Goal: Information Seeking & Learning: Learn about a topic

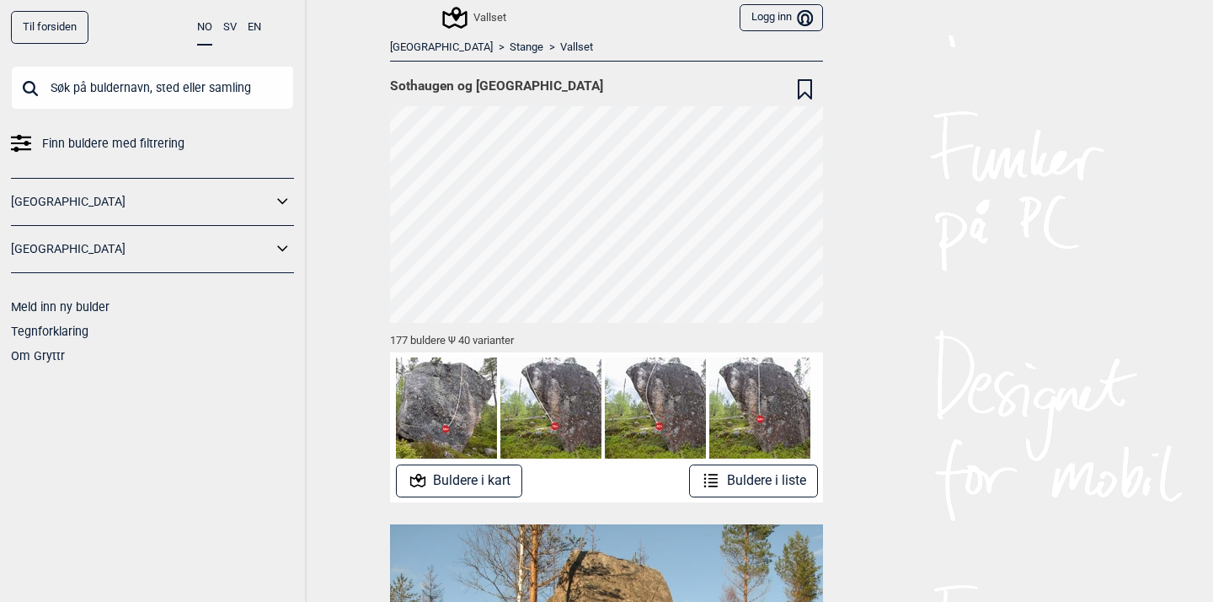
click at [490, 480] on button "Buldere i kart" at bounding box center [459, 480] width 127 height 33
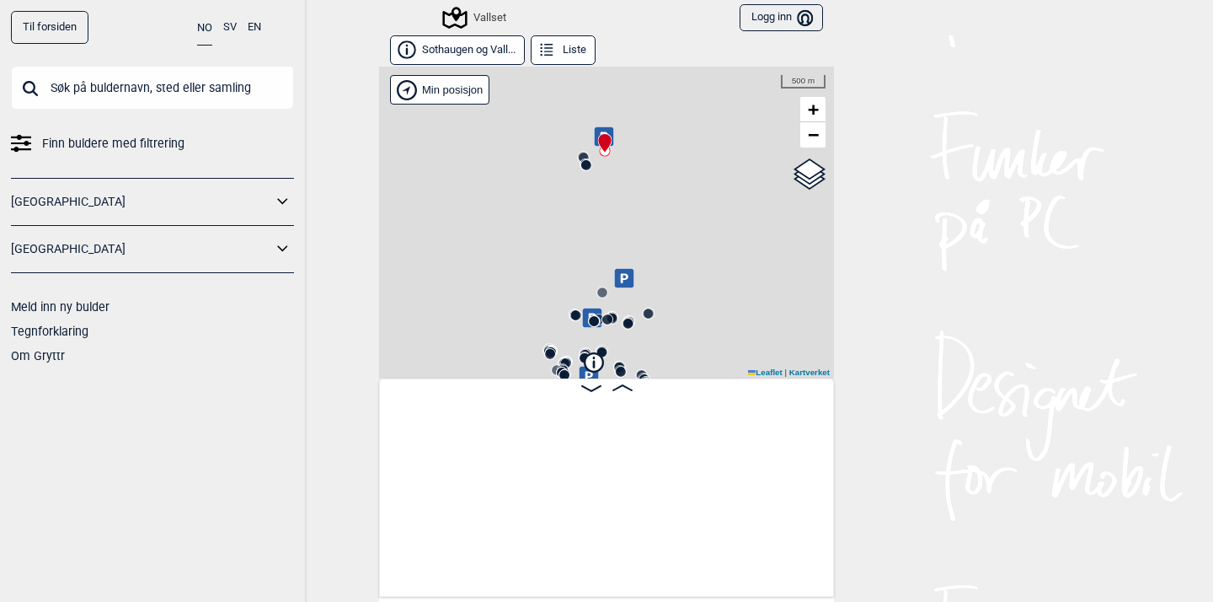
scroll to position [0, 132]
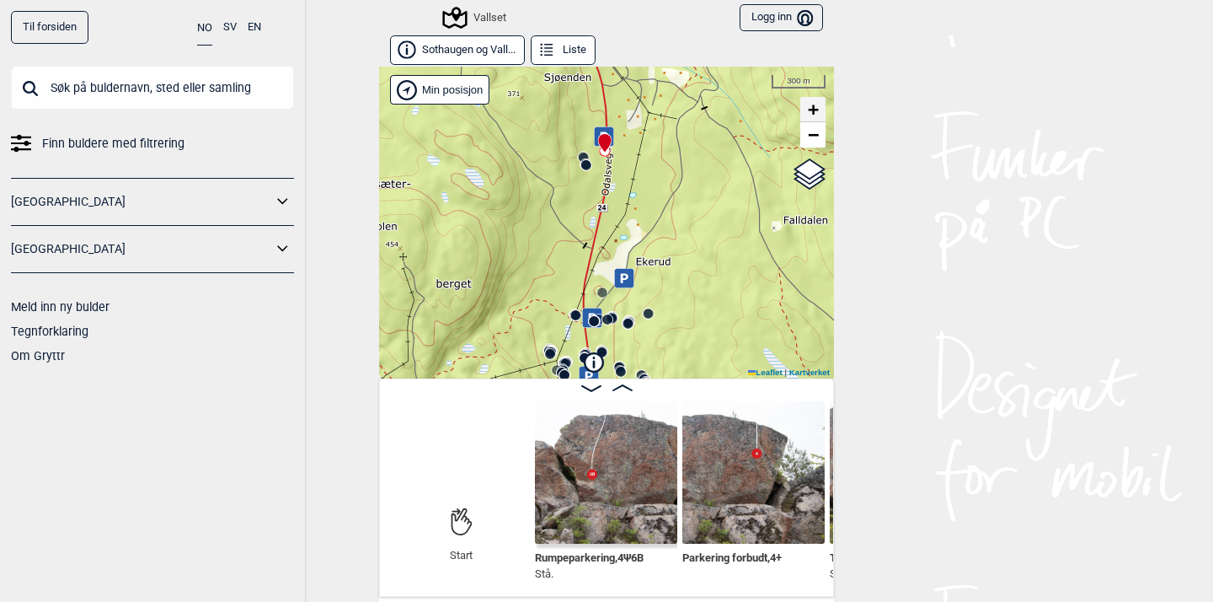
click at [819, 112] on span "+" at bounding box center [813, 109] width 11 height 21
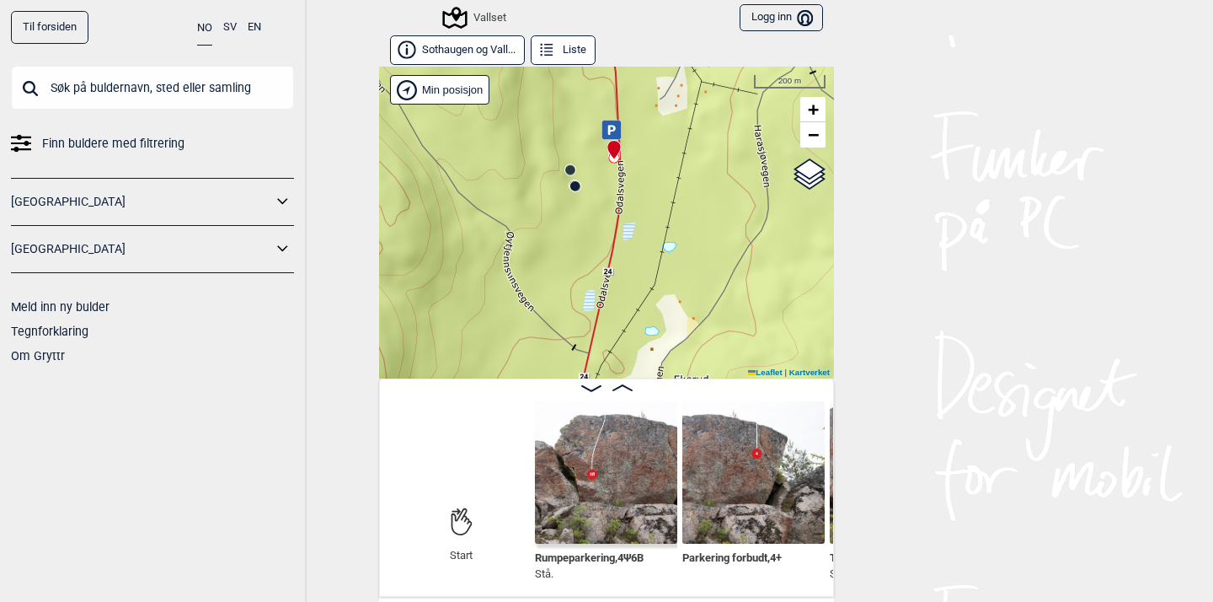
drag, startPoint x: 742, startPoint y: 197, endPoint x: 752, endPoint y: 385, distance: 188.2
click at [752, 385] on div "Sothaugen og Vall... Liste [GEOGRAPHIC_DATA]" at bounding box center [606, 315] width 455 height 561
click at [576, 185] on circle at bounding box center [575, 186] width 10 height 10
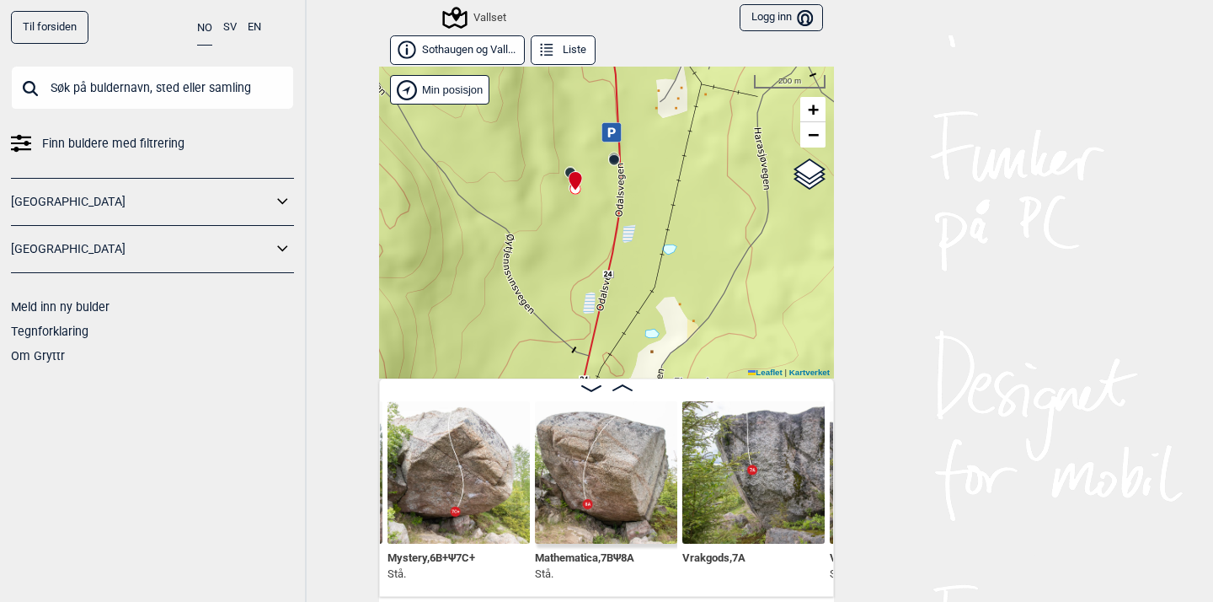
click at [615, 160] on circle at bounding box center [614, 160] width 10 height 10
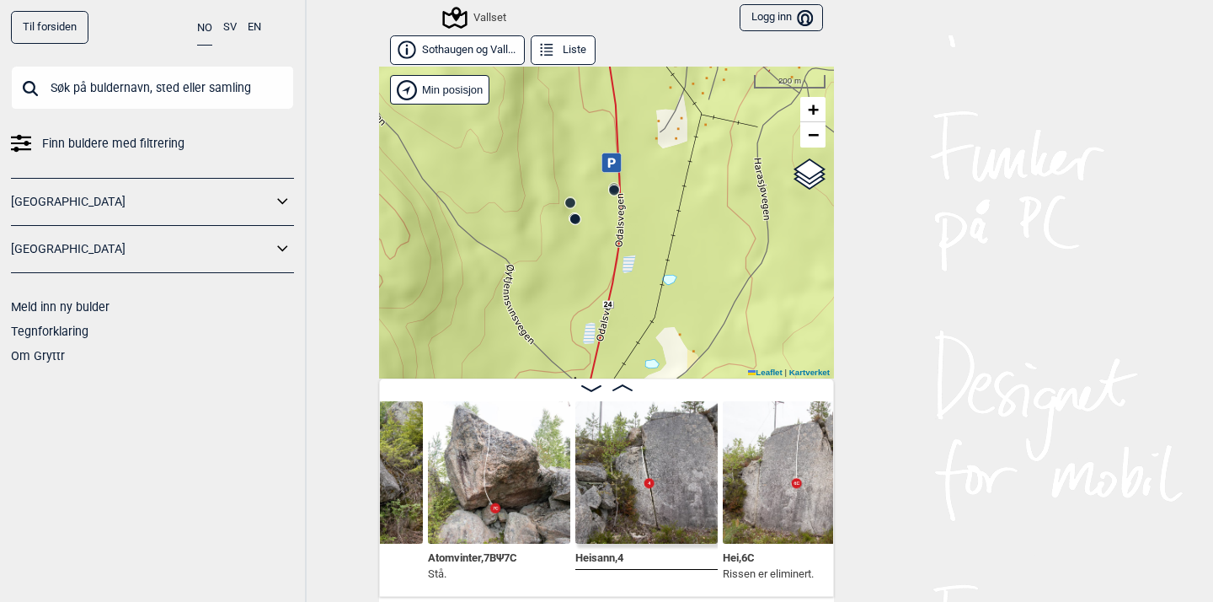
scroll to position [0, 1657]
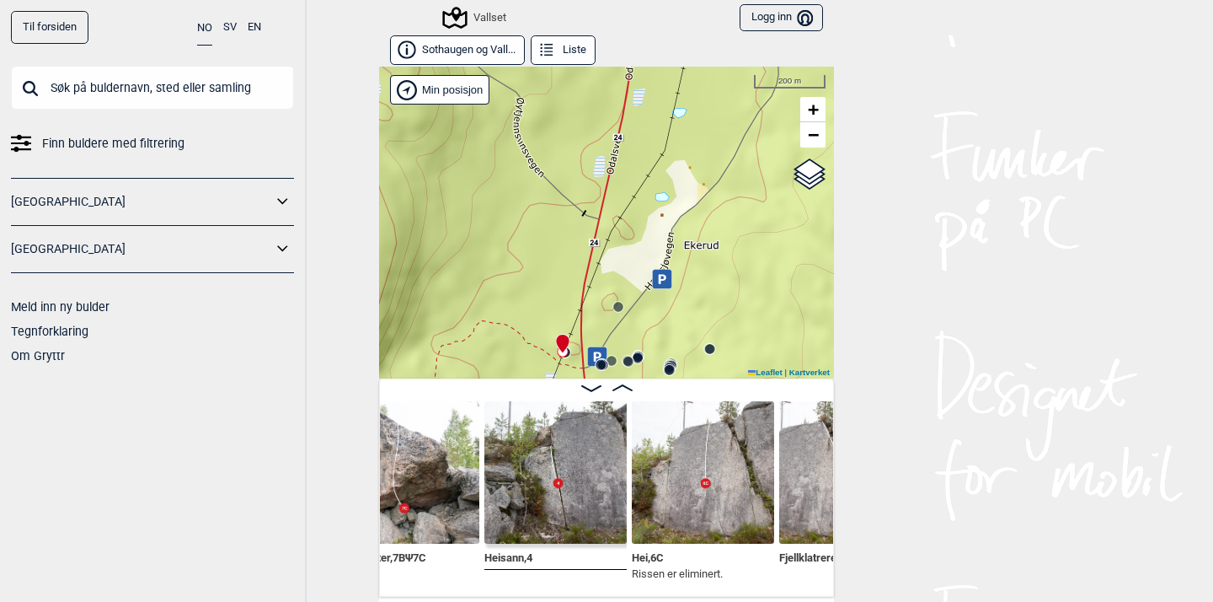
drag, startPoint x: 719, startPoint y: 280, endPoint x: 731, endPoint y: 103, distance: 177.3
click at [731, 103] on div "Vallset" at bounding box center [606, 223] width 455 height 312
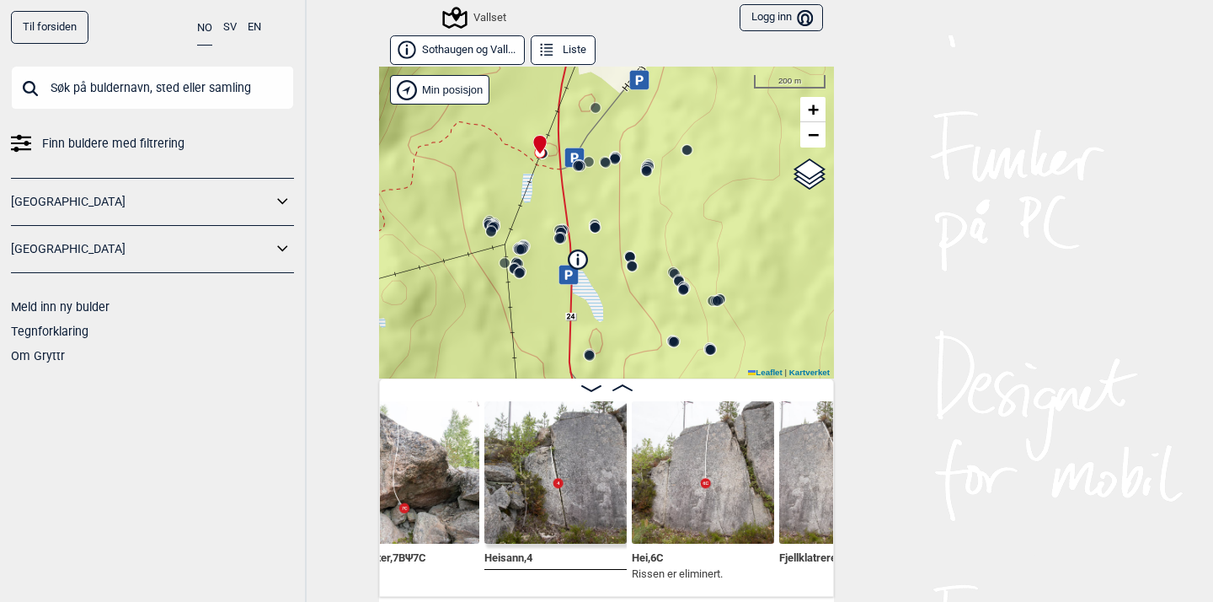
drag, startPoint x: 733, startPoint y: 273, endPoint x: 709, endPoint y: 84, distance: 190.3
click at [709, 84] on div "Vallset" at bounding box center [606, 223] width 455 height 312
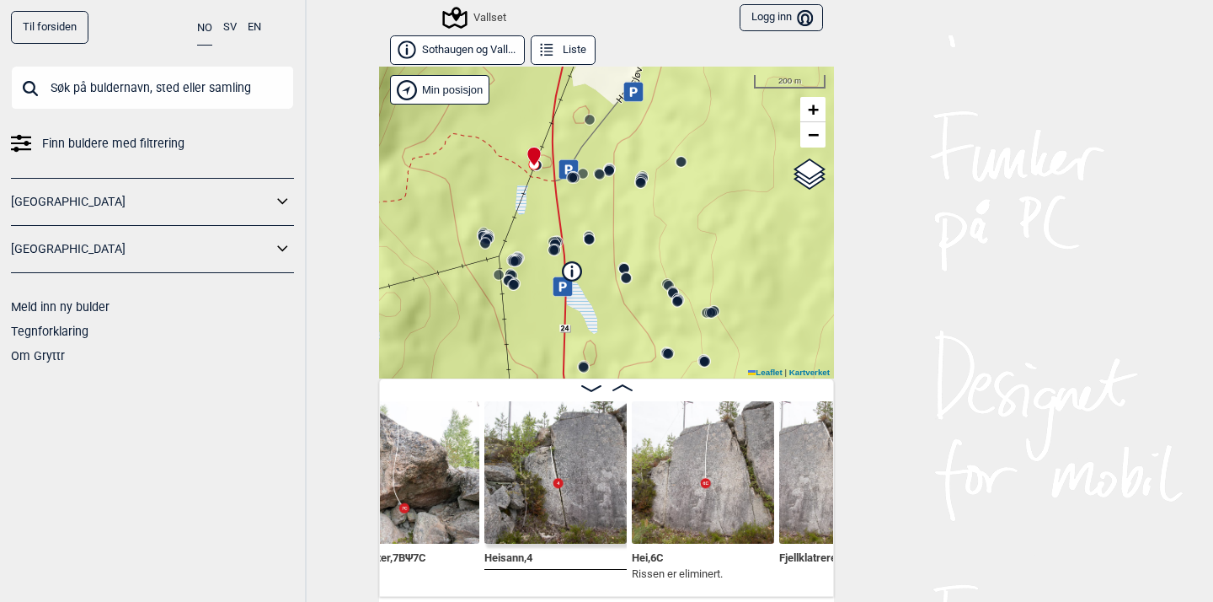
drag, startPoint x: 664, startPoint y: 235, endPoint x: 658, endPoint y: 247, distance: 13.2
click at [658, 247] on div "Vallset" at bounding box center [606, 223] width 455 height 312
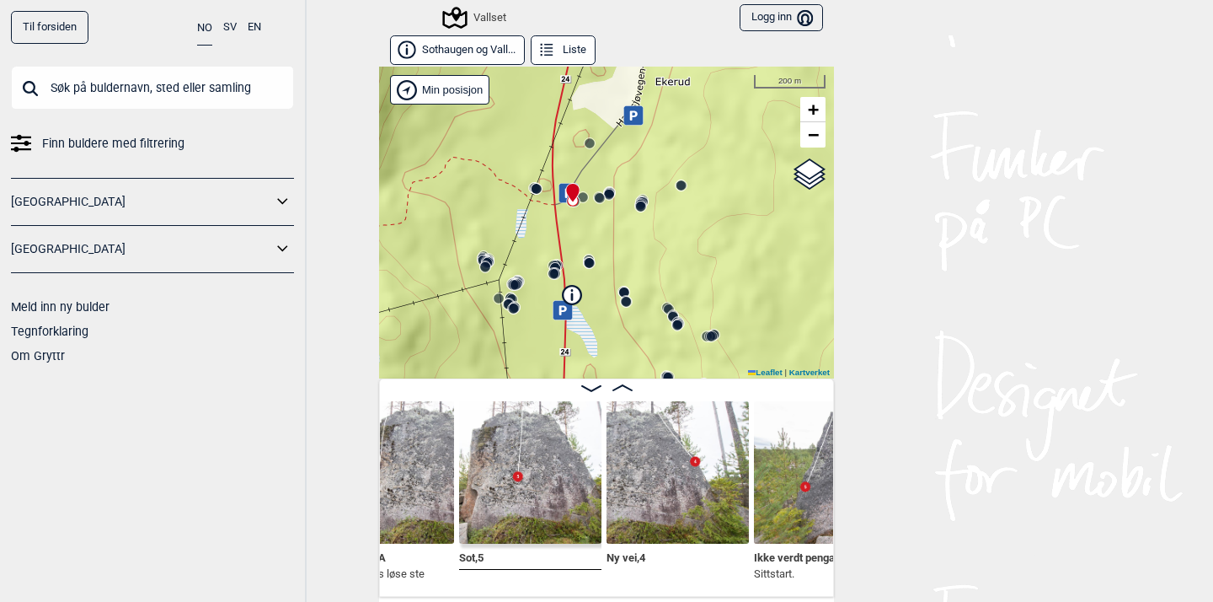
scroll to position [0, 2716]
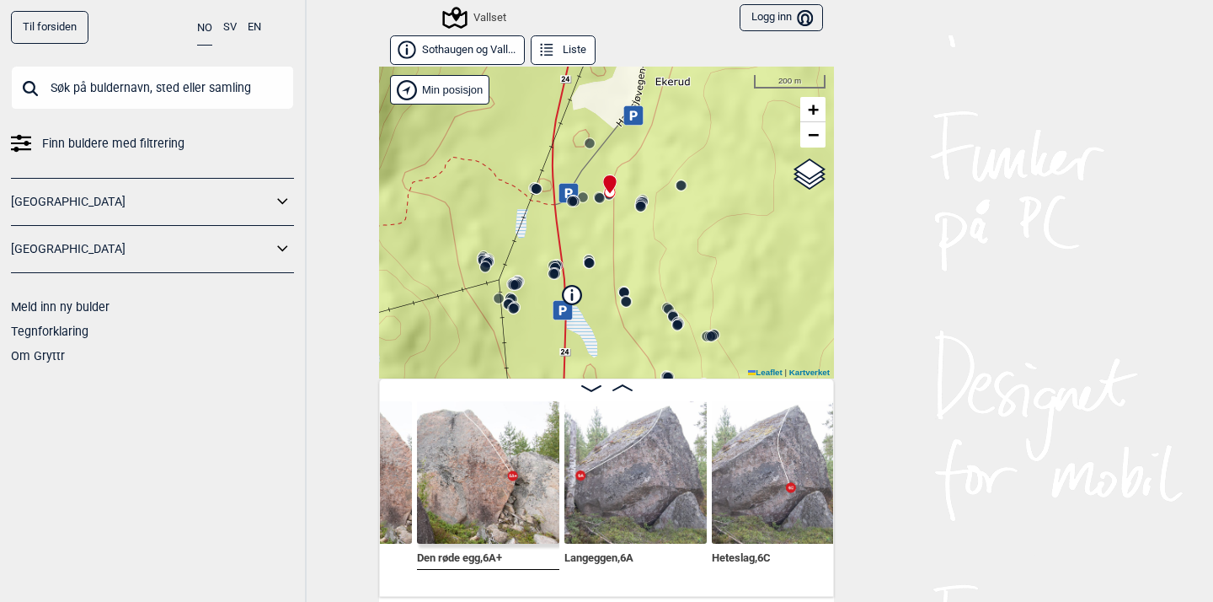
scroll to position [0, 4385]
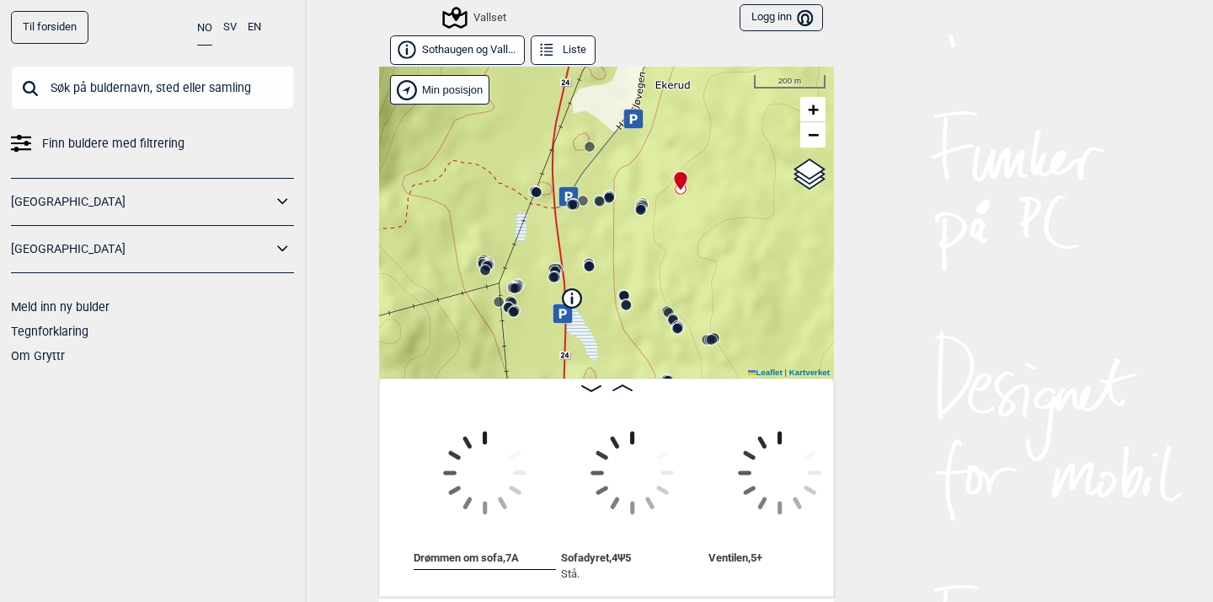
scroll to position [0, 5858]
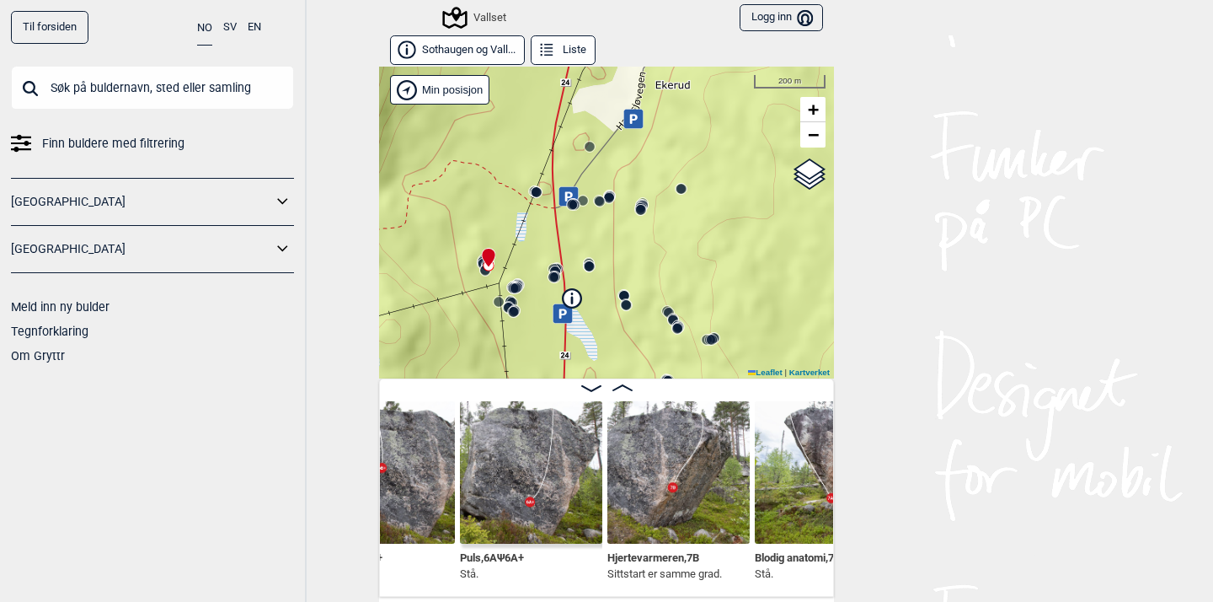
scroll to position [0, 6404]
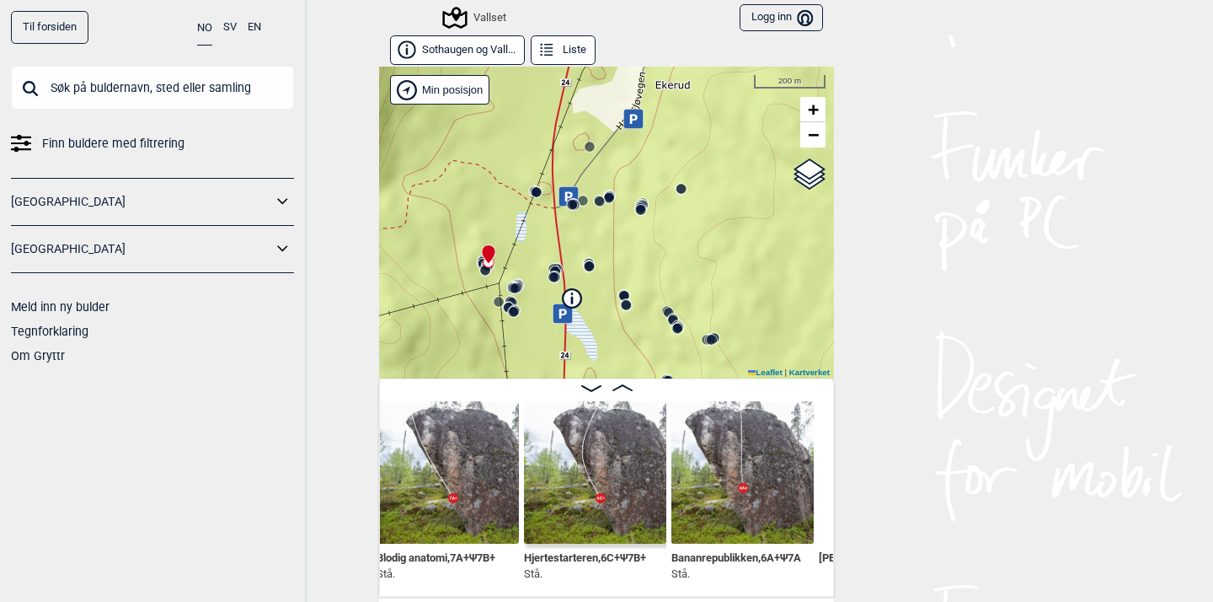
scroll to position [0, 6781]
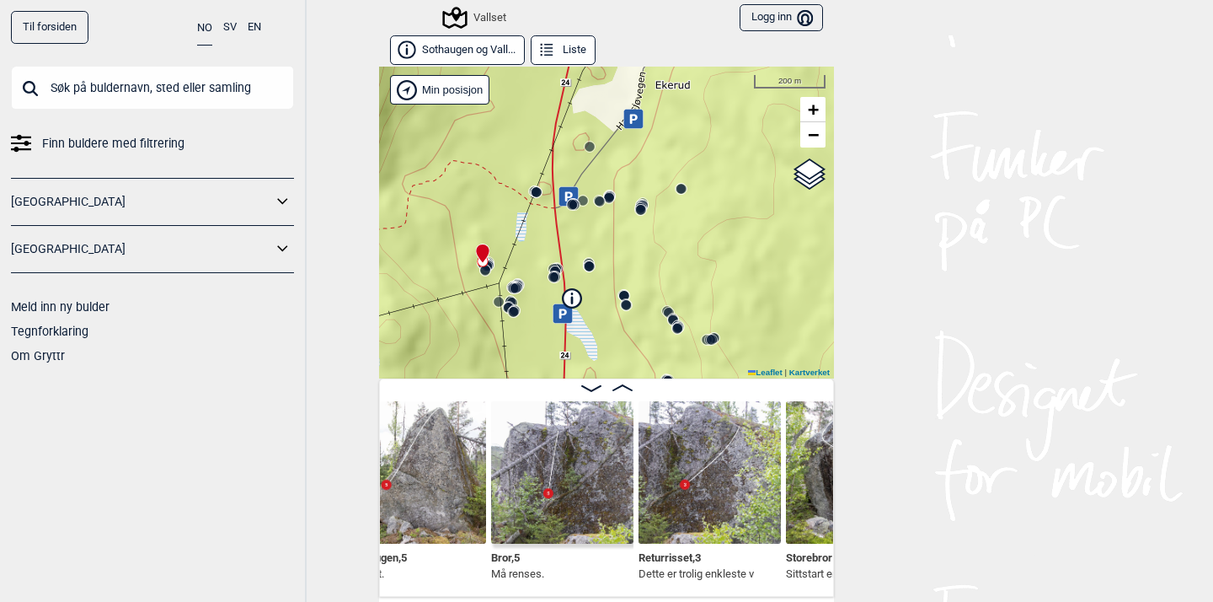
scroll to position [0, 7702]
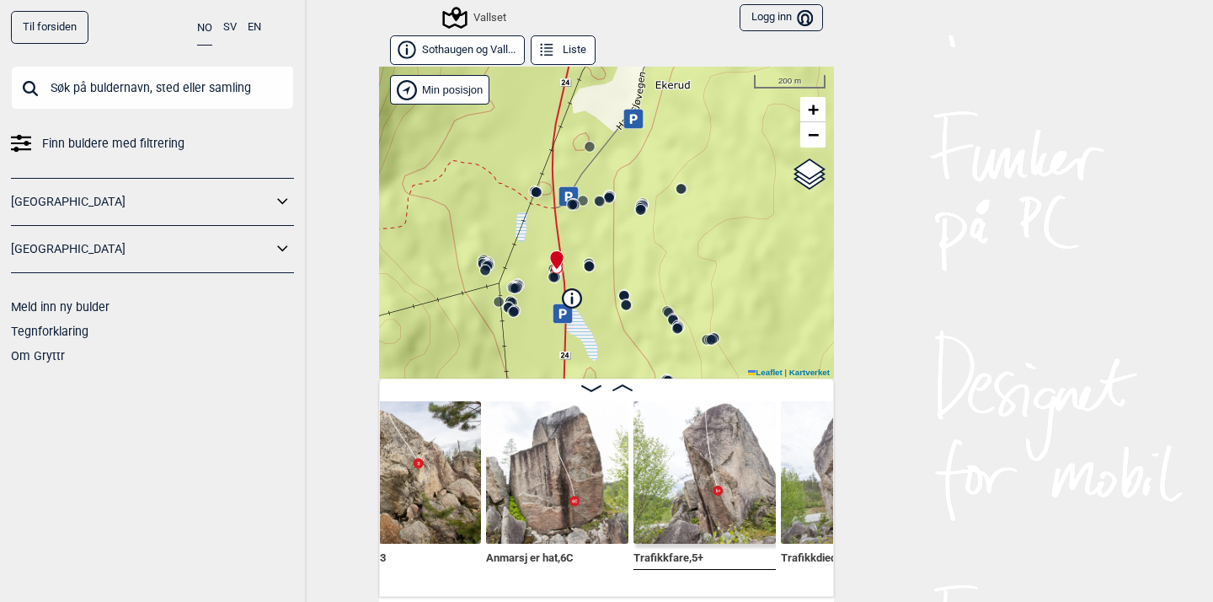
scroll to position [0, 12419]
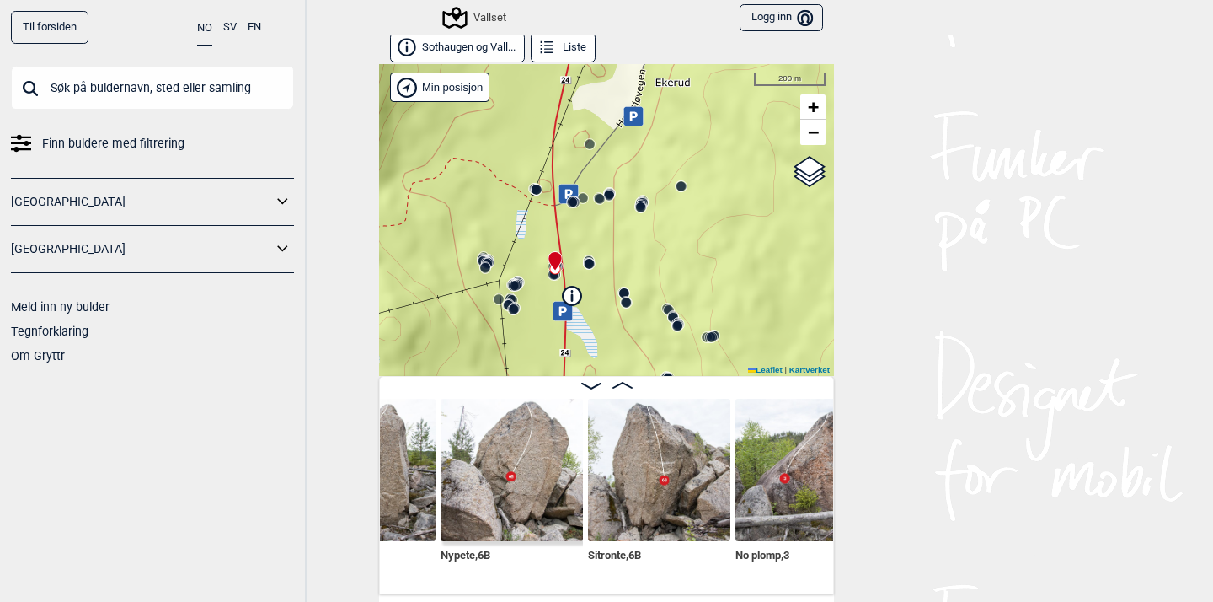
scroll to position [4, 0]
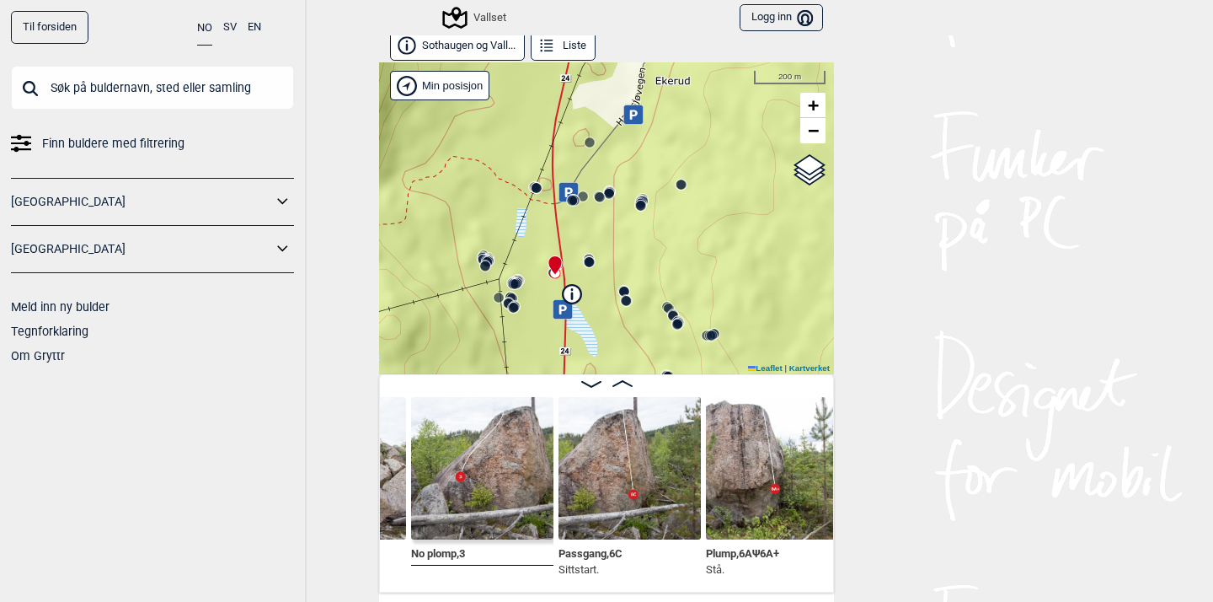
scroll to position [0, 13383]
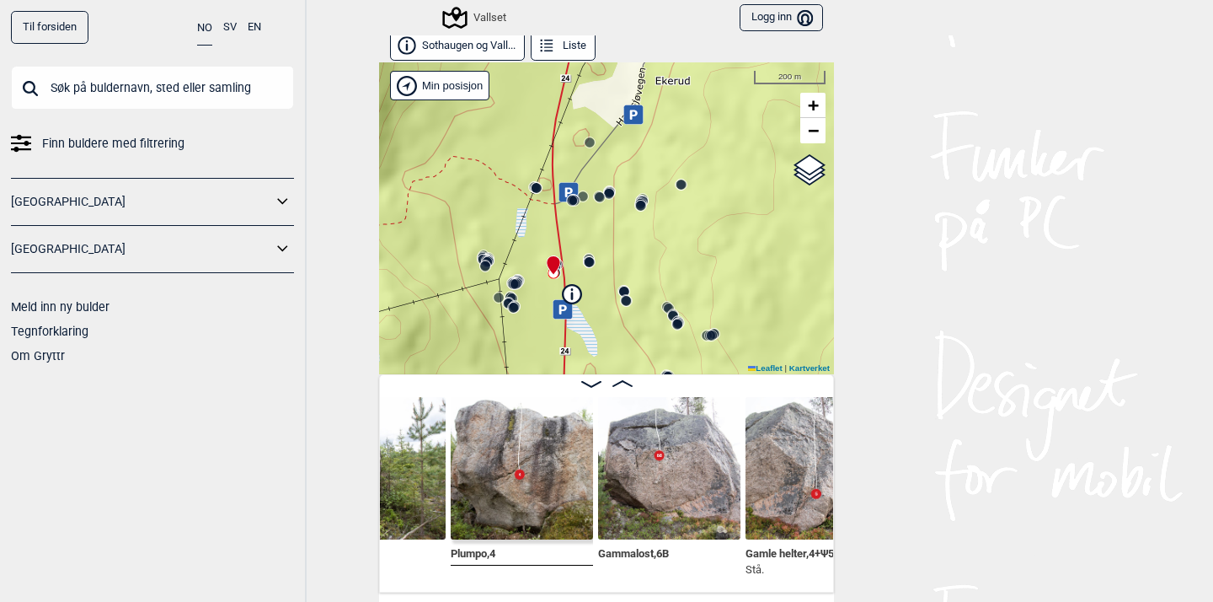
scroll to position [0, 13784]
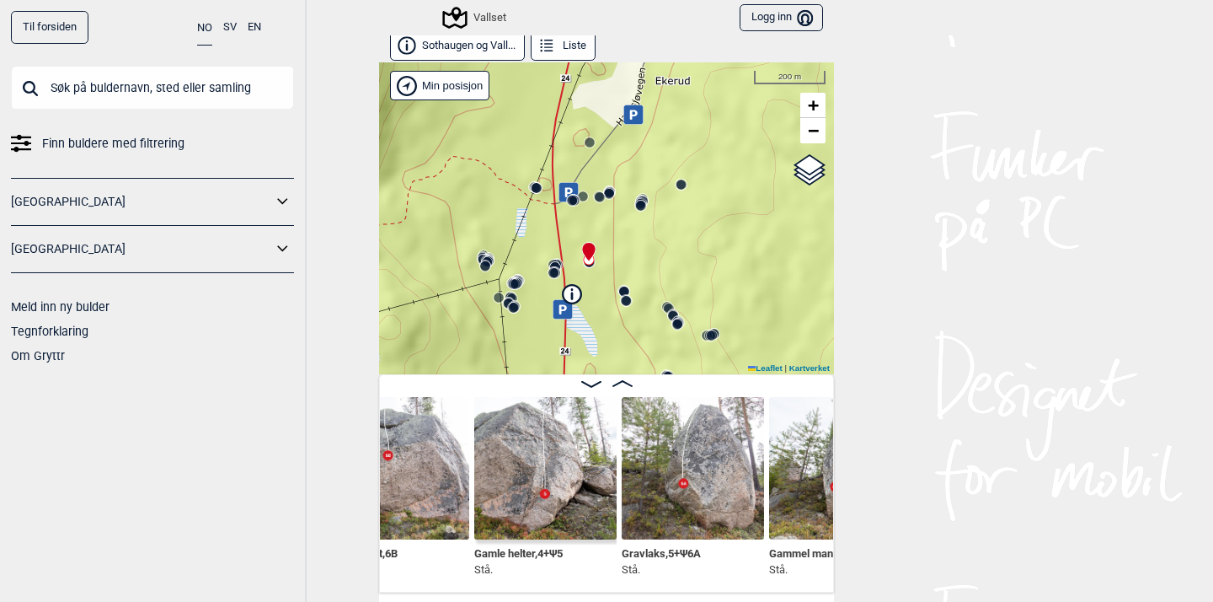
scroll to position [0, 14057]
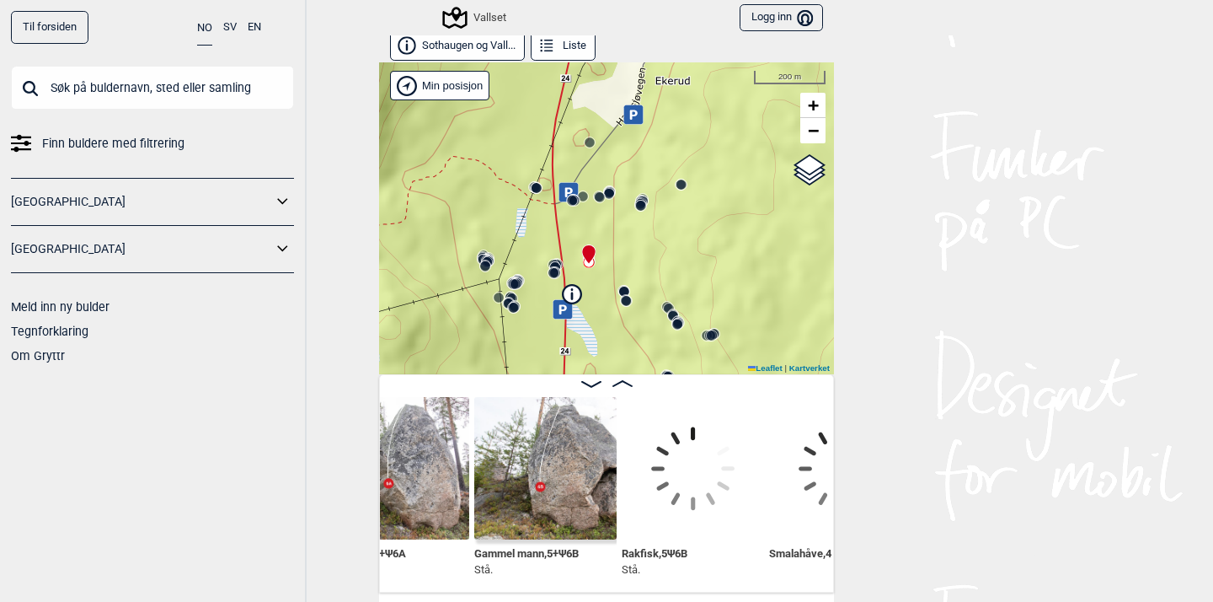
scroll to position [0, 14350]
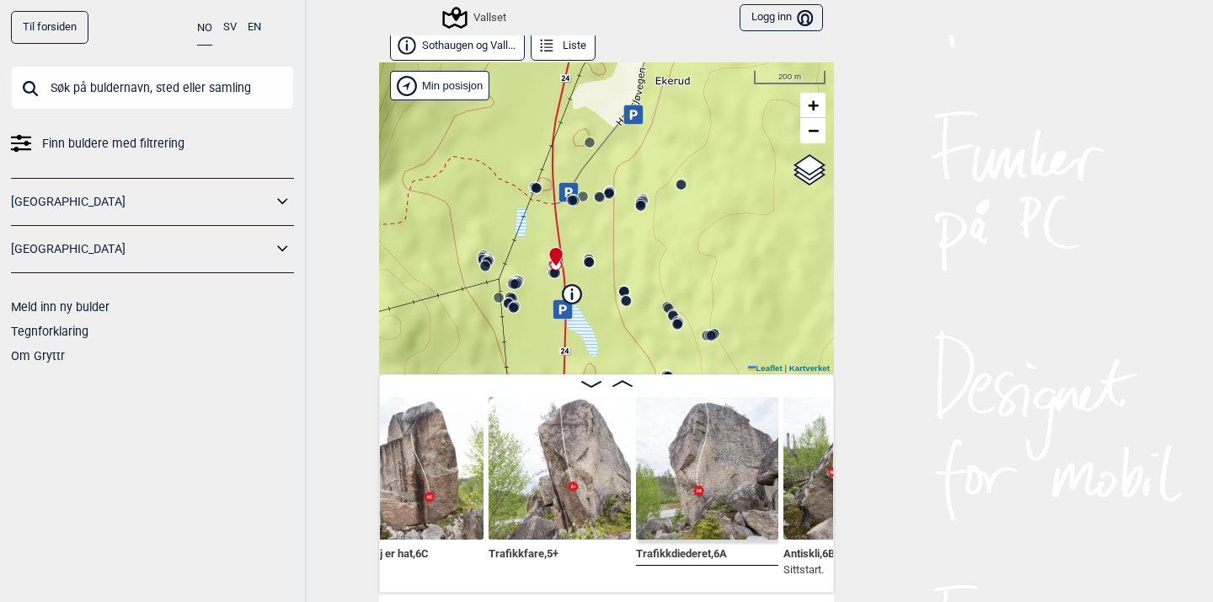
scroll to position [0, 12563]
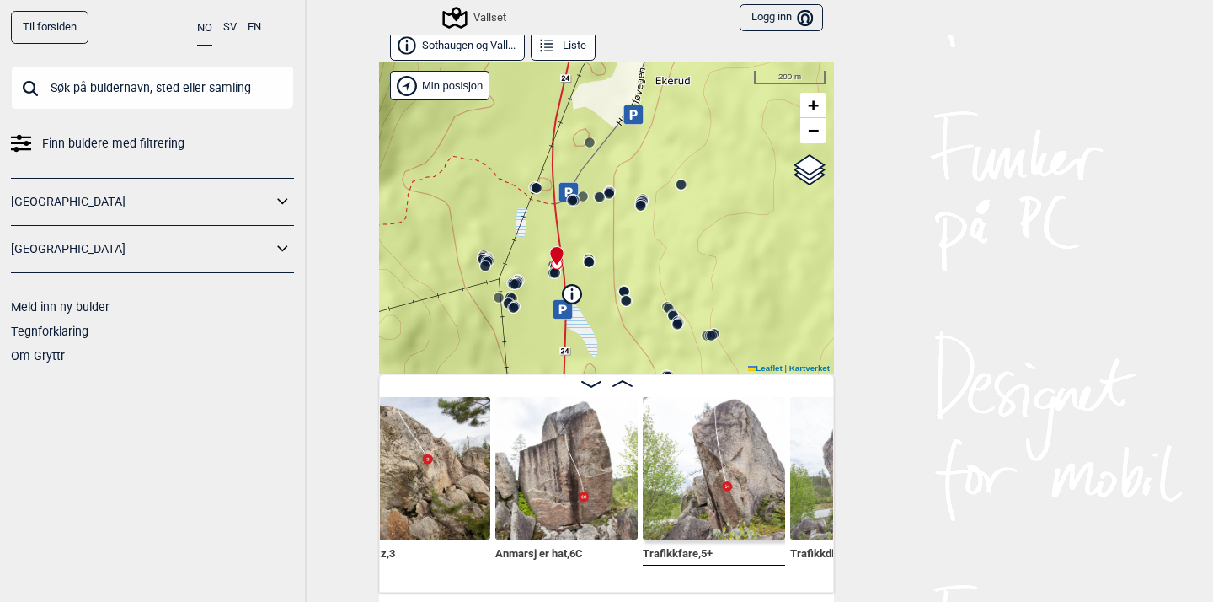
scroll to position [0, 12408]
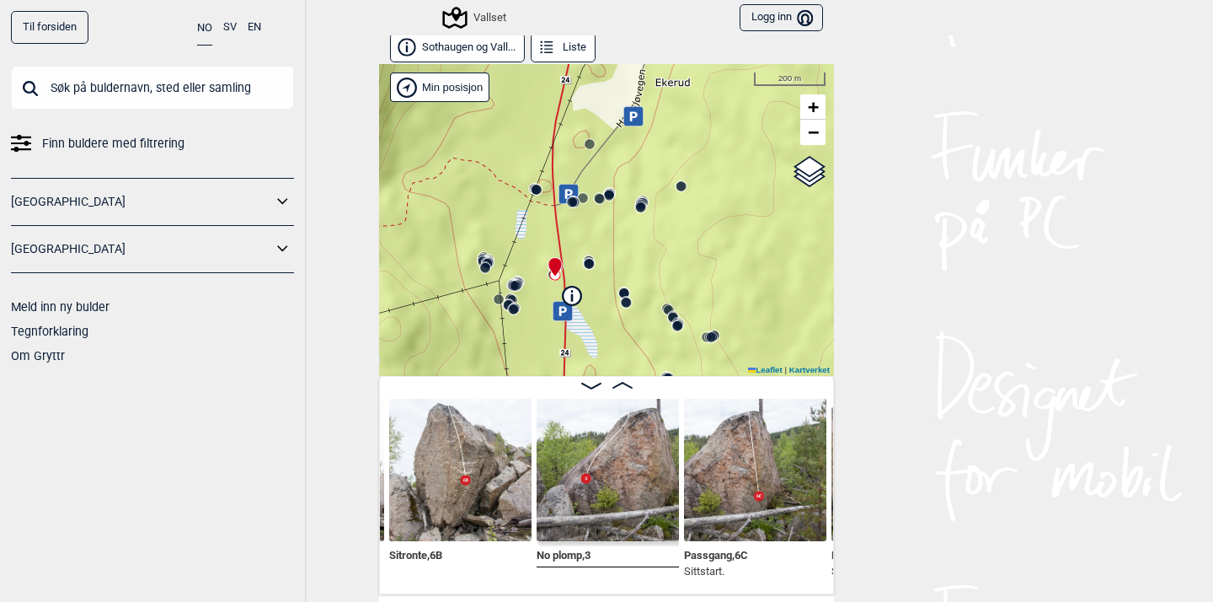
scroll to position [3, 0]
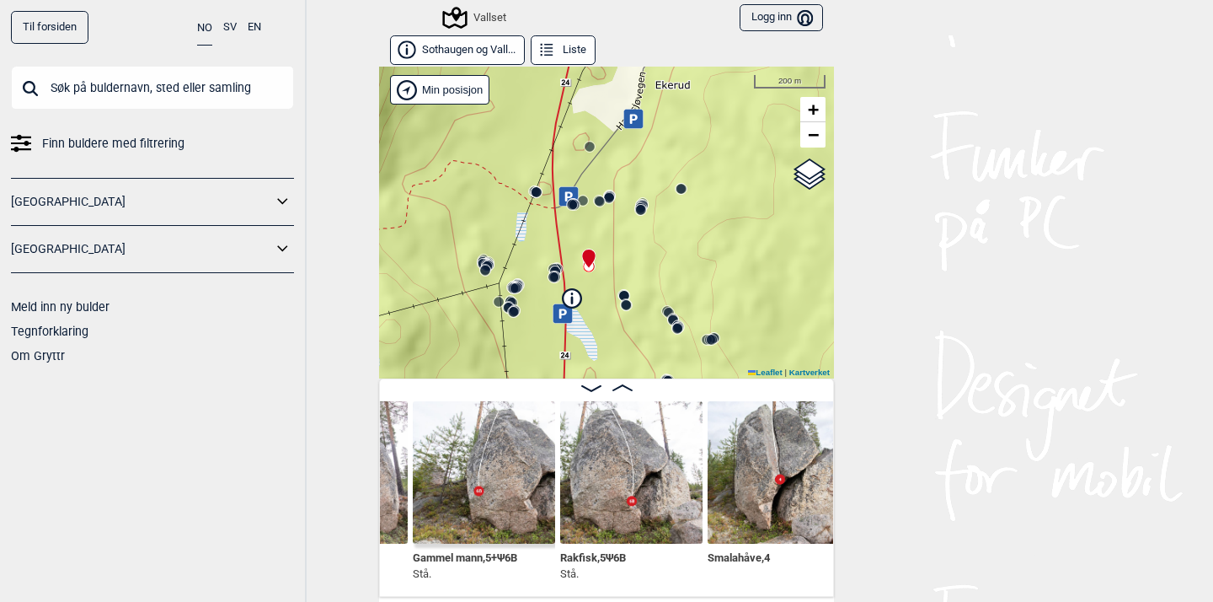
scroll to position [0, 14412]
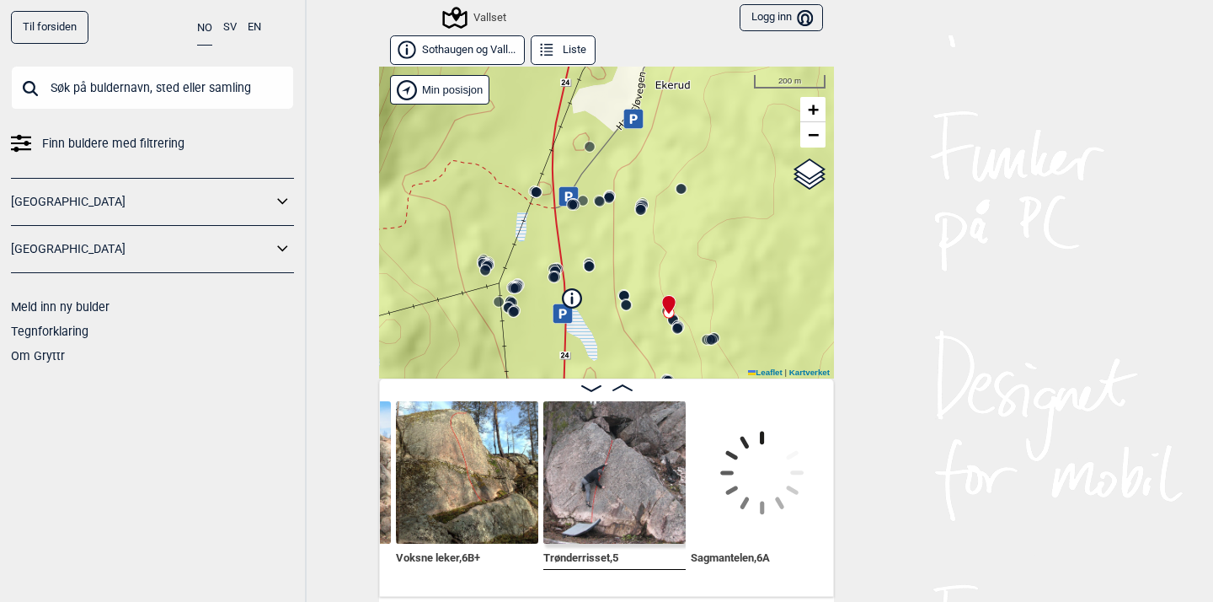
scroll to position [0, 15936]
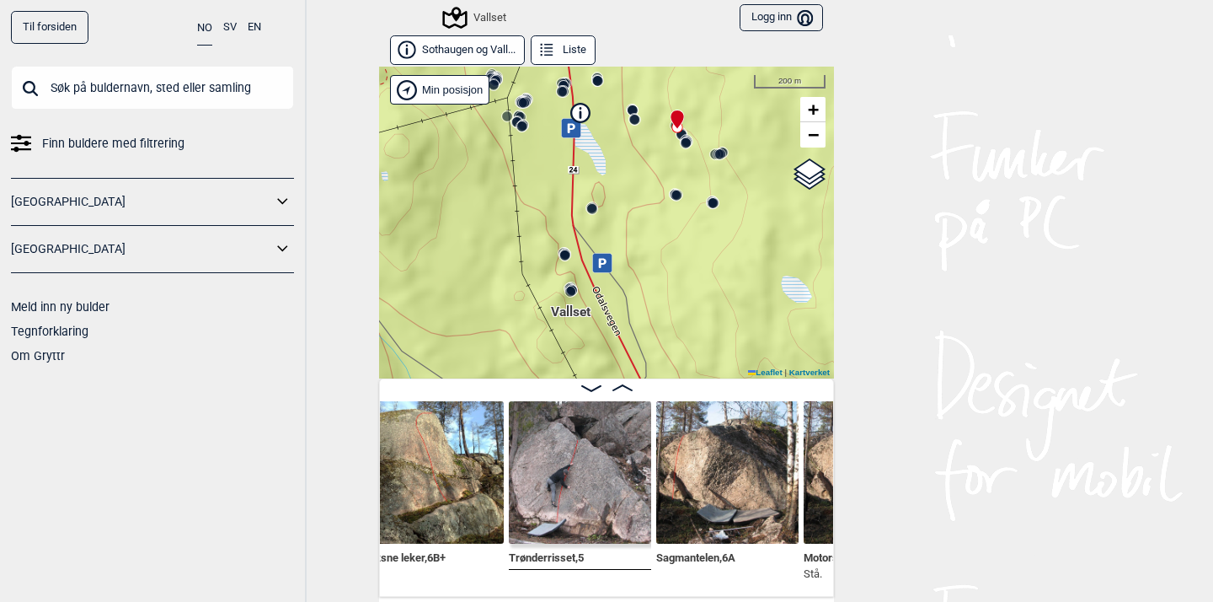
drag, startPoint x: 699, startPoint y: 257, endPoint x: 707, endPoint y: 71, distance: 186.4
click at [707, 71] on div "Vallset" at bounding box center [606, 223] width 455 height 312
click at [591, 206] on circle at bounding box center [591, 208] width 10 height 10
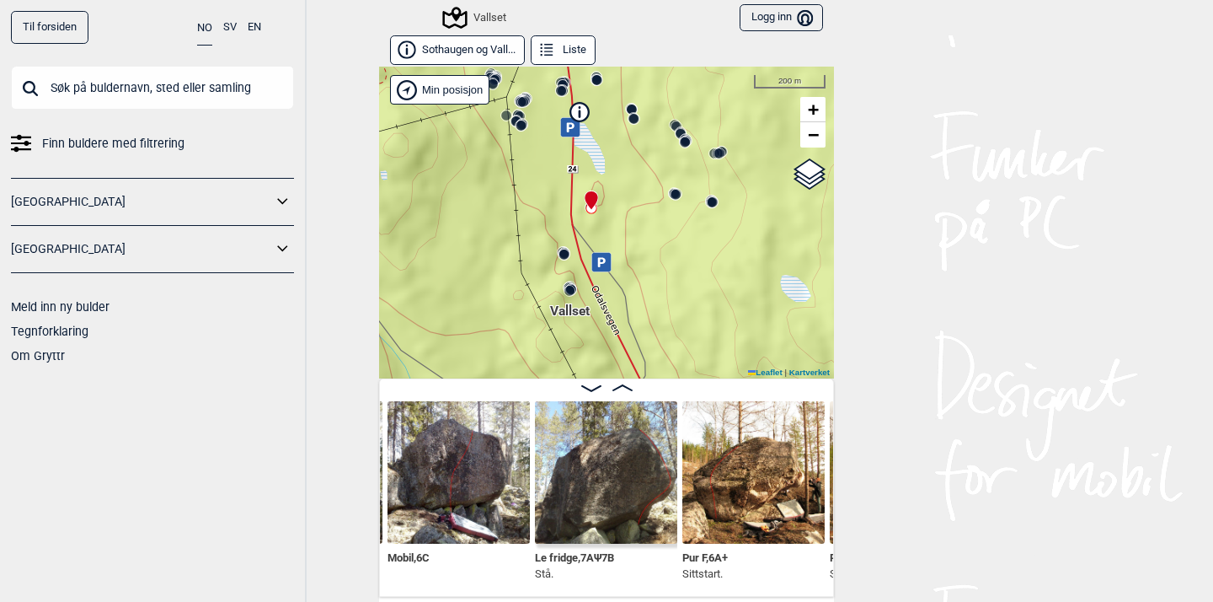
click at [566, 255] on circle at bounding box center [564, 254] width 10 height 10
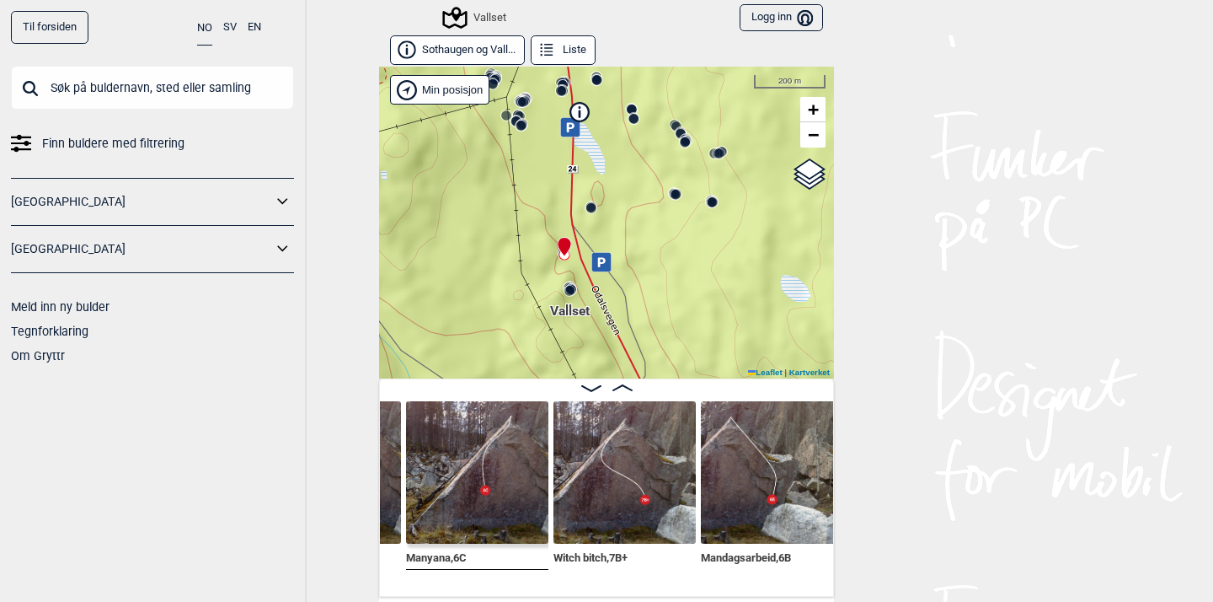
scroll to position [0, 20373]
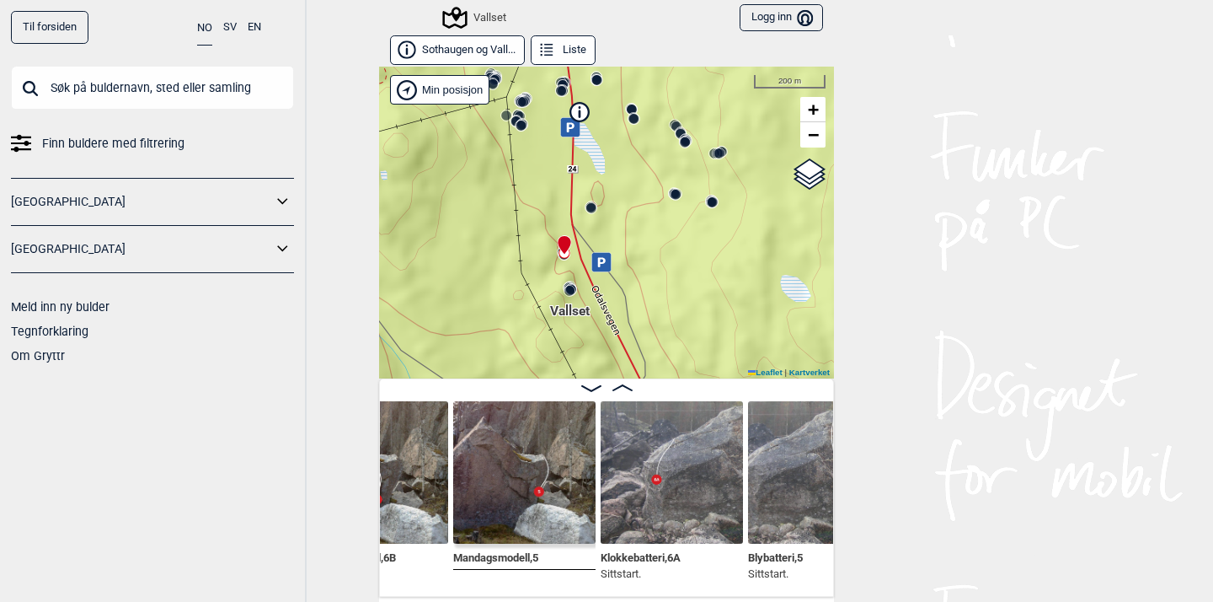
scroll to position [0, 20768]
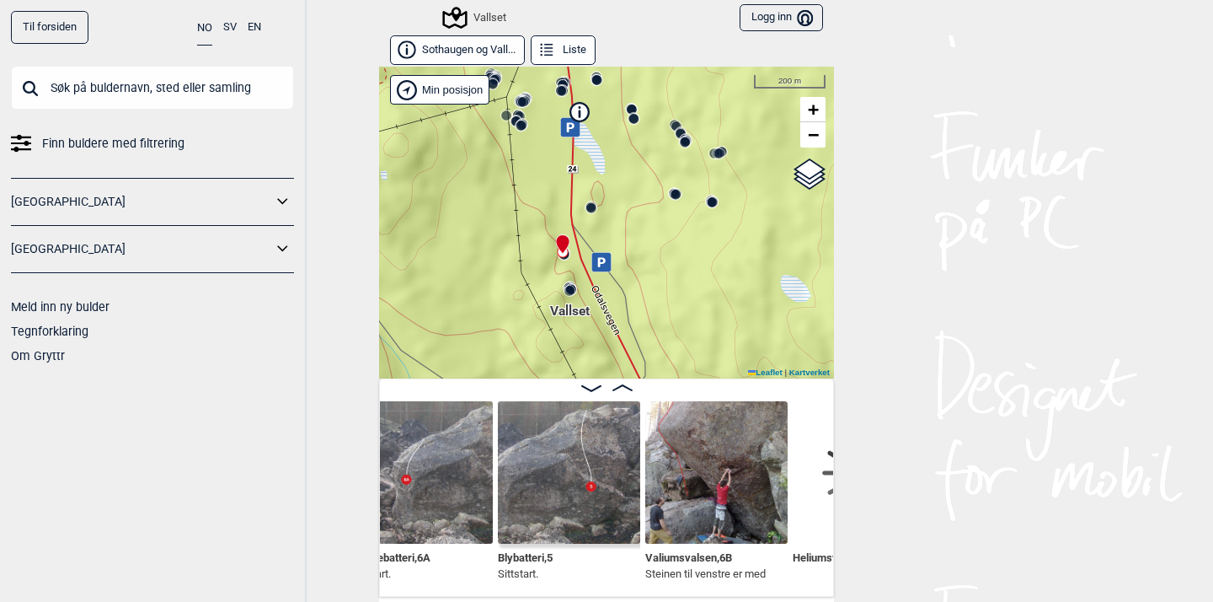
scroll to position [0, 21019]
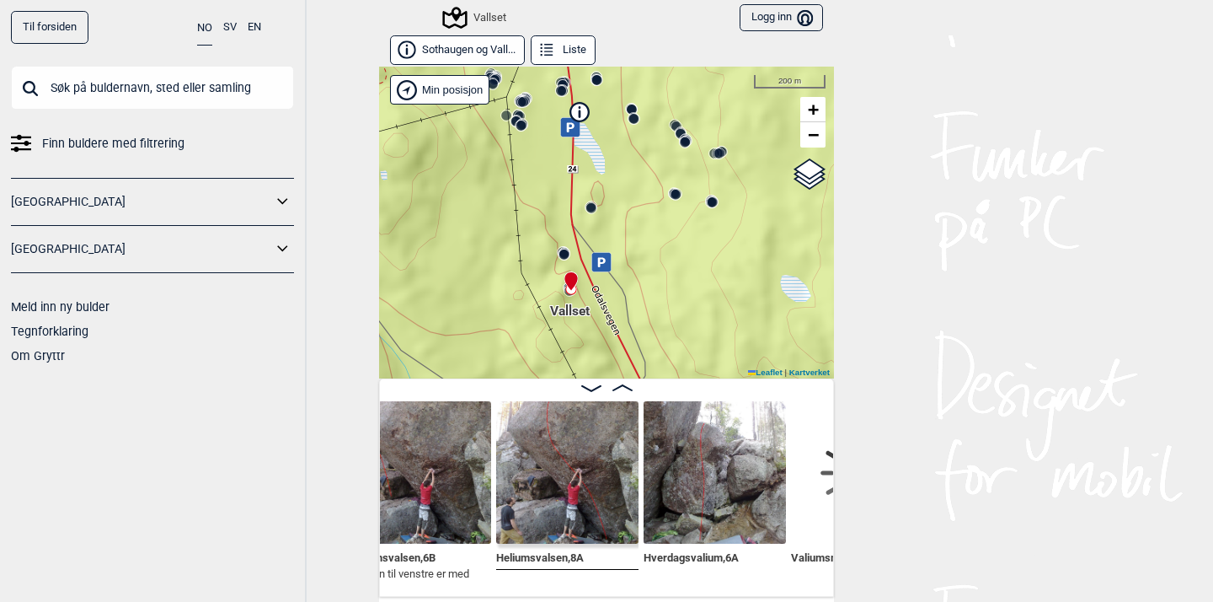
scroll to position [0, 21317]
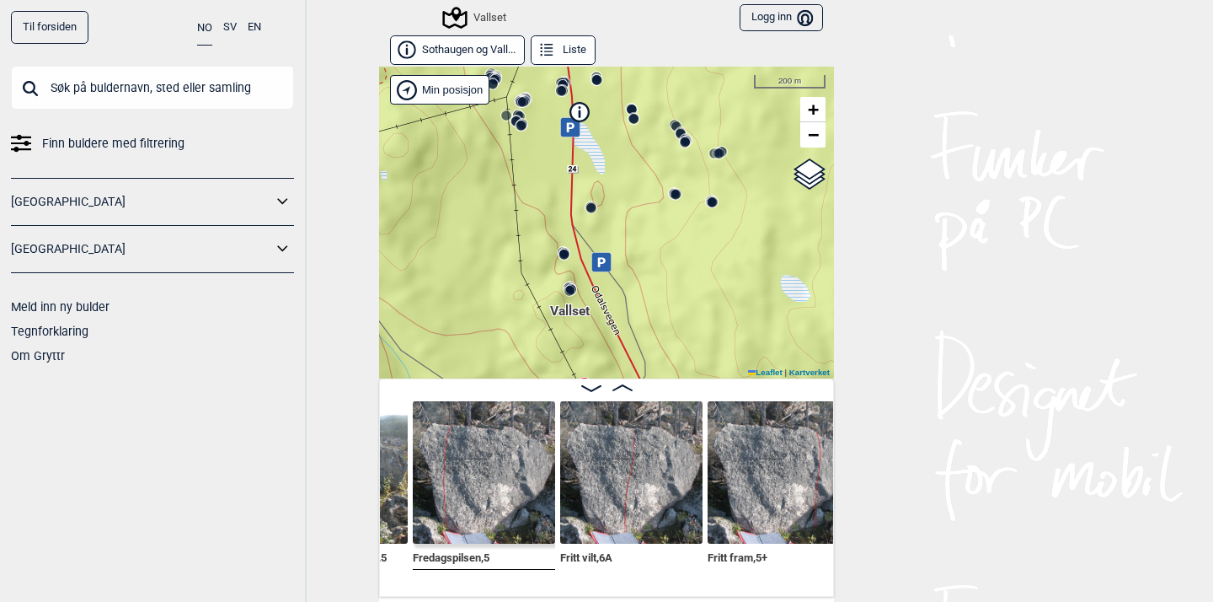
scroll to position [0, 22726]
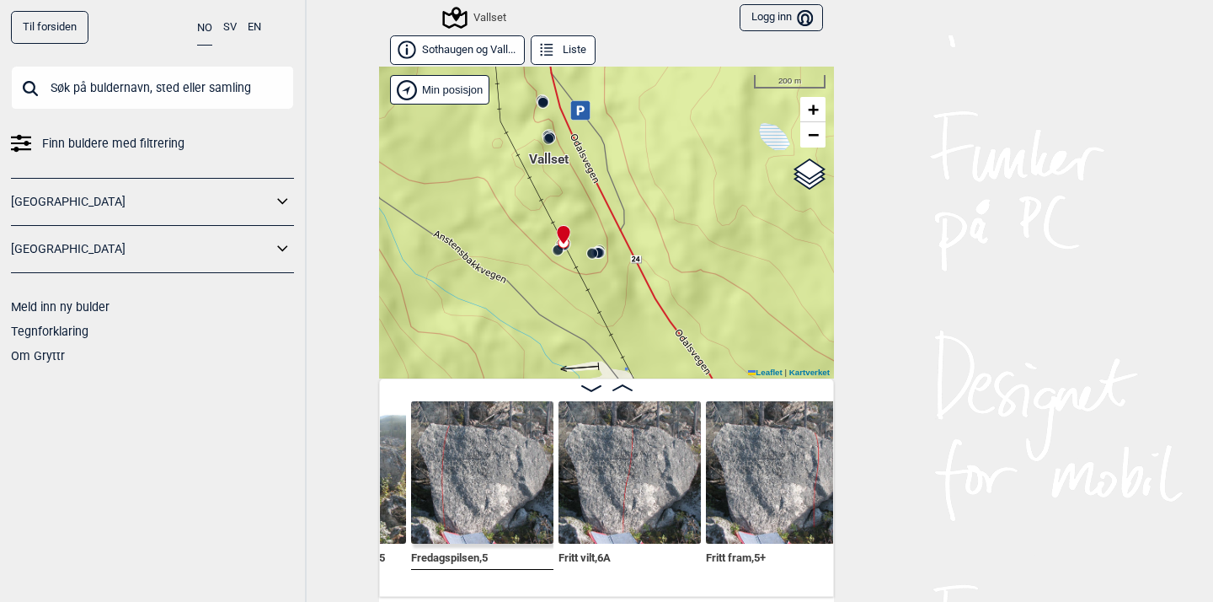
drag, startPoint x: 623, startPoint y: 282, endPoint x: 601, endPoint y: 125, distance: 159.1
click at [601, 126] on div "Vallset Brukerens posisjon" at bounding box center [606, 223] width 455 height 312
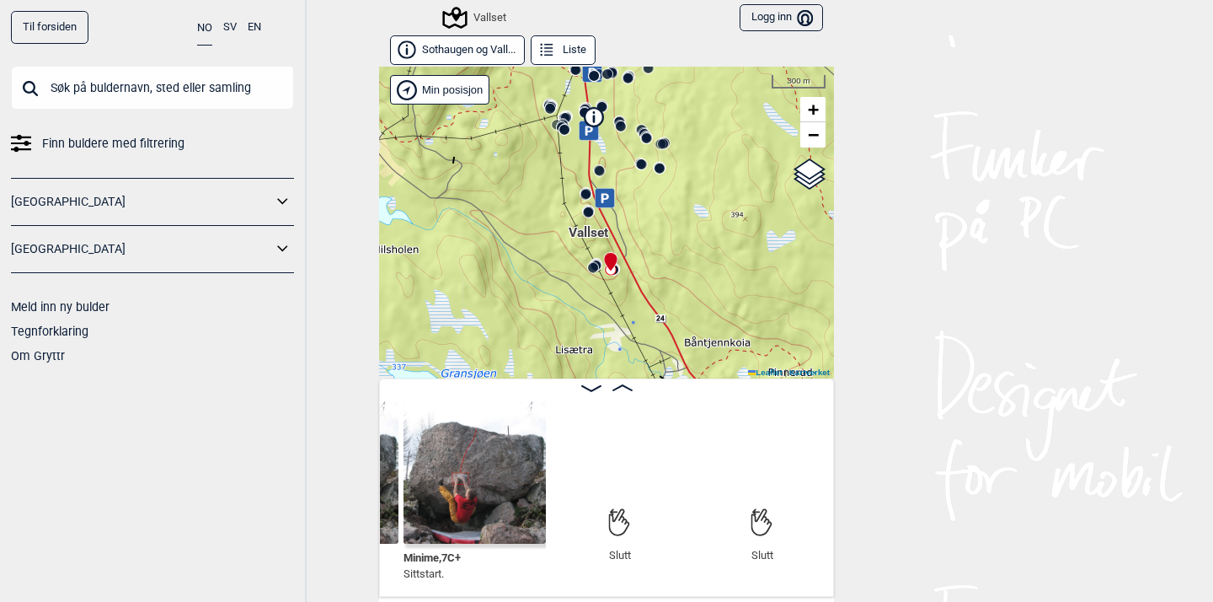
scroll to position [0, 26125]
click at [626, 504] on icon at bounding box center [620, 522] width 22 height 88
click at [629, 381] on span at bounding box center [623, 388] width 20 height 14
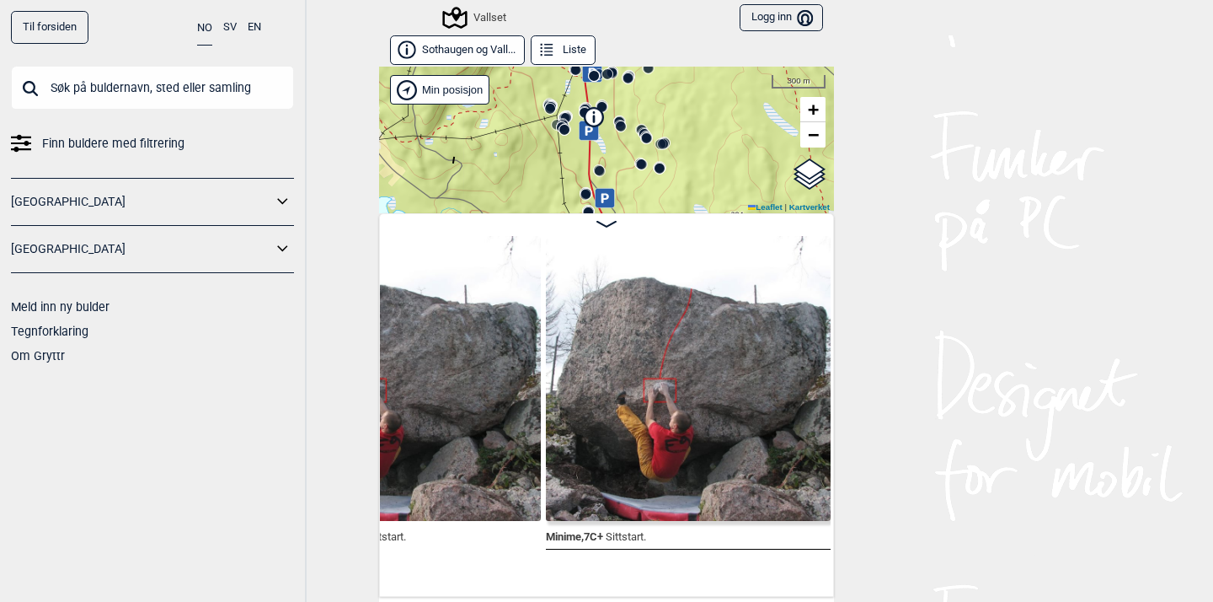
scroll to position [0, 26289]
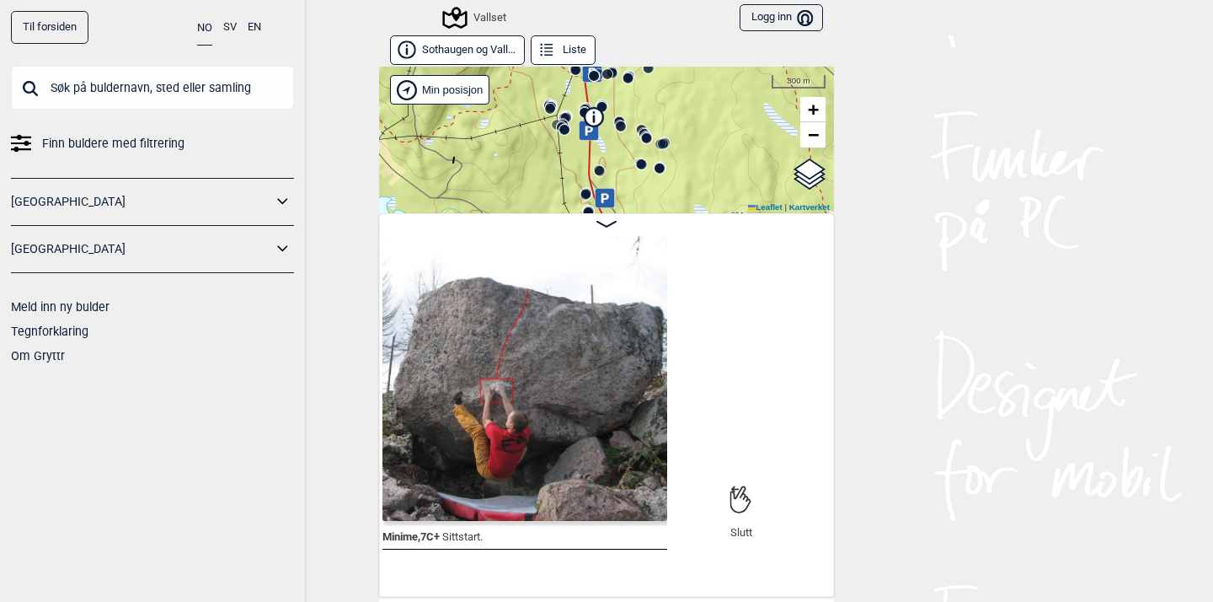
click at [605, 217] on span at bounding box center [607, 224] width 20 height 14
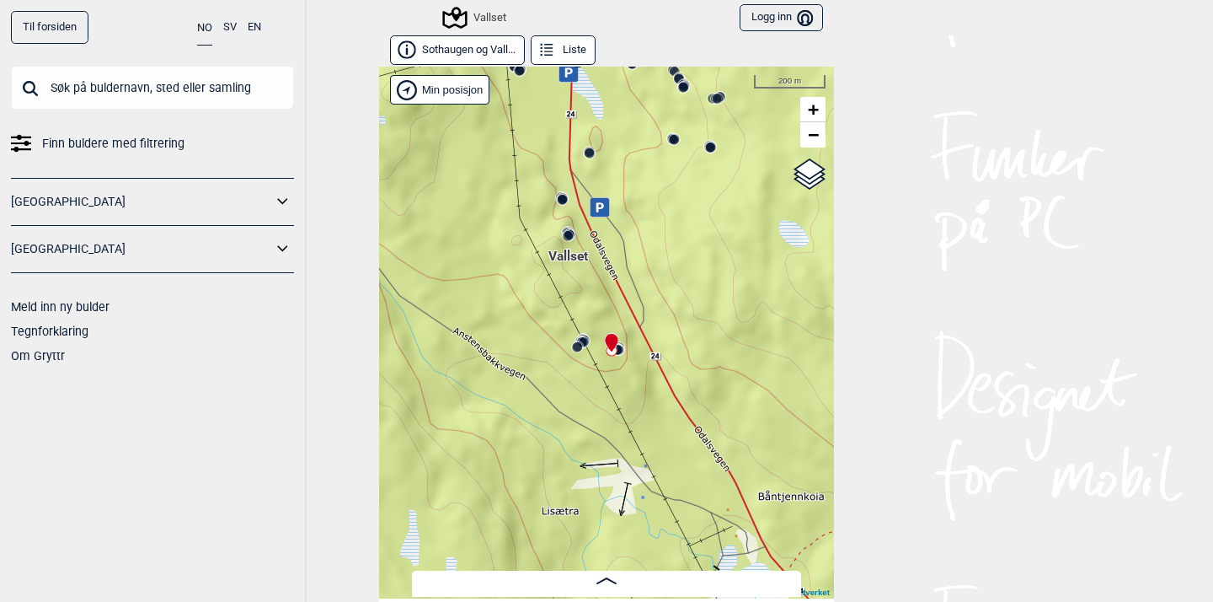
drag, startPoint x: 530, startPoint y: 201, endPoint x: 605, endPoint y: 465, distance: 275.0
click at [605, 465] on div "Vallset Brukerens posisjon" at bounding box center [606, 333] width 455 height 532
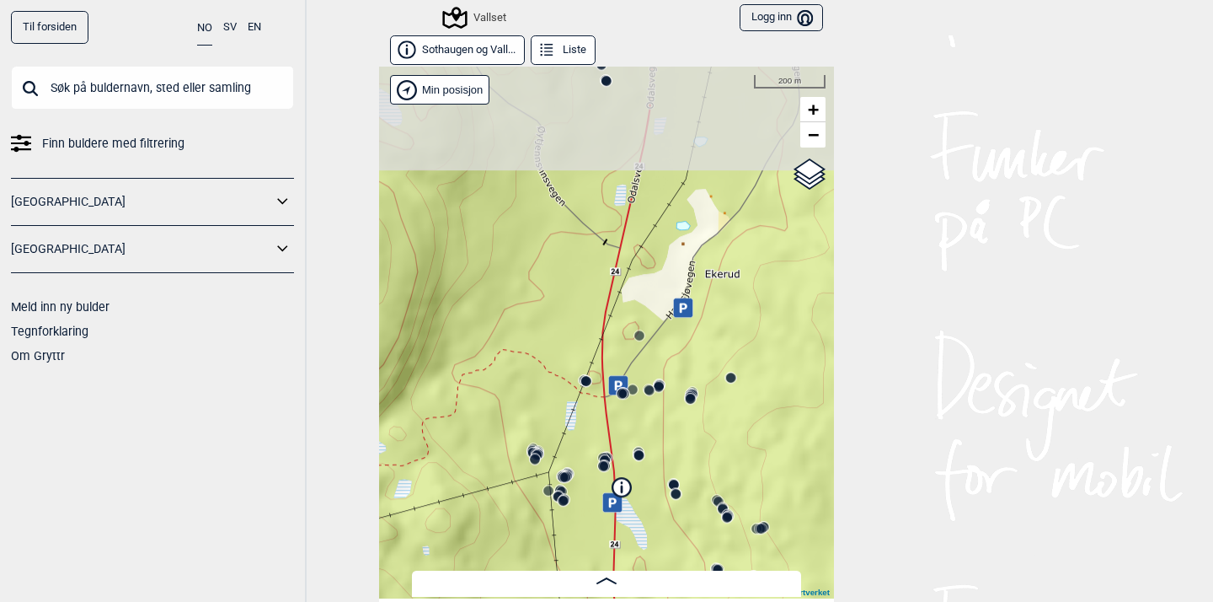
drag, startPoint x: 590, startPoint y: 319, endPoint x: 558, endPoint y: 514, distance: 197.3
click at [558, 514] on div "Vallset Brukerens posisjon" at bounding box center [606, 333] width 455 height 532
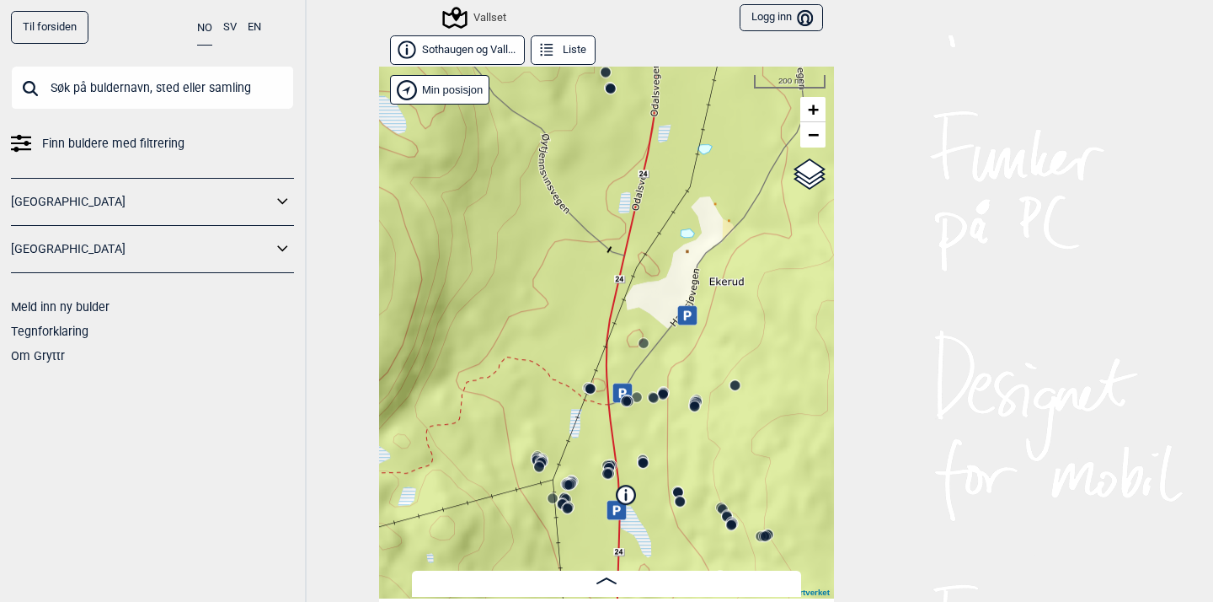
drag, startPoint x: 547, startPoint y: 241, endPoint x: 558, endPoint y: 190, distance: 51.7
click at [558, 190] on div "Vallset Brukerens posisjon" at bounding box center [606, 333] width 455 height 532
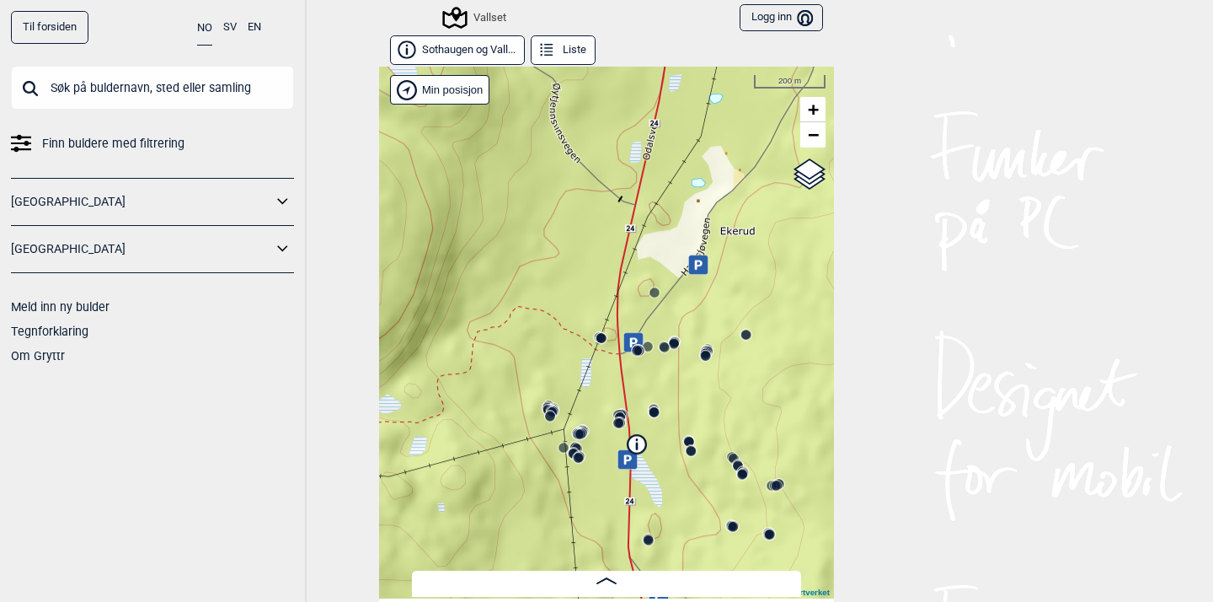
click at [581, 432] on circle at bounding box center [581, 434] width 10 height 10
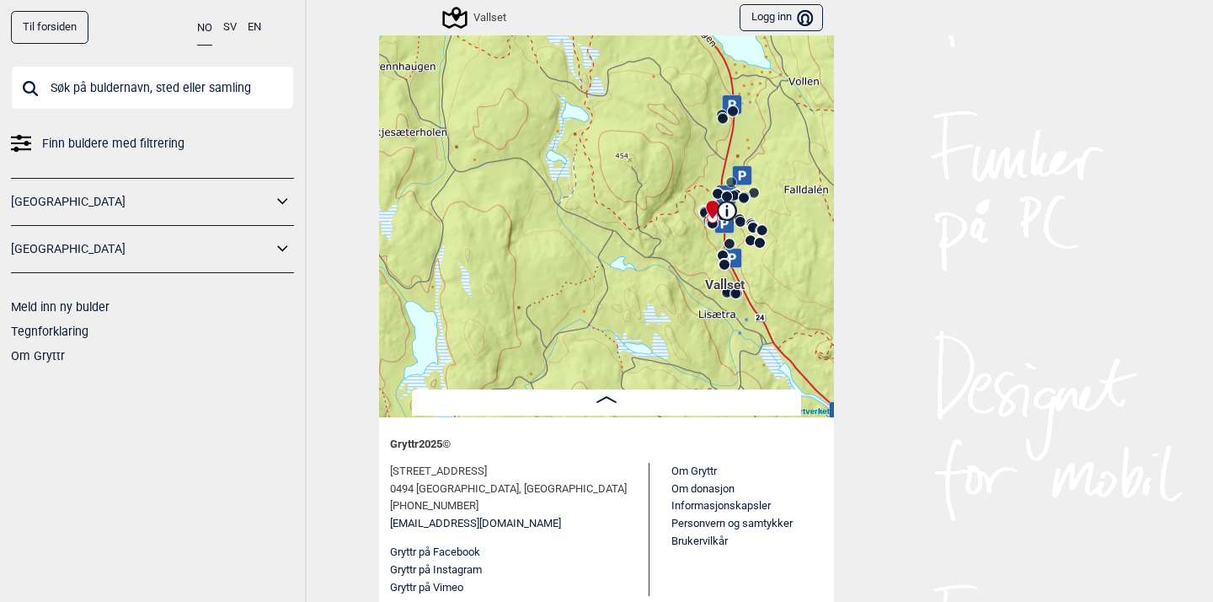
scroll to position [180, 0]
click at [607, 406] on span at bounding box center [607, 401] width 20 height 14
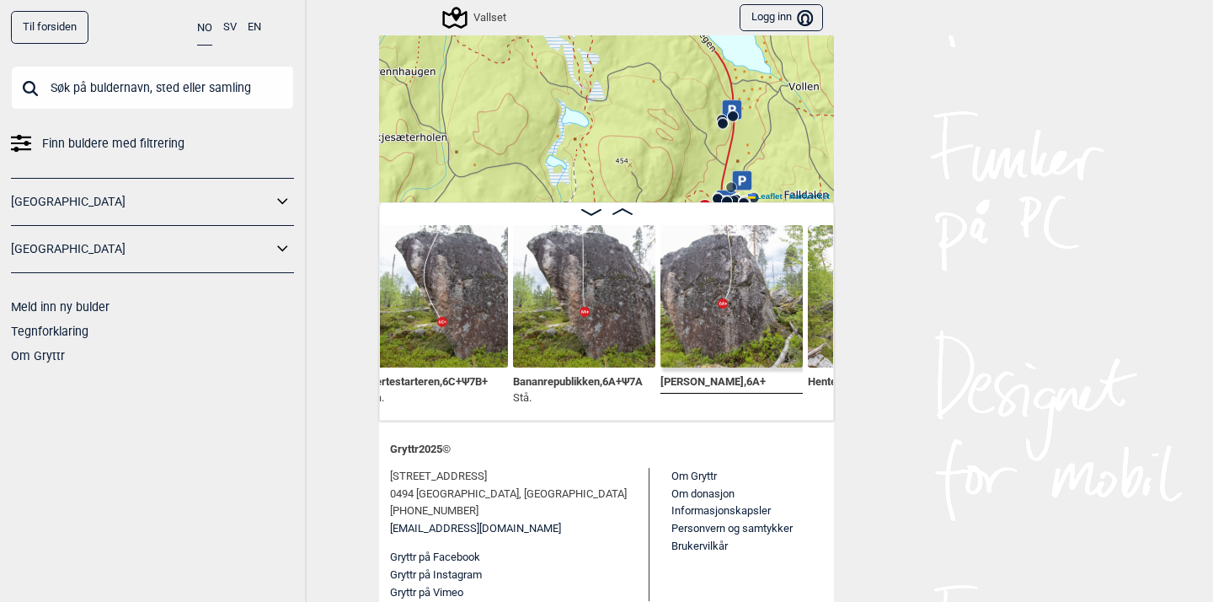
scroll to position [66, 0]
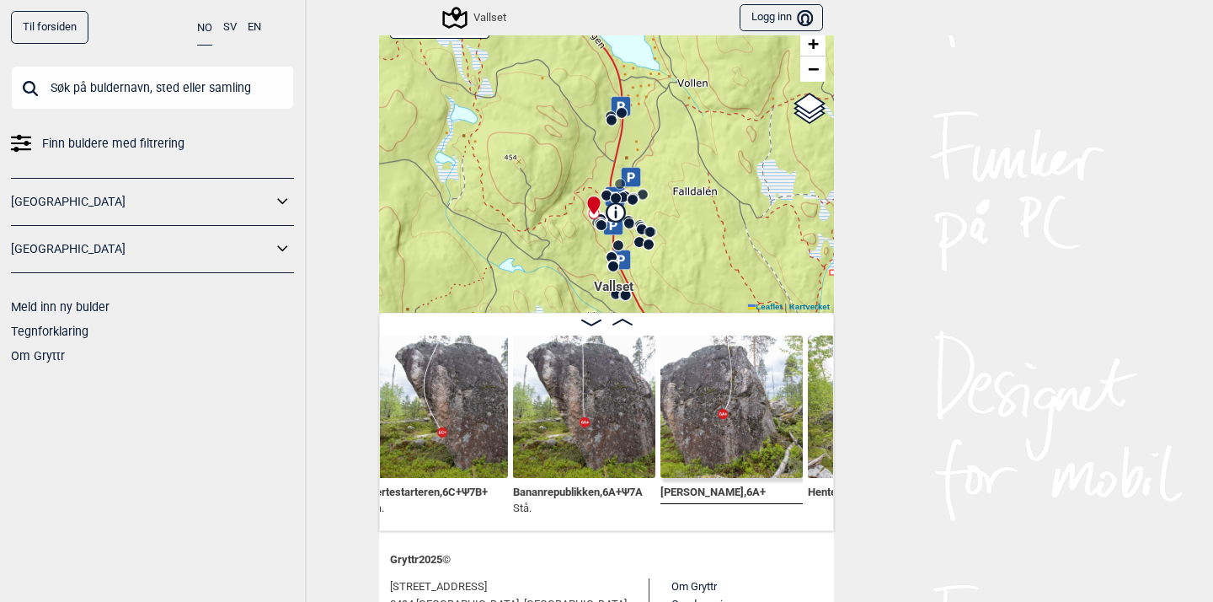
drag, startPoint x: 630, startPoint y: 107, endPoint x: 522, endPoint y: -14, distance: 162.9
click at [522, 0] on html "Til forsiden NO SV EN Finn buldere med filtrering [GEOGRAPHIC_DATA] [GEOGRAPHIC…" at bounding box center [606, 301] width 1213 height 602
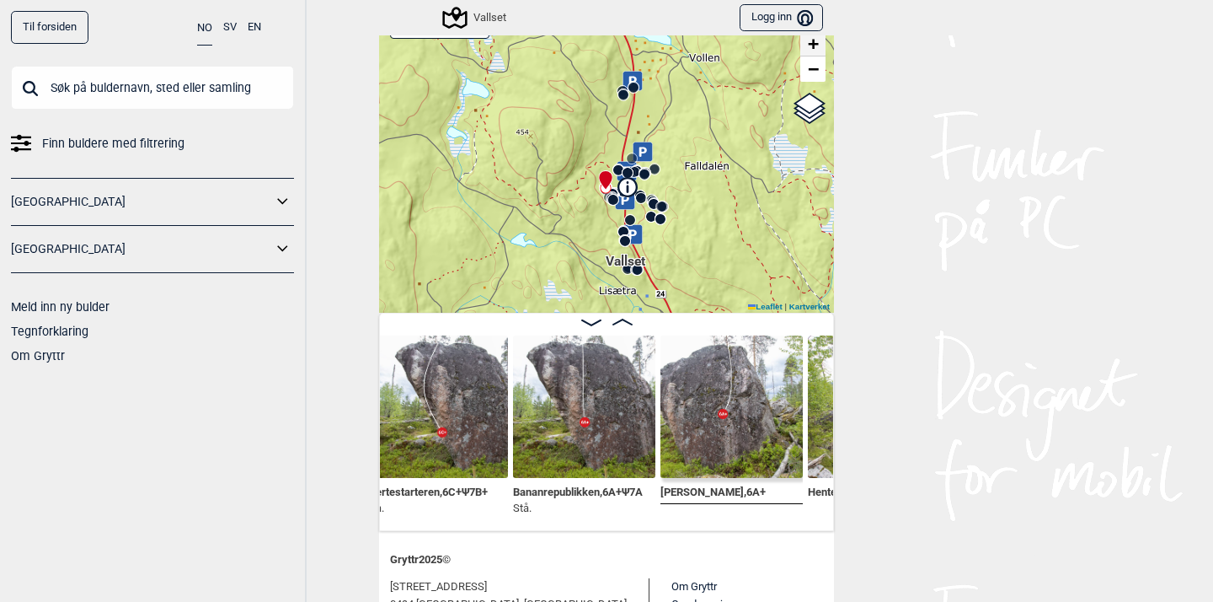
click at [817, 46] on span "+" at bounding box center [813, 43] width 11 height 21
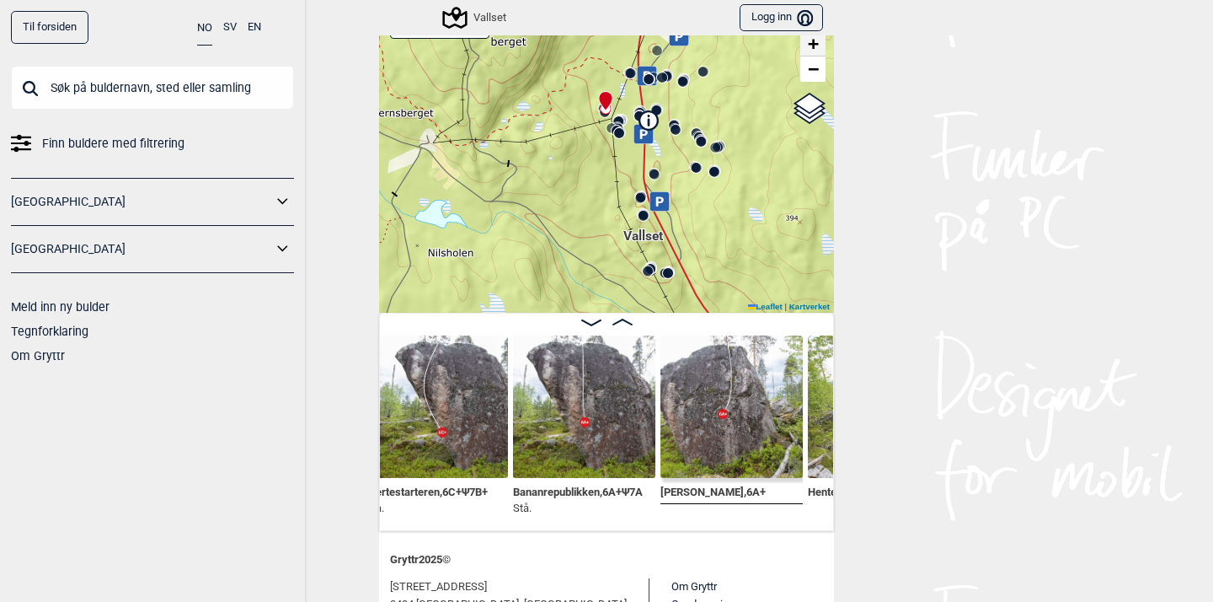
click at [817, 46] on span "+" at bounding box center [813, 43] width 11 height 21
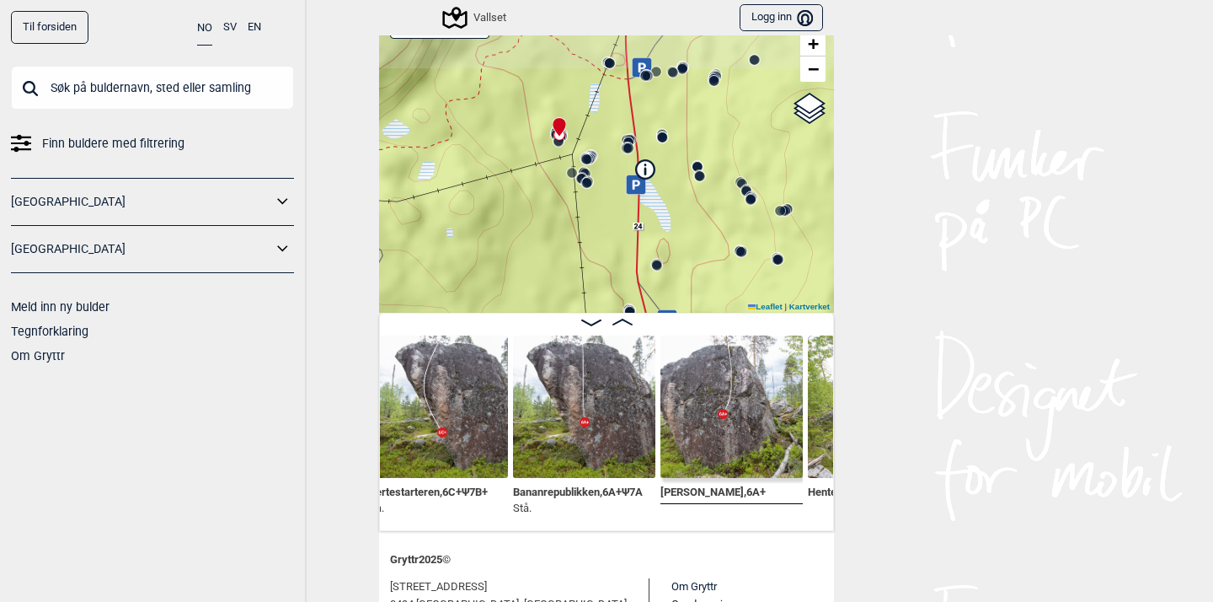
drag, startPoint x: 568, startPoint y: 114, endPoint x: 523, endPoint y: 294, distance: 185.8
click at [523, 296] on div "Vallset Brukerens posisjon" at bounding box center [606, 157] width 455 height 312
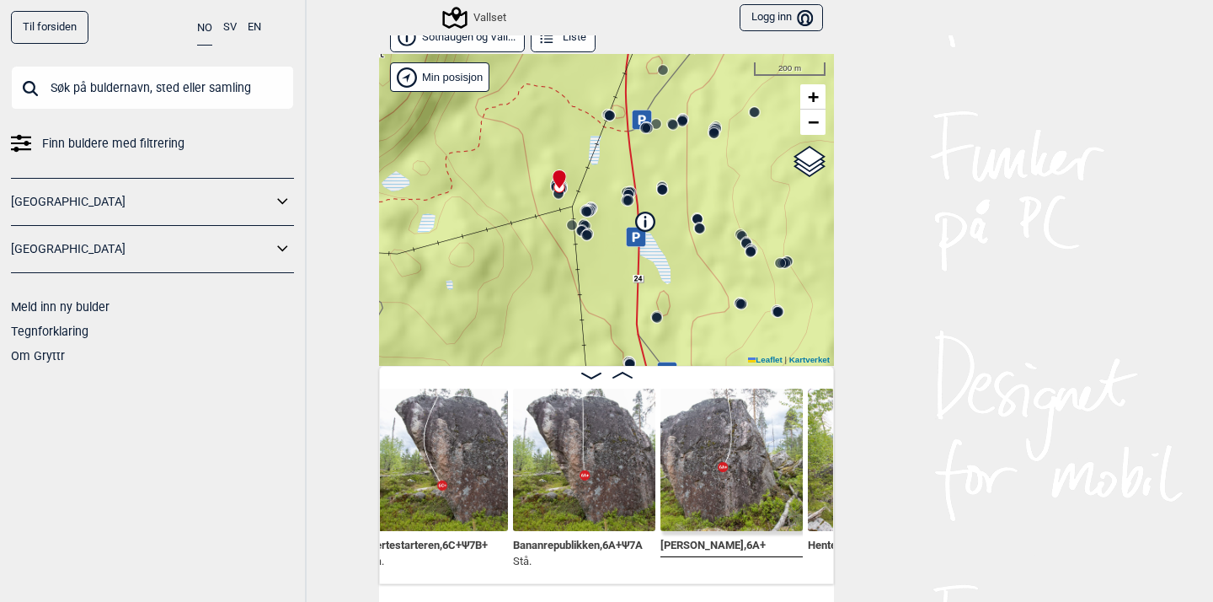
scroll to position [0, 0]
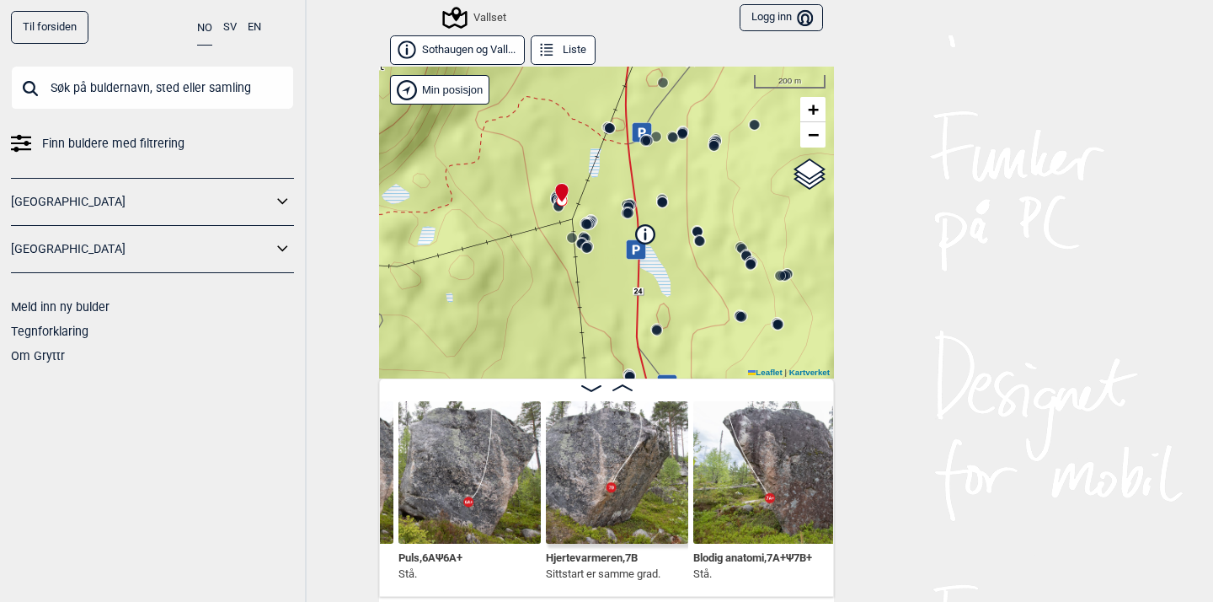
scroll to position [0, 6461]
click at [592, 474] on img at bounding box center [618, 472] width 142 height 142
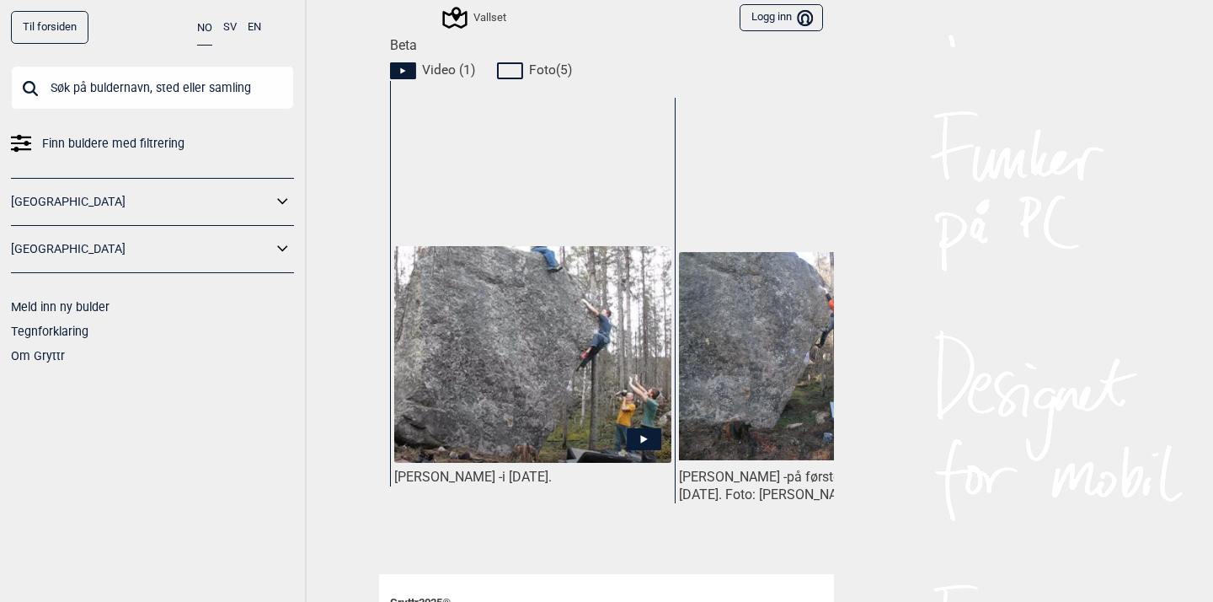
click at [404, 68] on icon at bounding box center [402, 70] width 5 height 6
click at [645, 437] on icon at bounding box center [644, 439] width 7 height 8
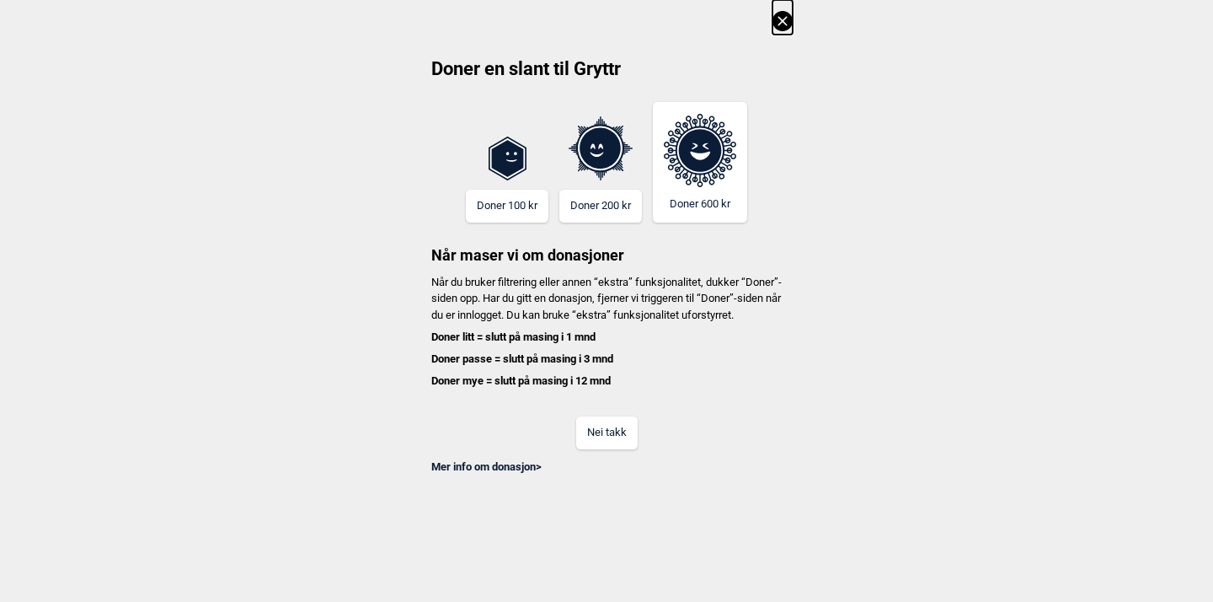
click at [784, 24] on icon at bounding box center [782, 20] width 9 height 9
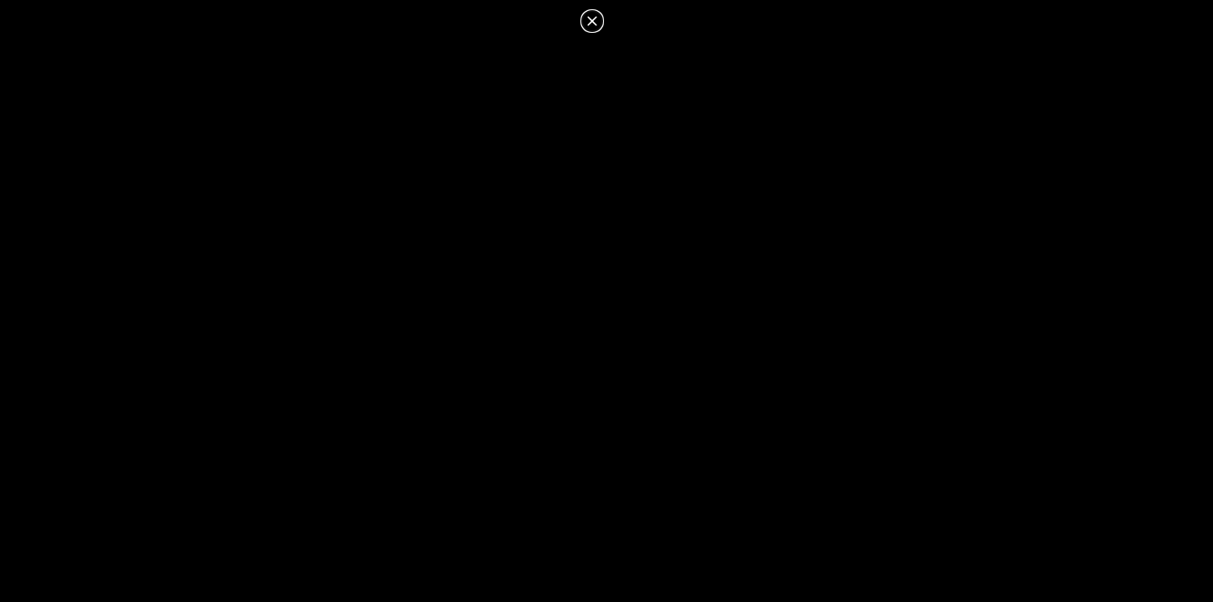
click at [595, 27] on icon at bounding box center [592, 21] width 20 height 20
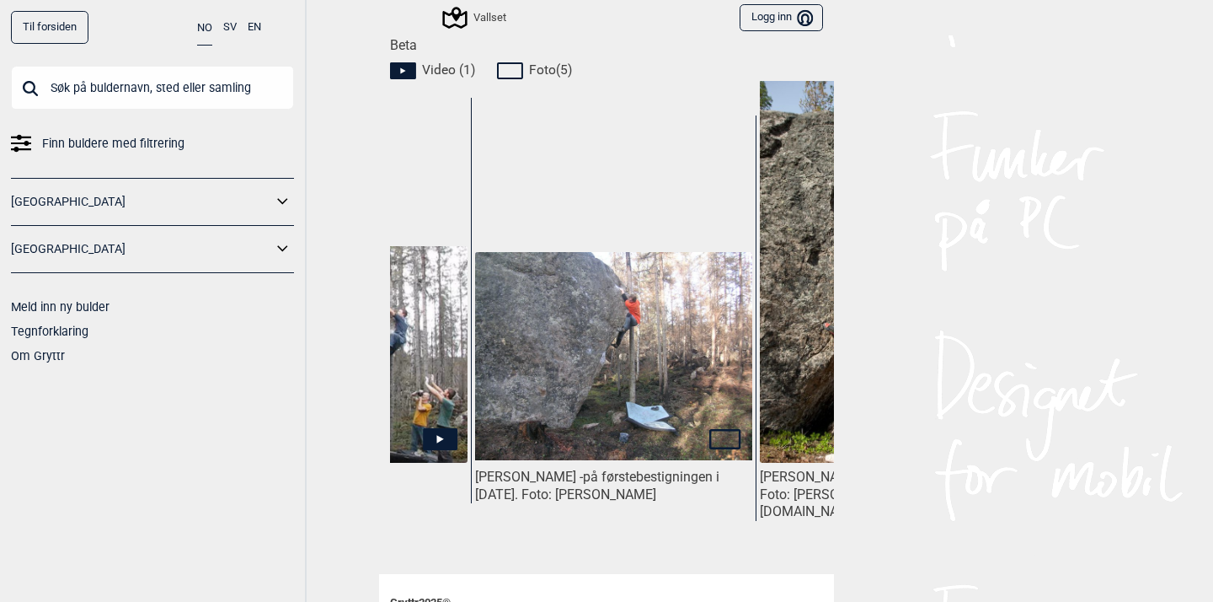
scroll to position [0, 210]
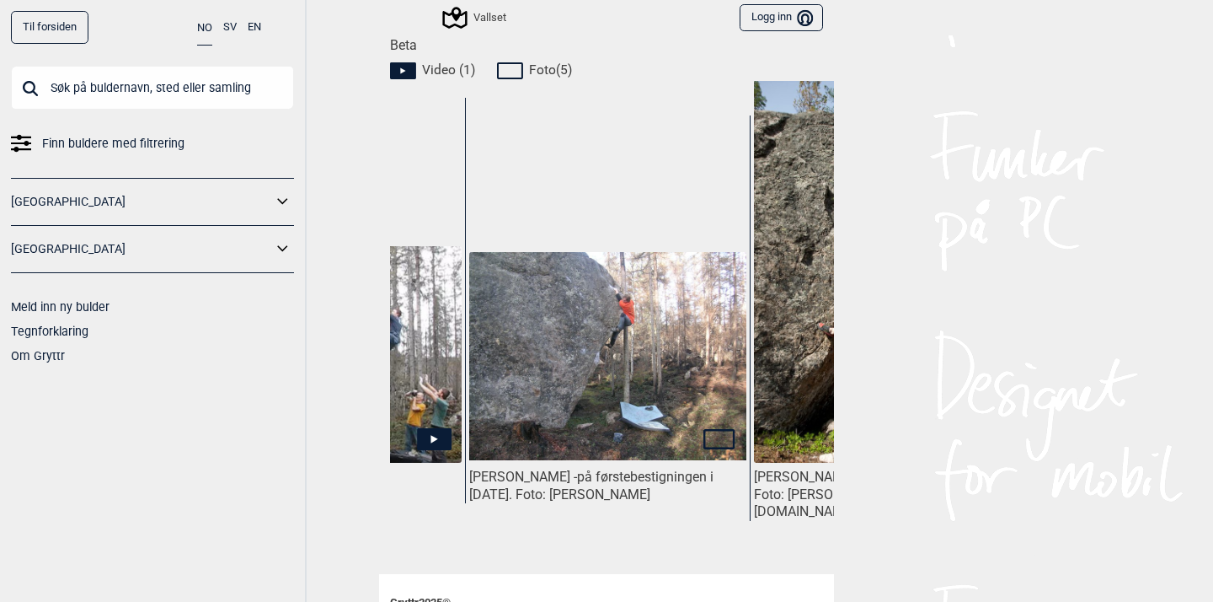
click at [607, 374] on img at bounding box center [607, 356] width 277 height 208
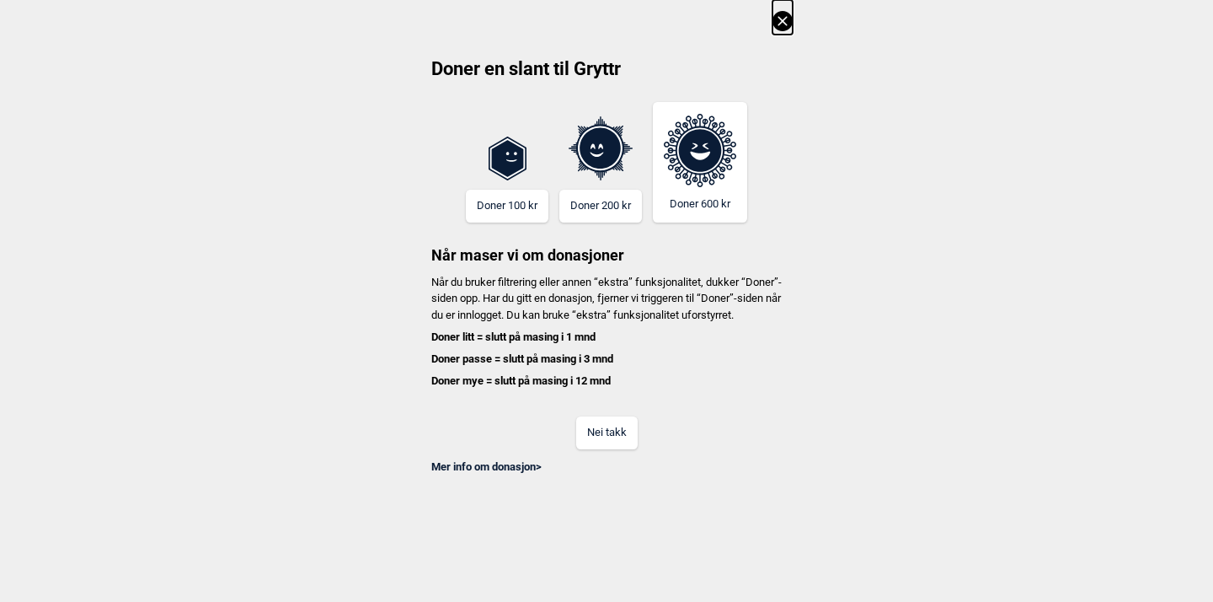
click at [785, 19] on icon at bounding box center [782, 20] width 9 height 9
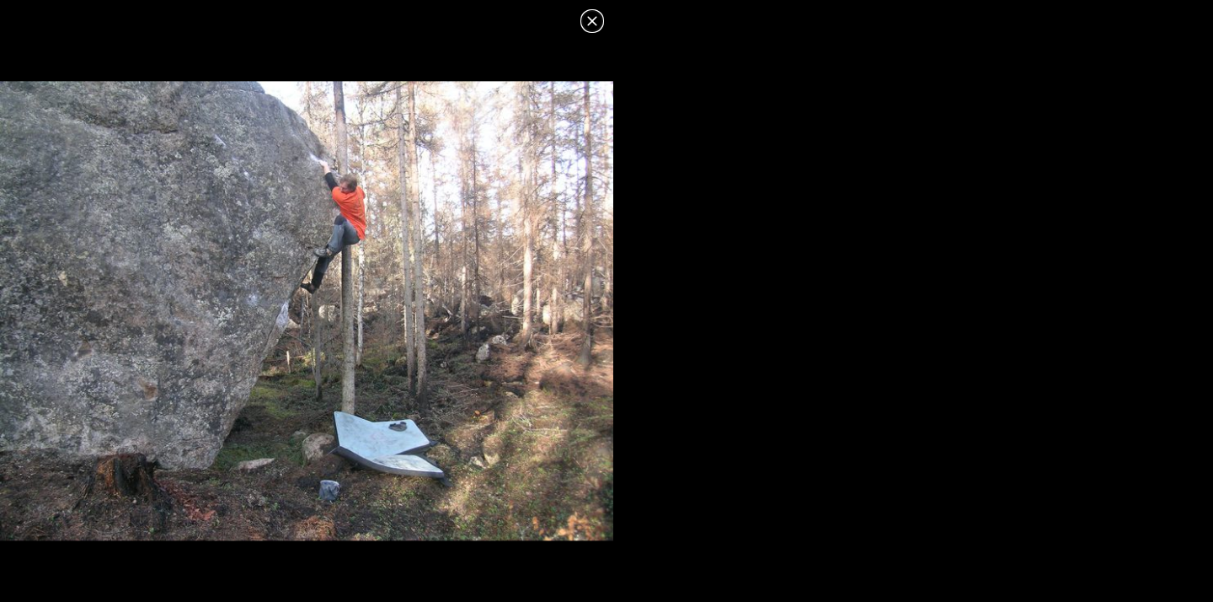
click at [597, 15] on icon at bounding box center [592, 21] width 20 height 20
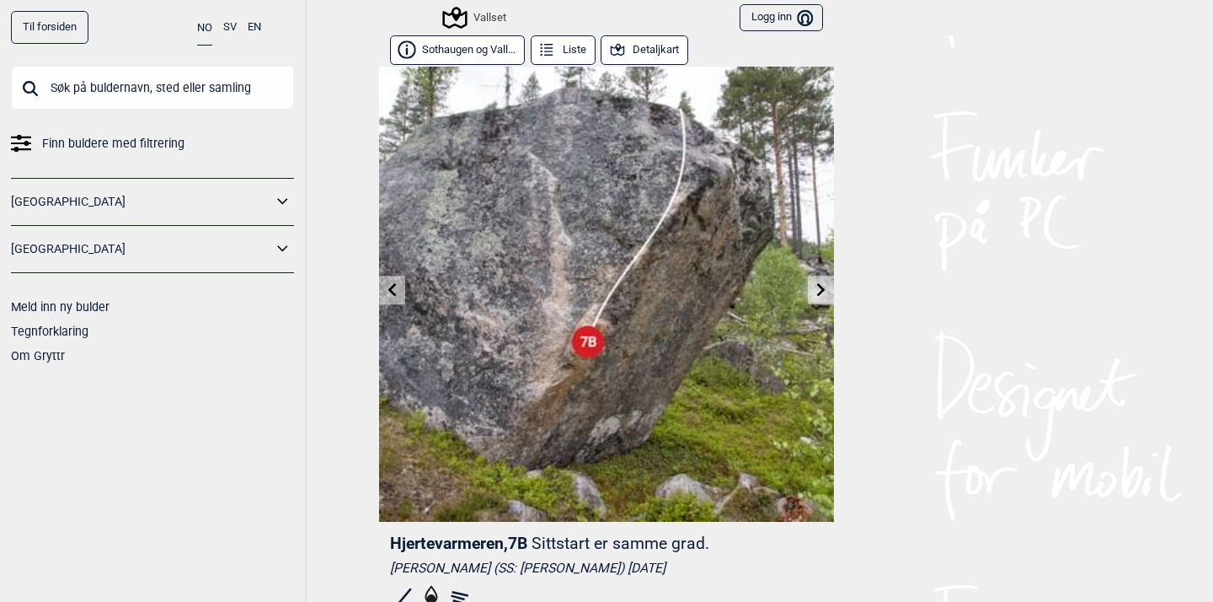
scroll to position [0, 0]
click at [819, 292] on icon at bounding box center [821, 288] width 8 height 13
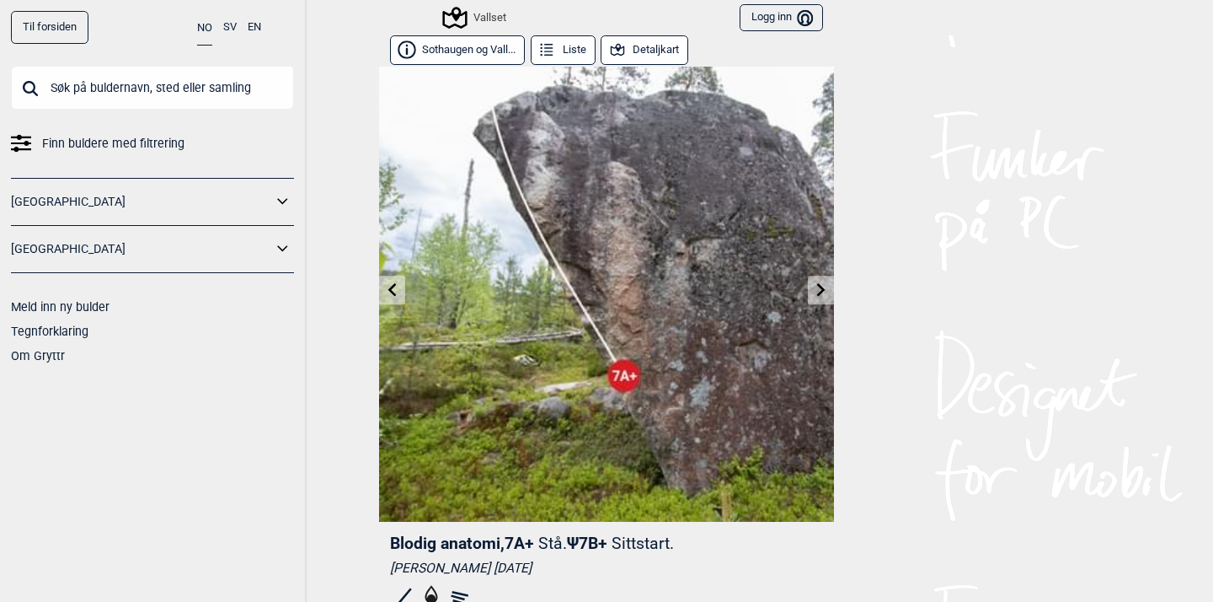
click at [821, 289] on icon at bounding box center [821, 288] width 13 height 13
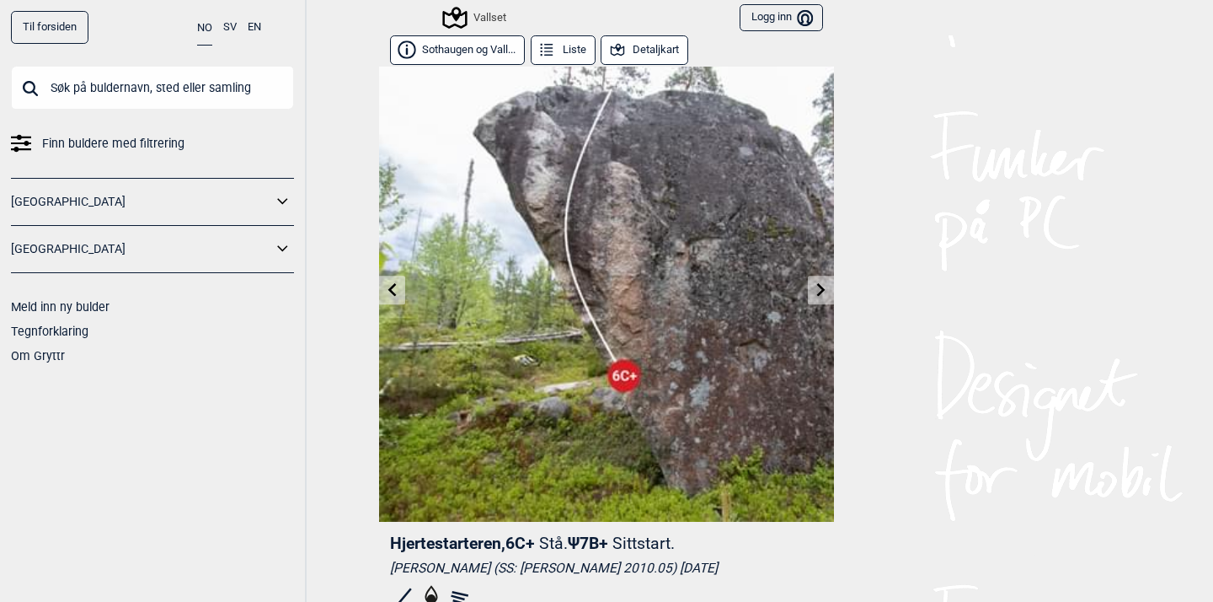
click at [394, 297] on link at bounding box center [392, 290] width 26 height 28
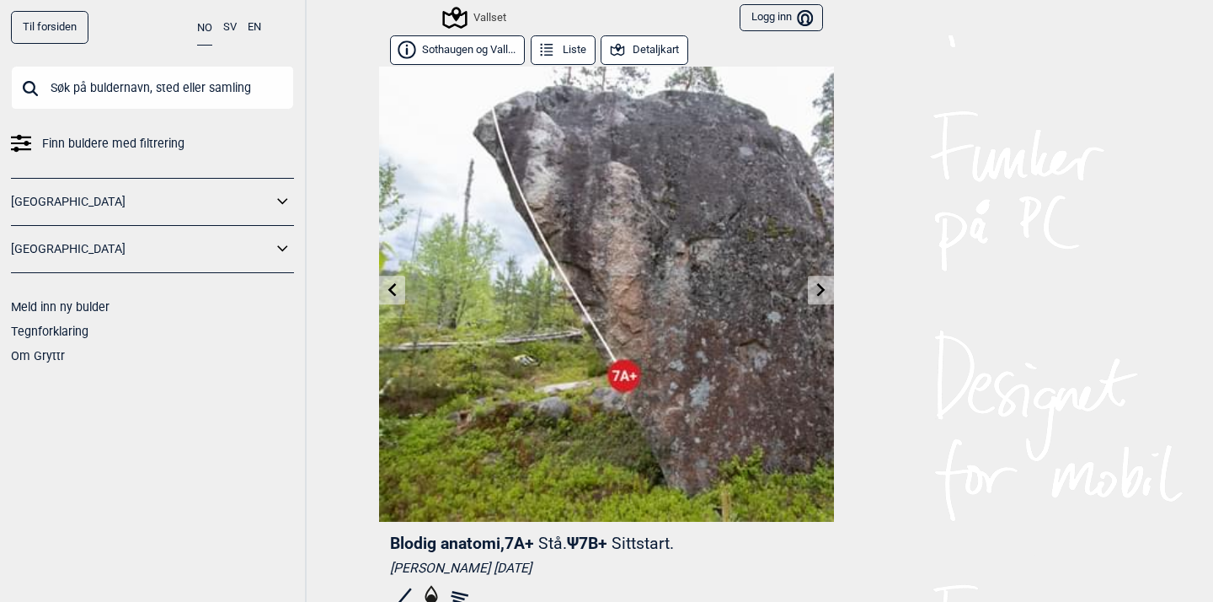
click at [819, 287] on icon at bounding box center [821, 288] width 13 height 13
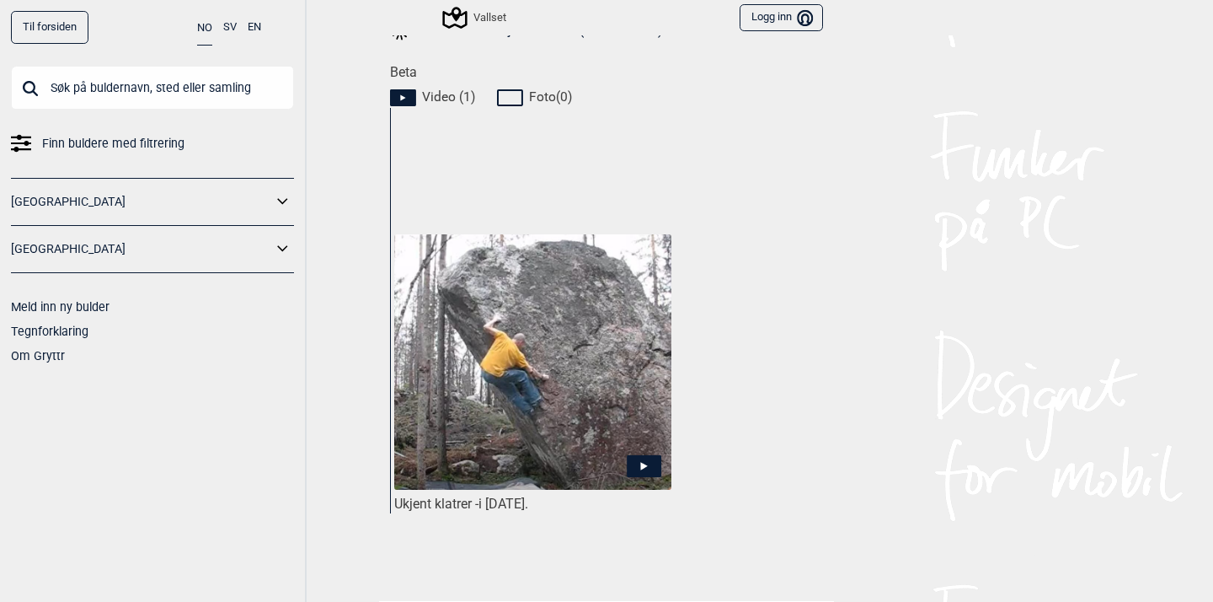
scroll to position [736, 0]
click at [645, 465] on icon at bounding box center [644, 467] width 7 height 8
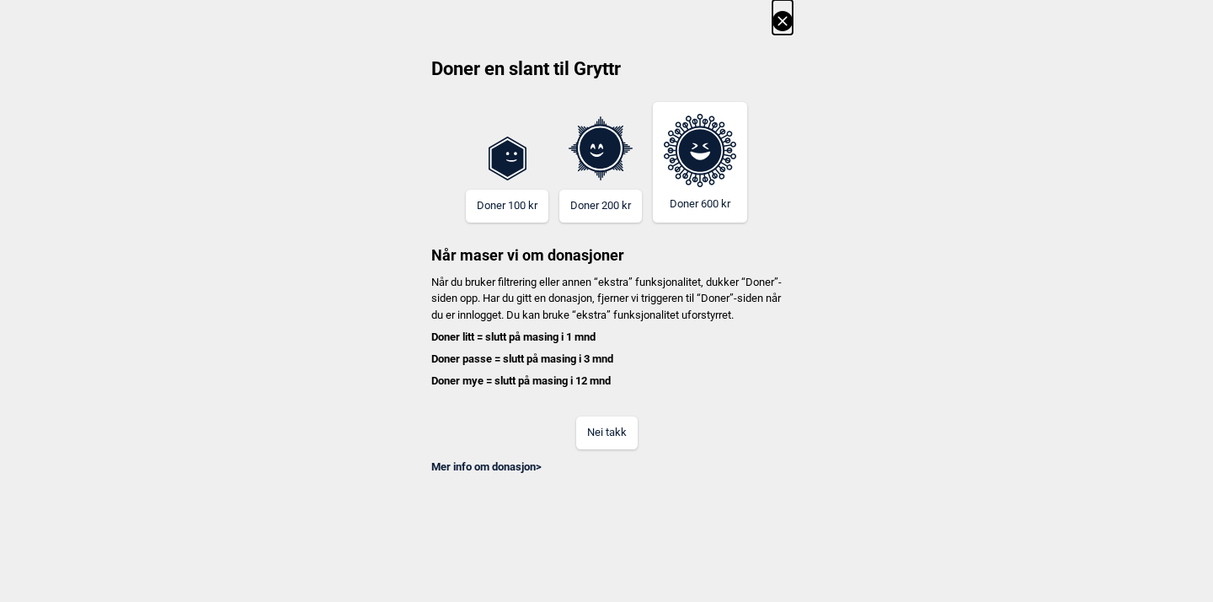
click at [789, 24] on icon at bounding box center [783, 21] width 20 height 20
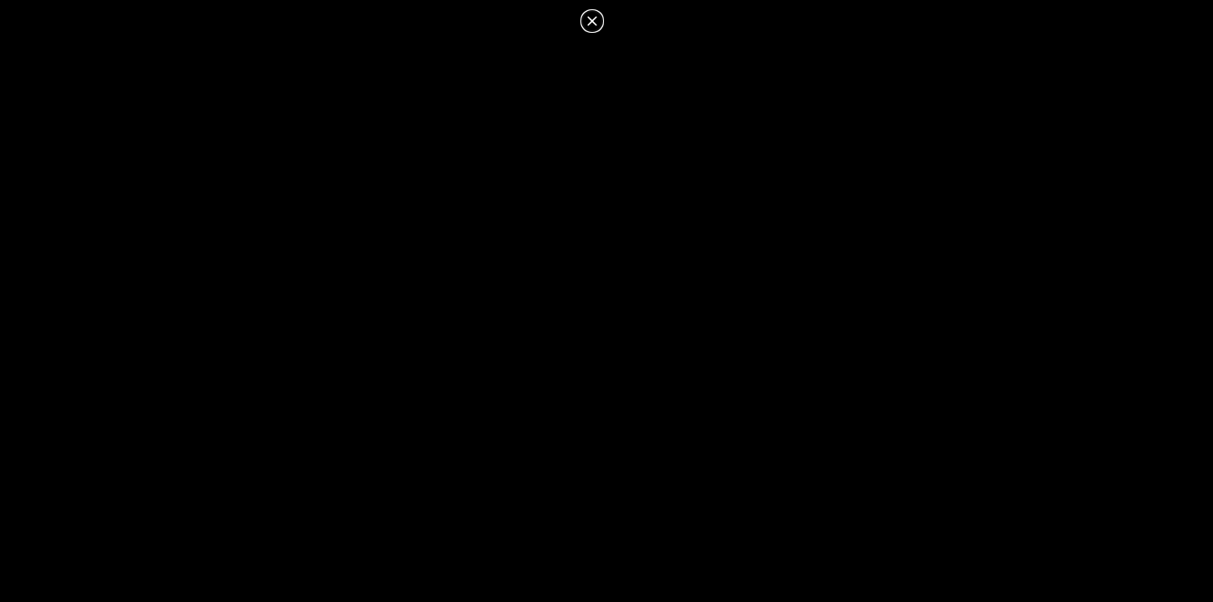
click at [597, 21] on icon at bounding box center [592, 21] width 20 height 20
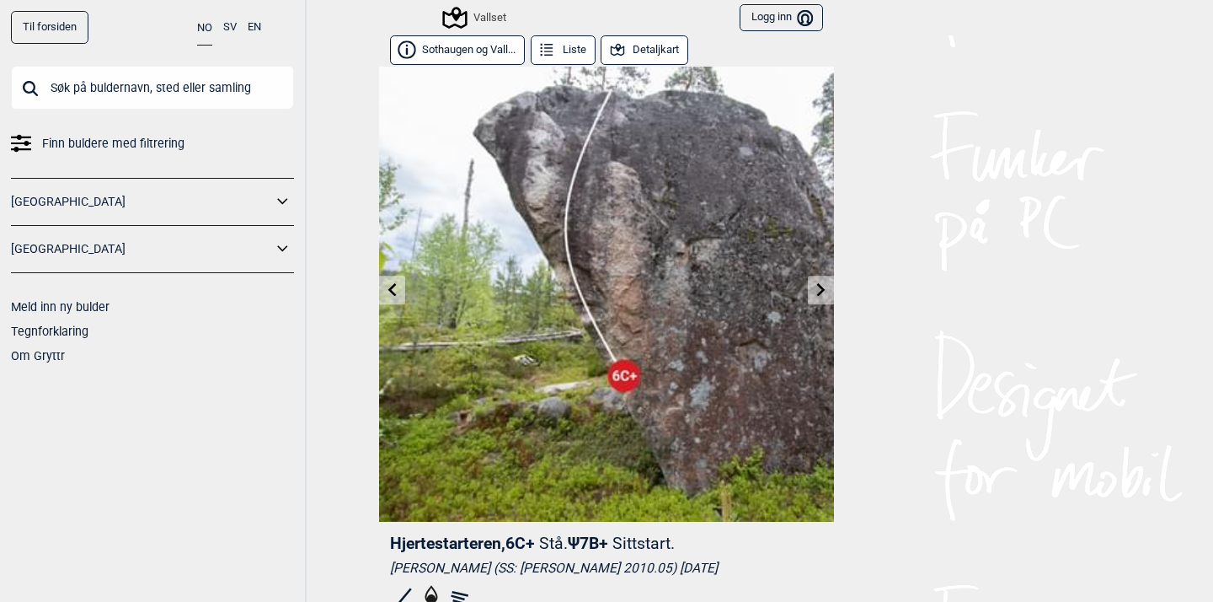
scroll to position [0, 0]
click at [563, 51] on button "Liste" at bounding box center [563, 49] width 65 height 29
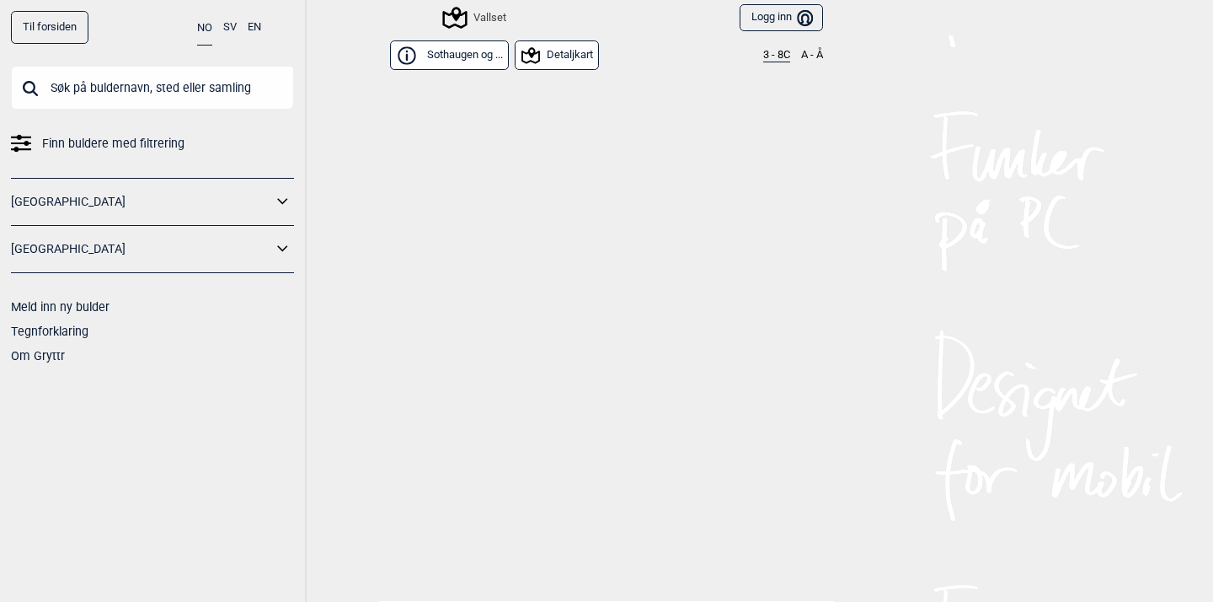
scroll to position [14109, 0]
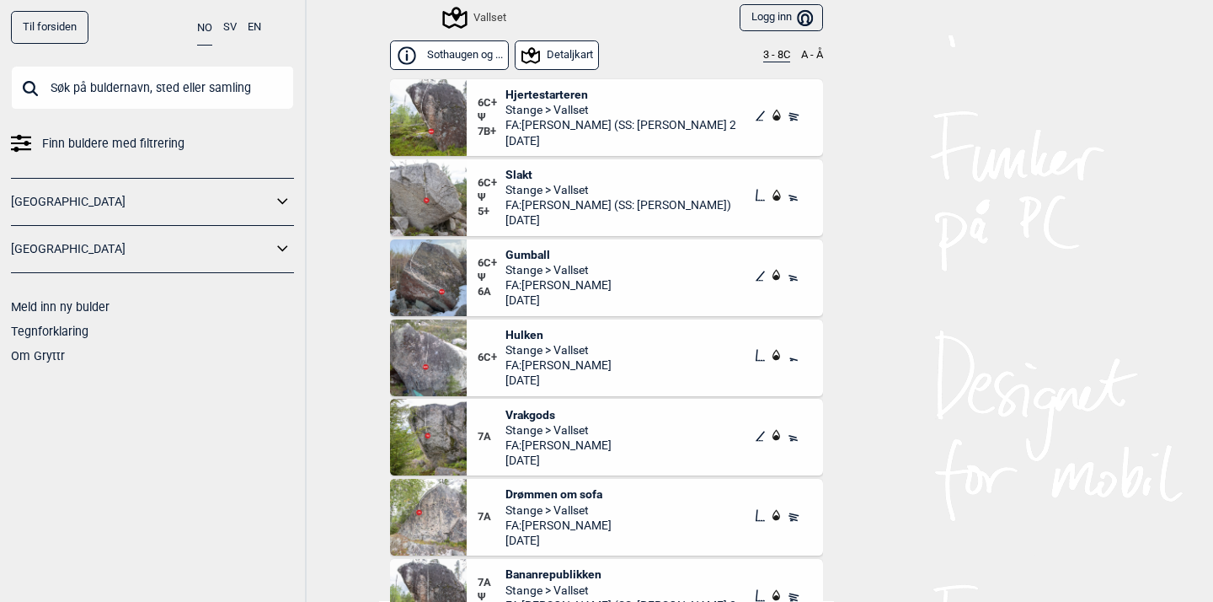
click at [593, 125] on span "FA: [PERSON_NAME] (SS: [PERSON_NAME] 2010.05)" at bounding box center [621, 124] width 231 height 15
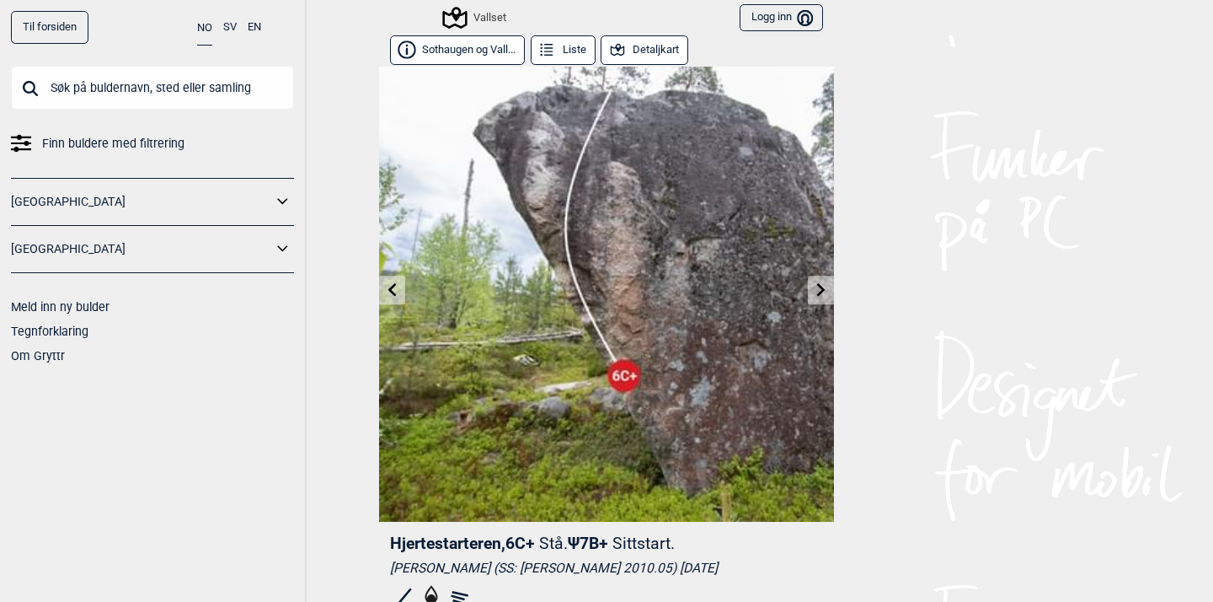
click at [580, 50] on button "Liste" at bounding box center [563, 49] width 65 height 29
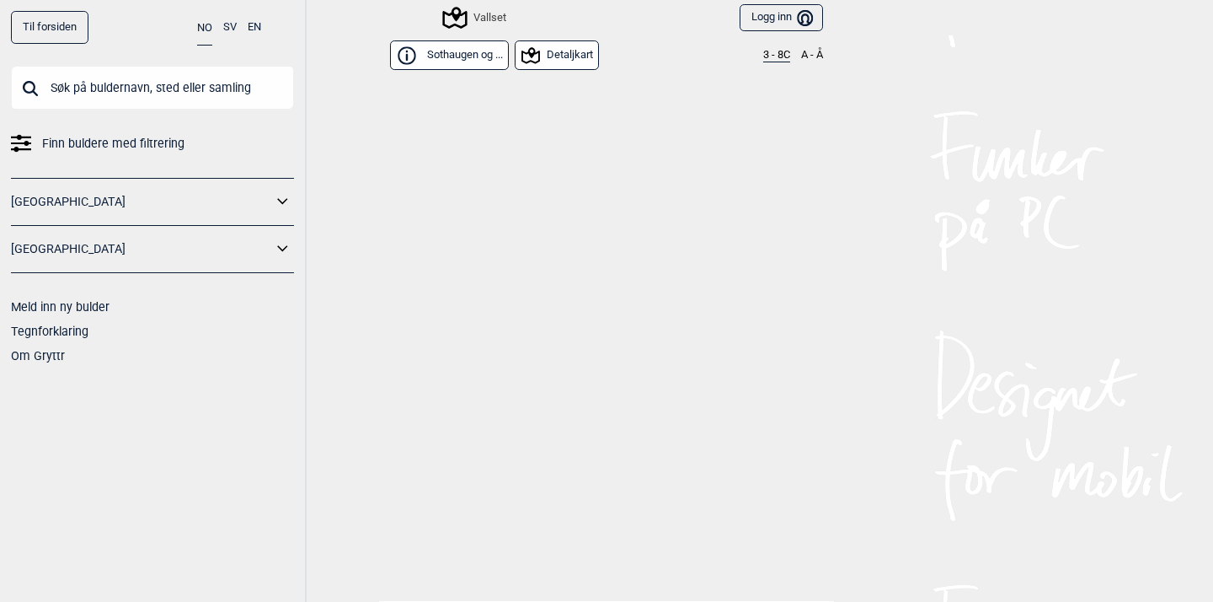
scroll to position [14109, 0]
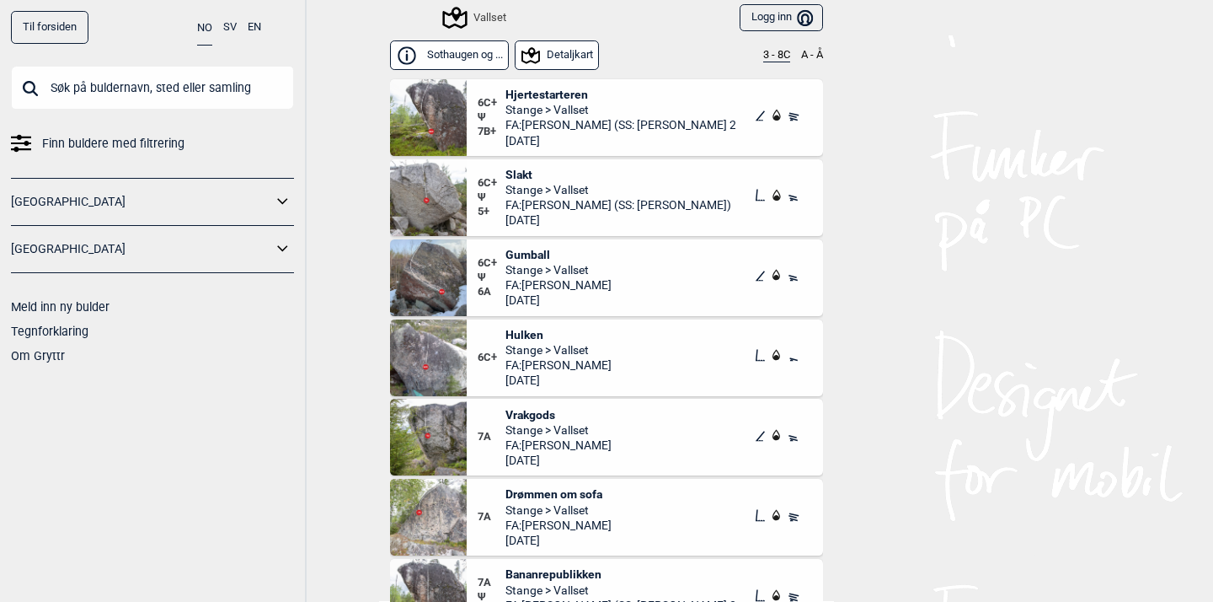
click at [579, 51] on button "Detaljkart" at bounding box center [557, 54] width 85 height 29
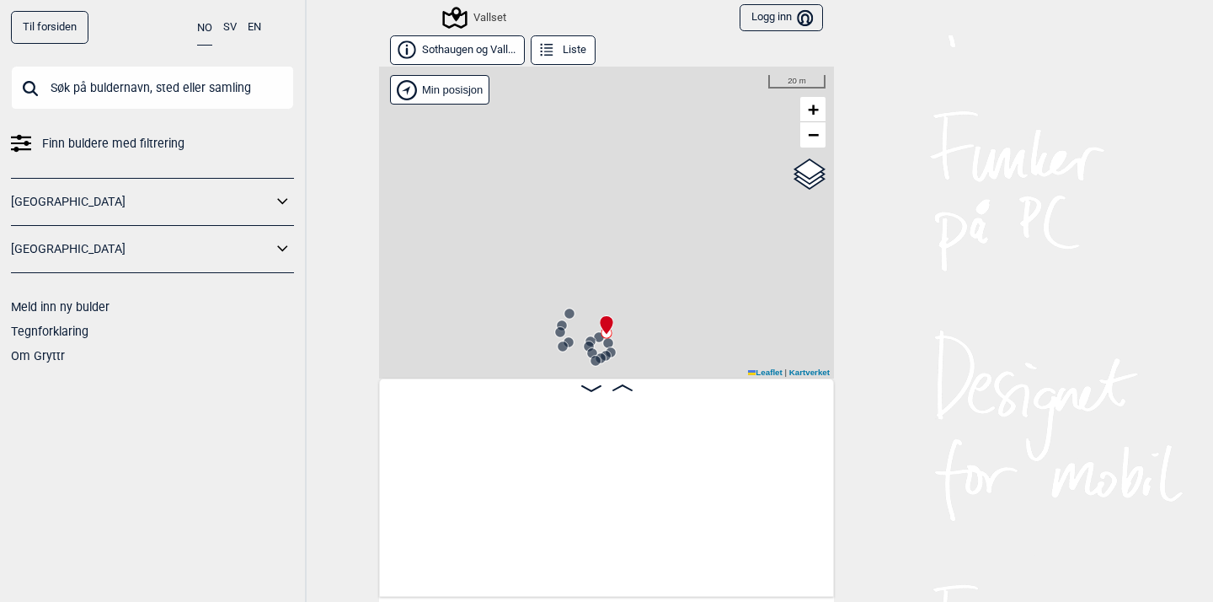
scroll to position [0, 6551]
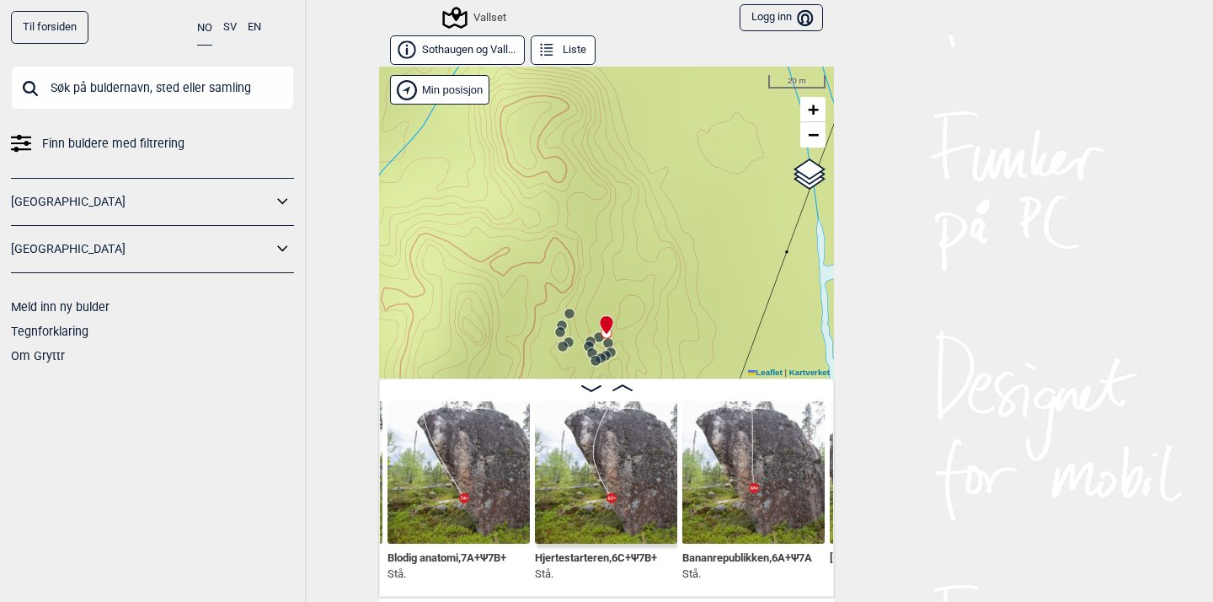
drag, startPoint x: 677, startPoint y: 222, endPoint x: 669, endPoint y: 154, distance: 67.8
click at [669, 154] on div "Vallset" at bounding box center [606, 223] width 455 height 312
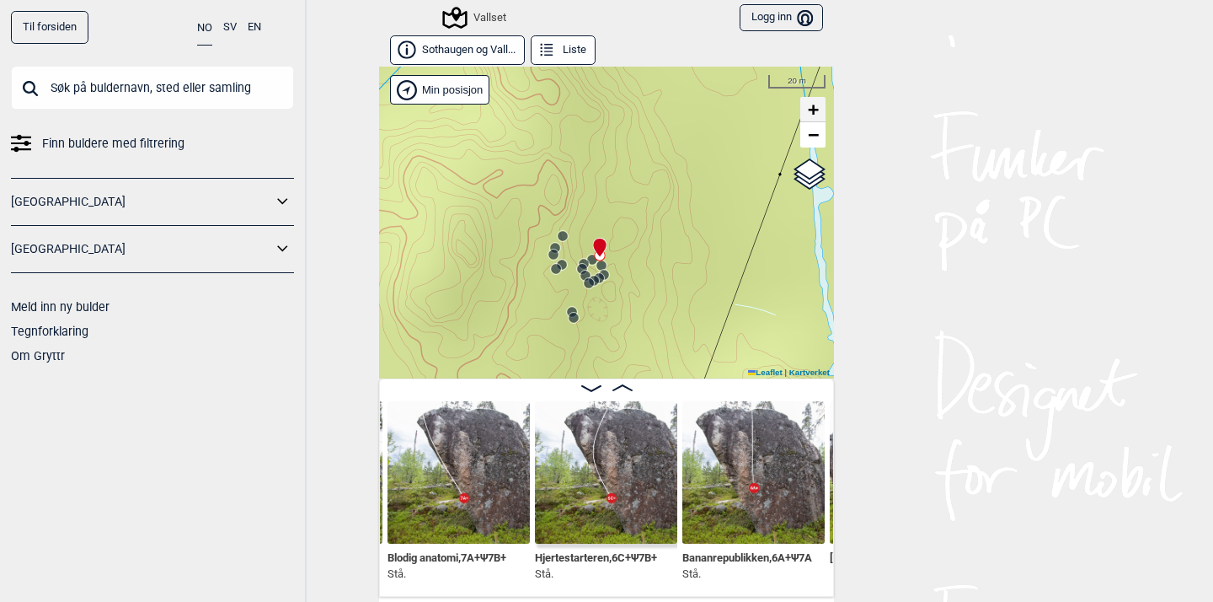
click at [814, 108] on span "+" at bounding box center [813, 109] width 11 height 21
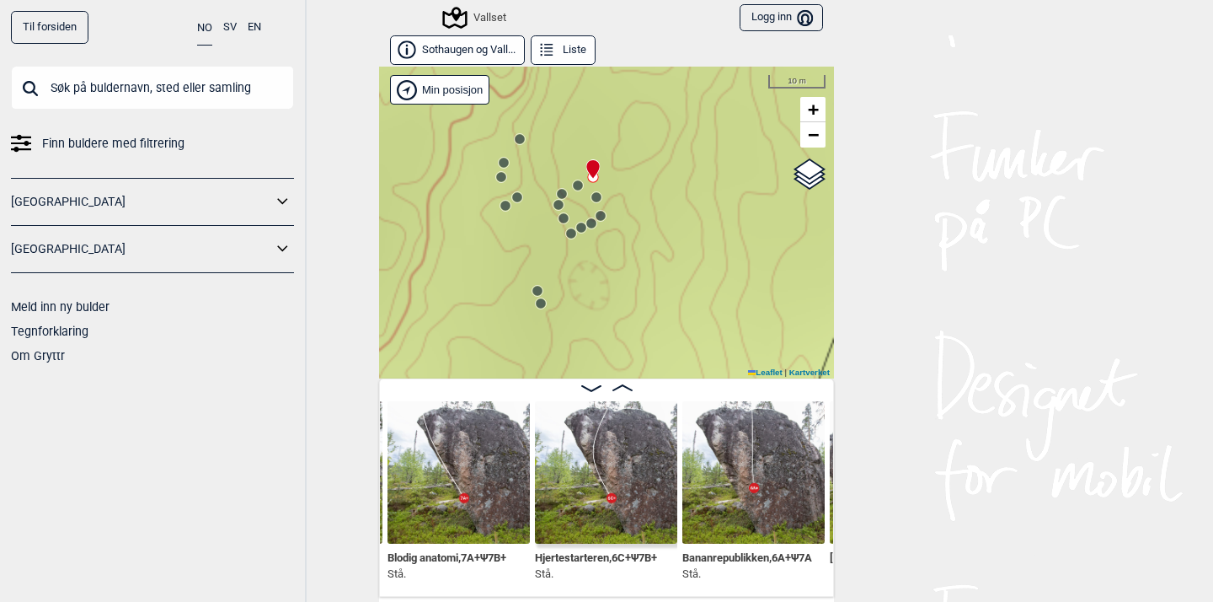
click at [597, 199] on circle at bounding box center [597, 197] width 10 height 10
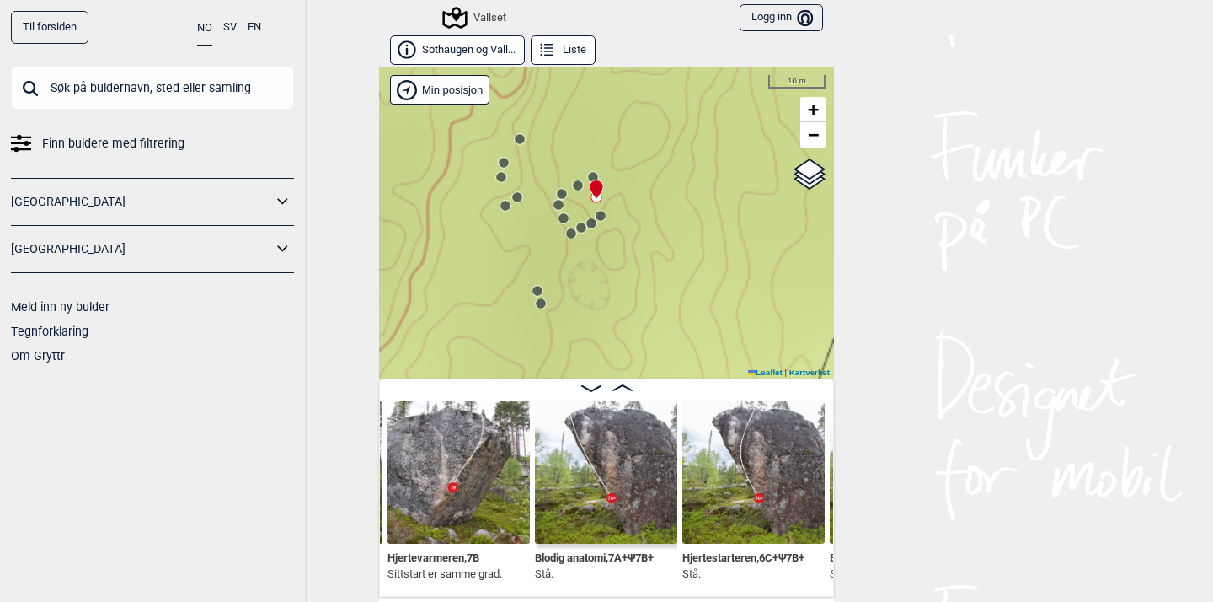
click at [604, 217] on circle at bounding box center [601, 216] width 10 height 10
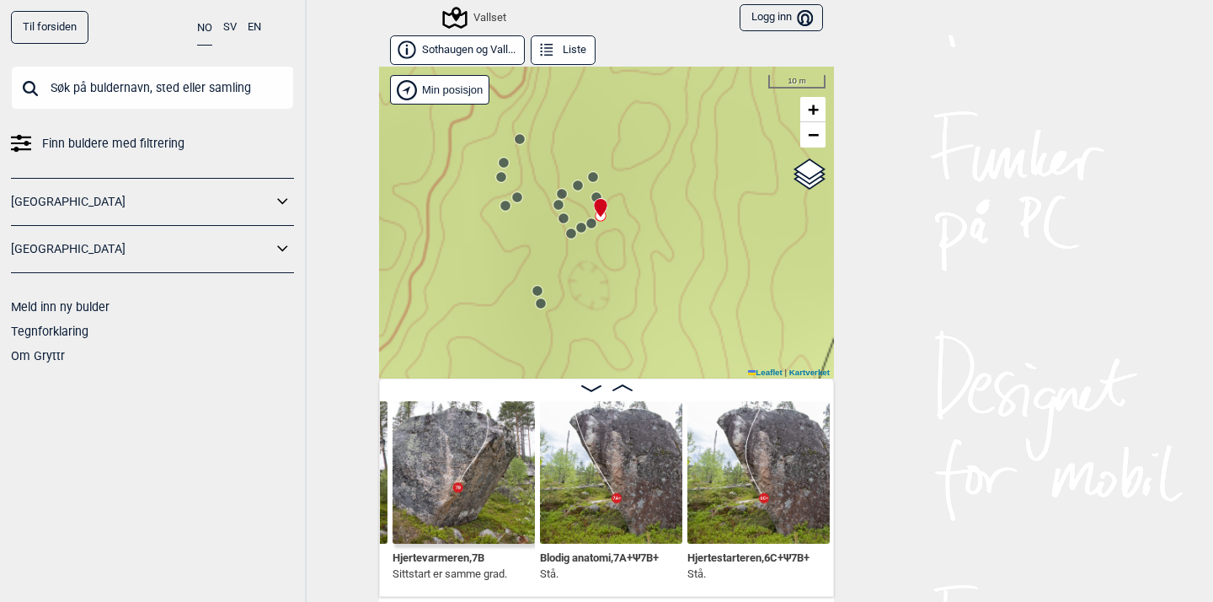
scroll to position [0, 6266]
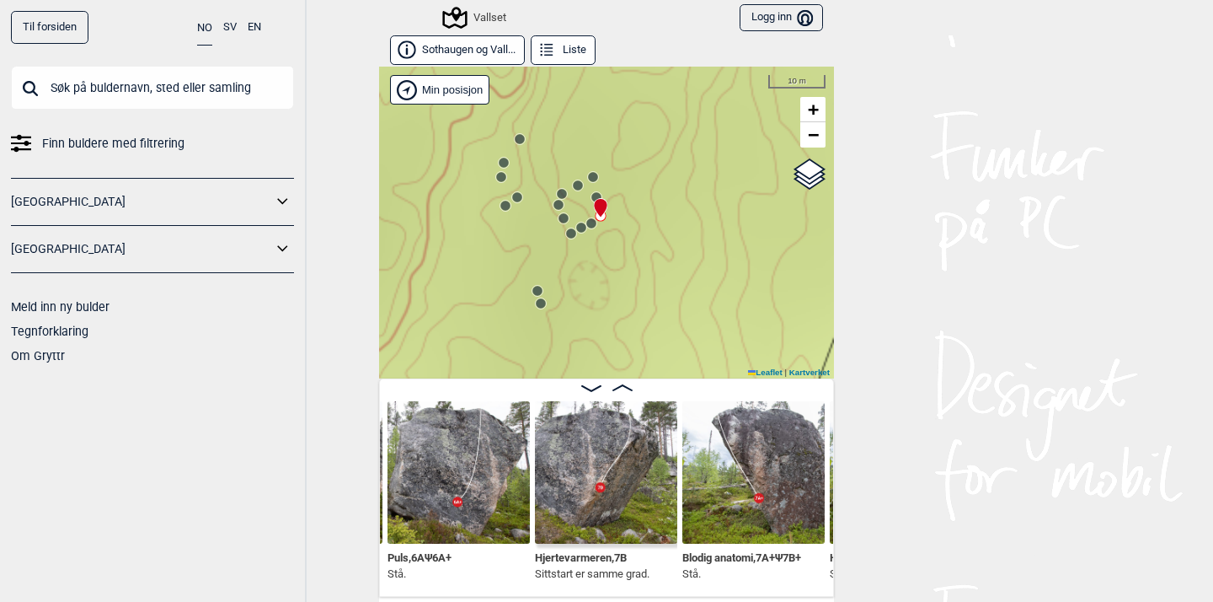
click at [518, 197] on circle at bounding box center [517, 197] width 10 height 10
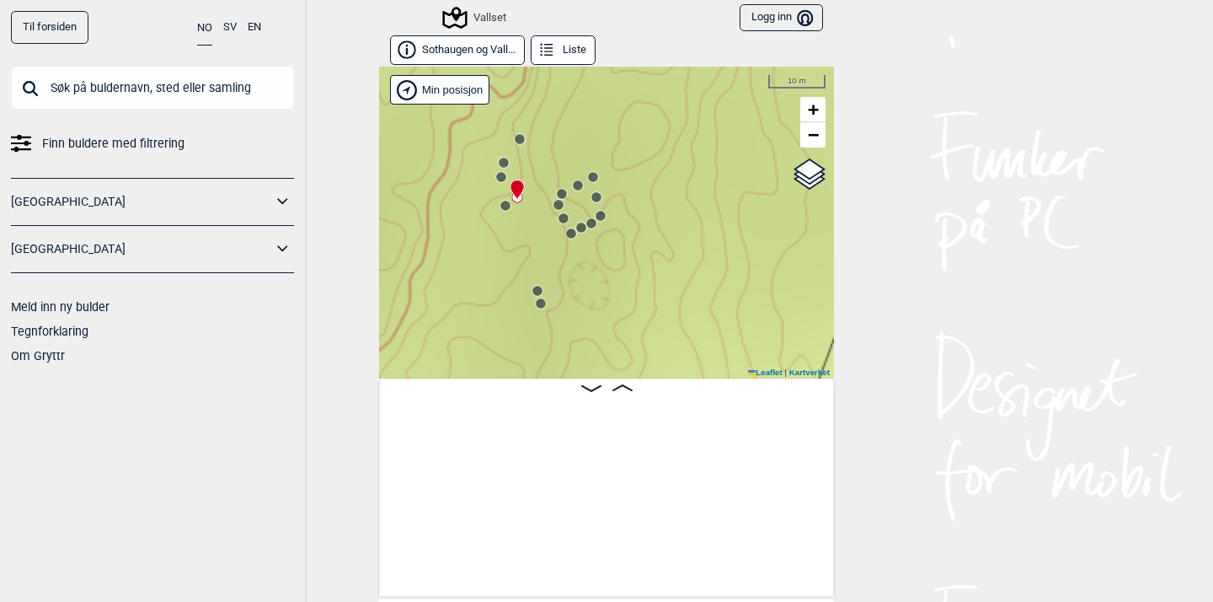
scroll to position [0, 7868]
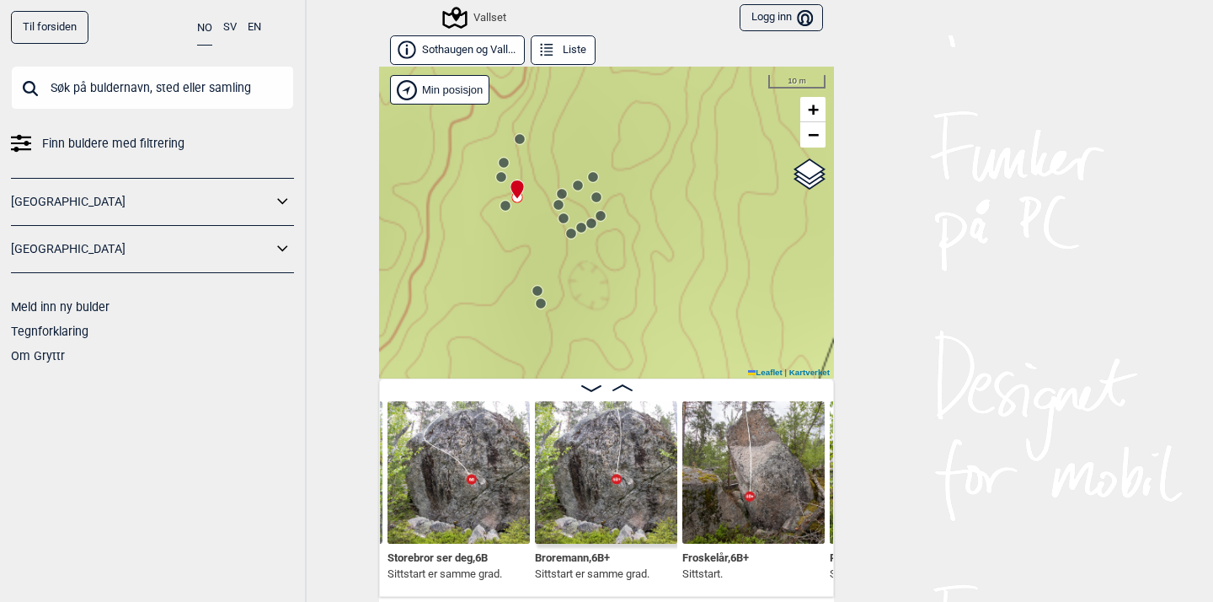
click at [506, 204] on circle at bounding box center [506, 206] width 10 height 10
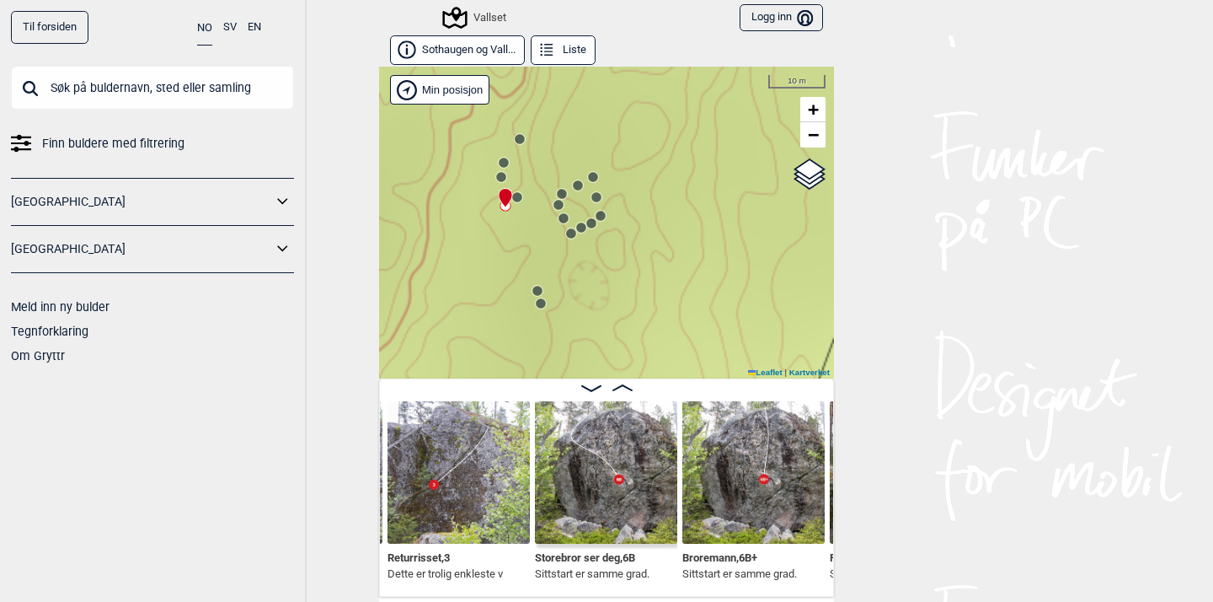
click at [500, 176] on circle at bounding box center [501, 177] width 10 height 10
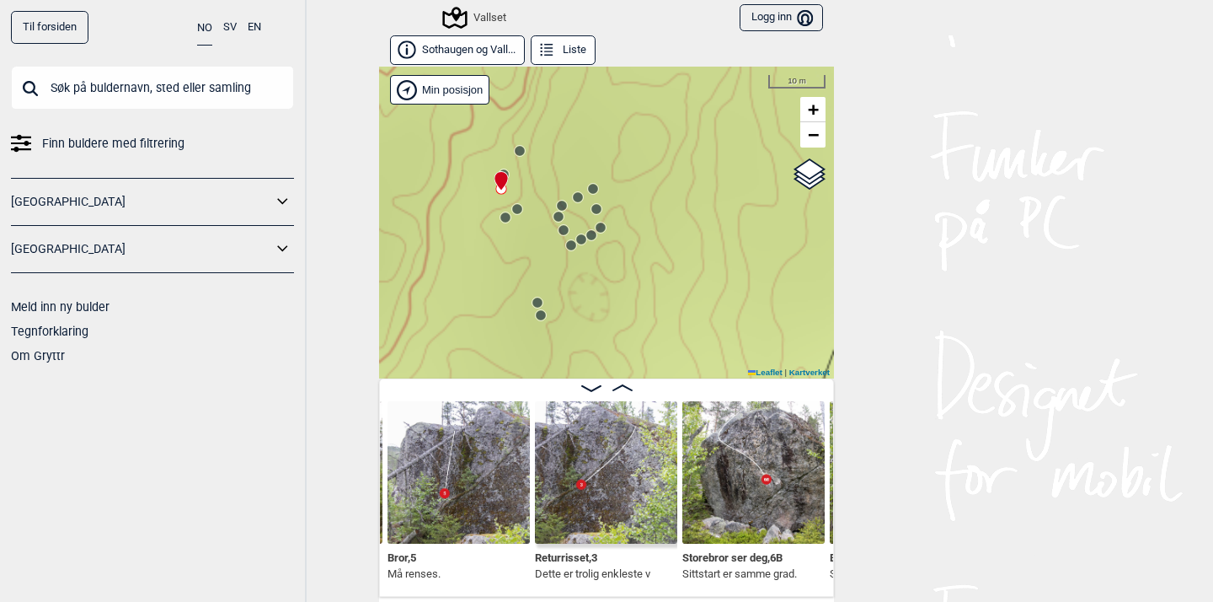
click at [508, 171] on icon at bounding box center [502, 181] width 14 height 20
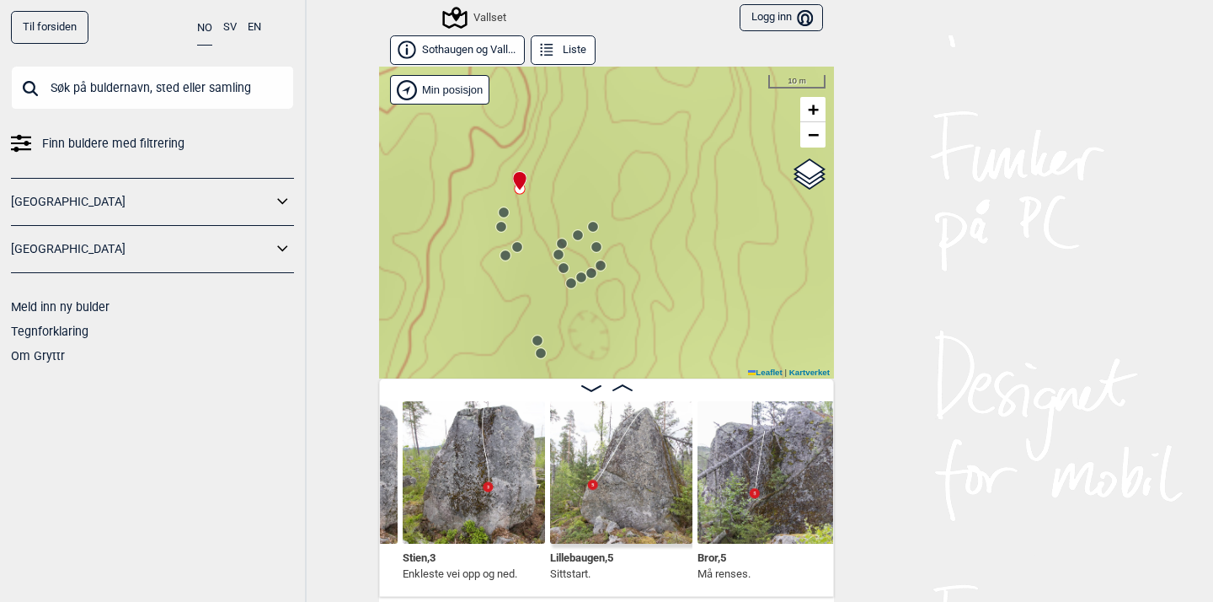
scroll to position [0, 7280]
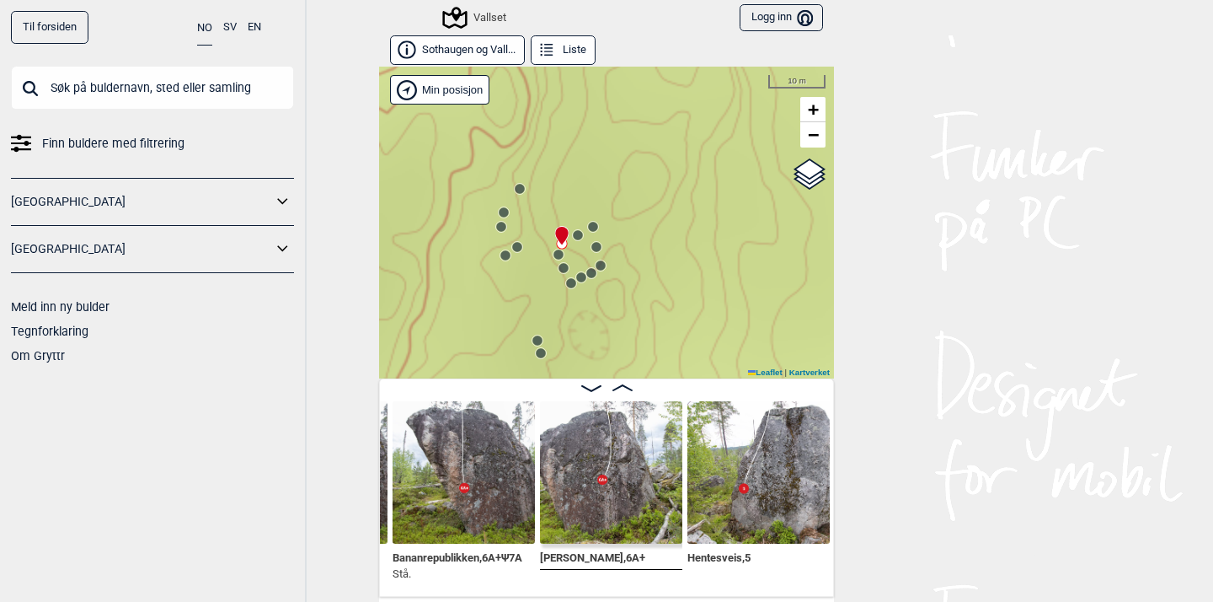
scroll to position [0, 6850]
click at [811, 133] on span "−" at bounding box center [813, 134] width 11 height 21
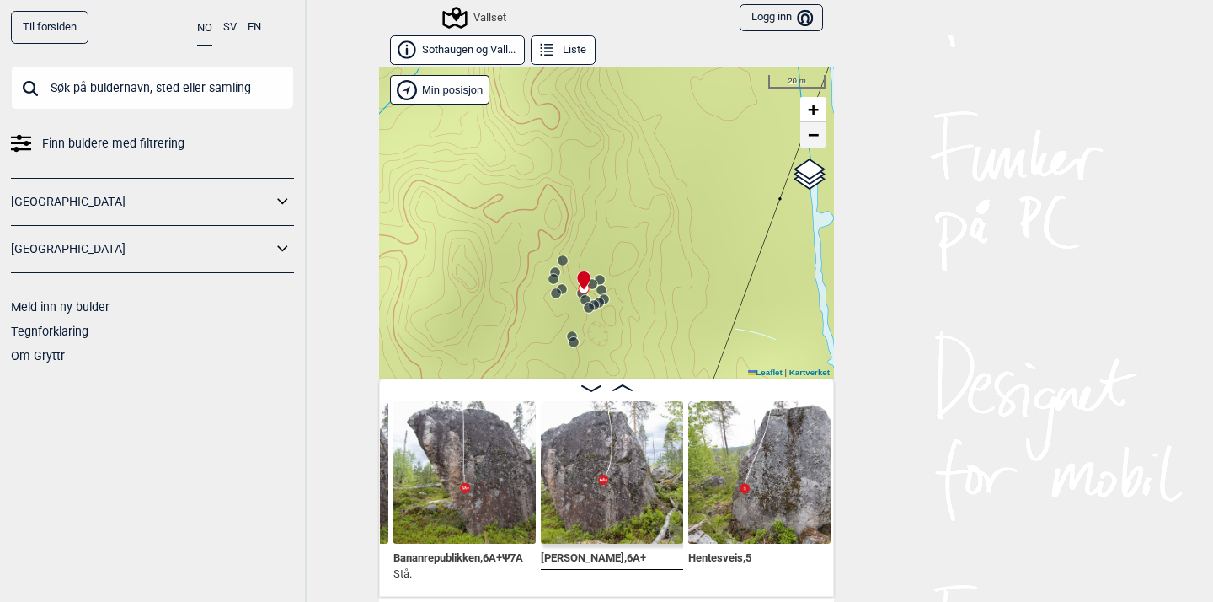
click at [811, 133] on span "−" at bounding box center [813, 134] width 11 height 21
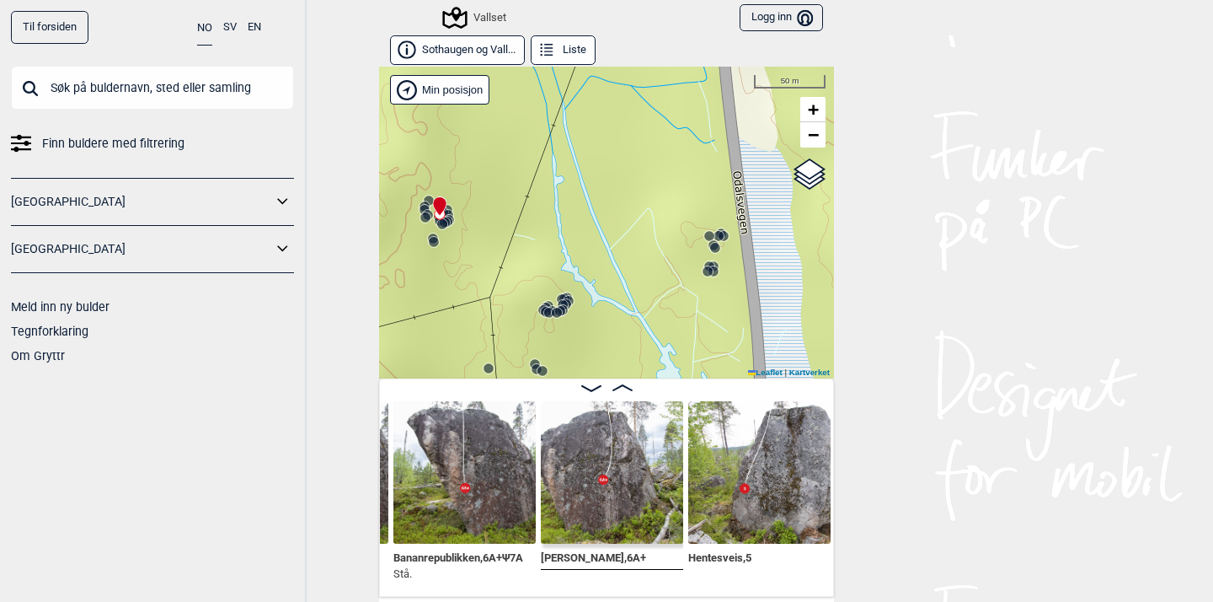
drag, startPoint x: 670, startPoint y: 274, endPoint x: 511, endPoint y: 174, distance: 187.7
click at [511, 174] on div "Vallset" at bounding box center [606, 223] width 455 height 312
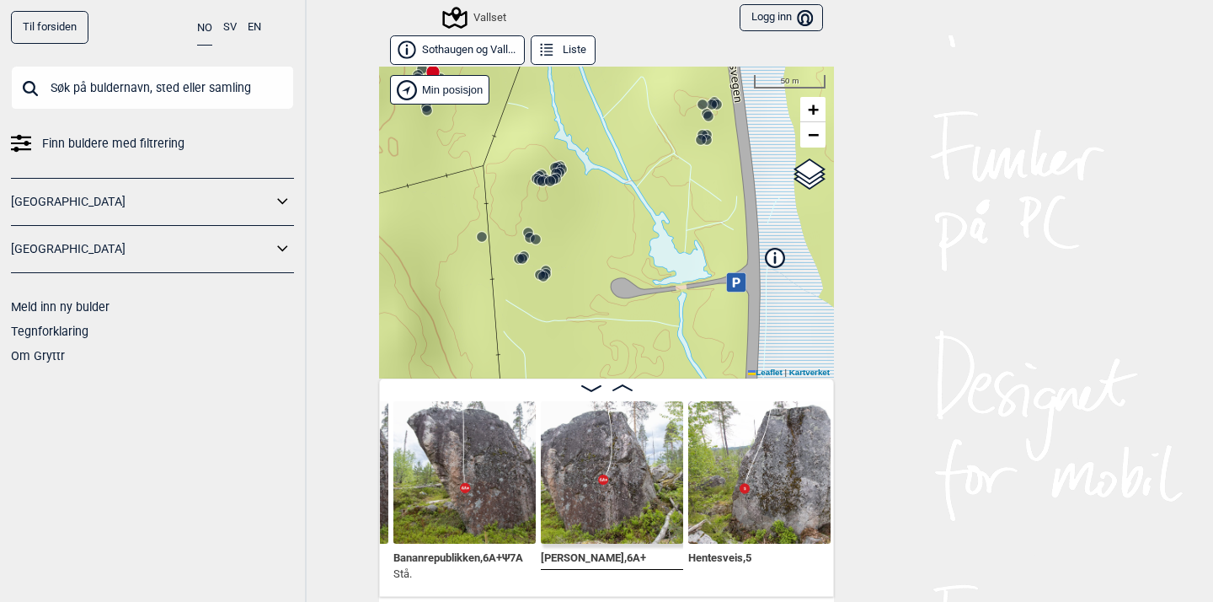
drag, startPoint x: 714, startPoint y: 313, endPoint x: 710, endPoint y: 185, distance: 128.1
click at [710, 185] on div "Vallset" at bounding box center [606, 223] width 455 height 312
click at [747, 196] on input "Google satellite" at bounding box center [749, 201] width 11 height 11
radio input "true"
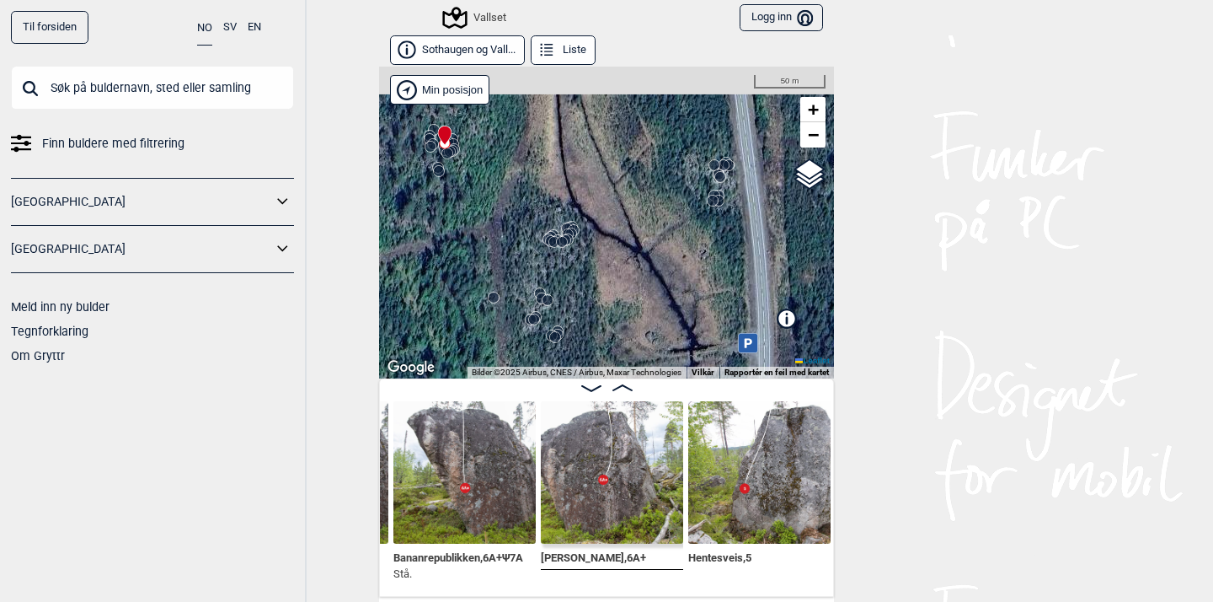
drag, startPoint x: 592, startPoint y: 226, endPoint x: 604, endPoint y: 286, distance: 61.8
click at [604, 286] on div "Vallset" at bounding box center [606, 223] width 455 height 312
click at [562, 240] on circle at bounding box center [562, 242] width 10 height 10
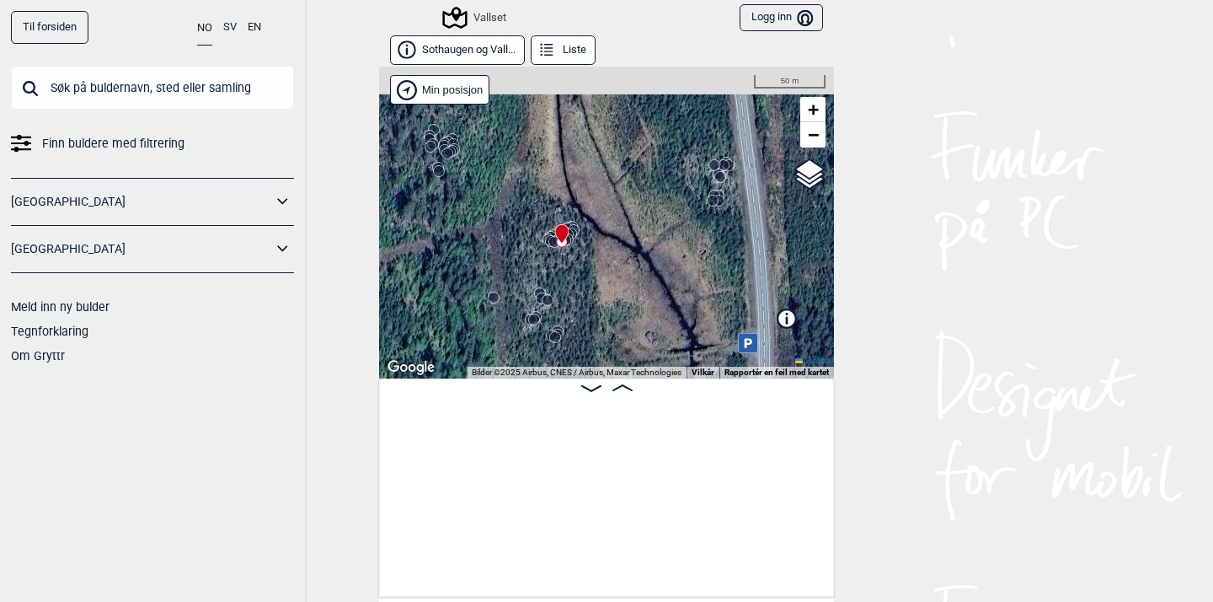
scroll to position [0, 9195]
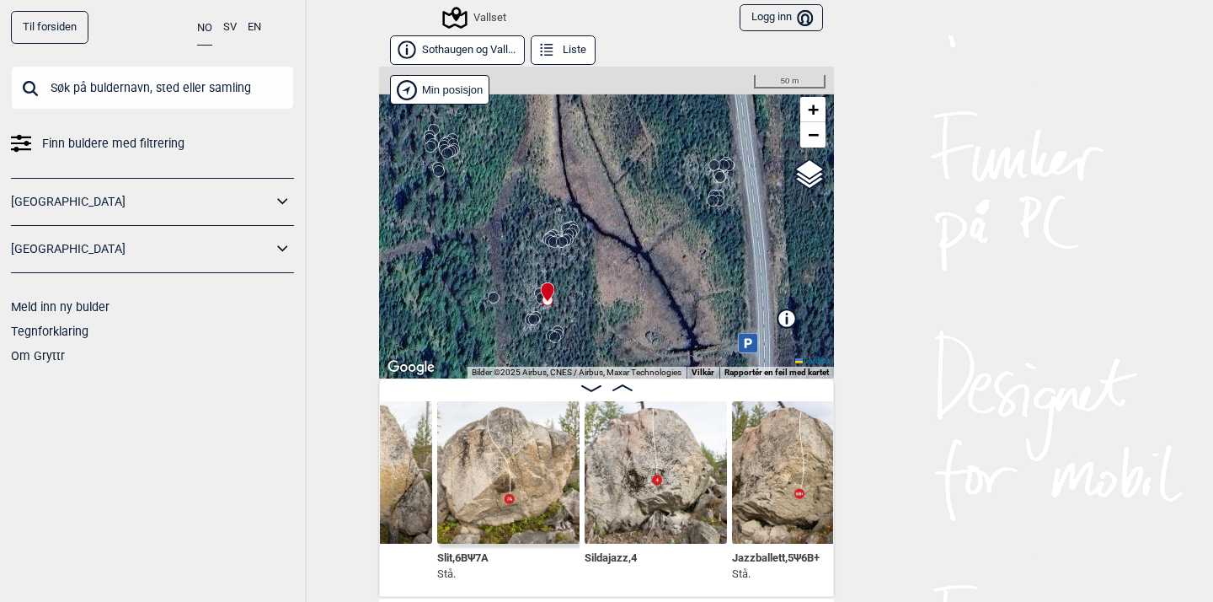
scroll to position [0, 11655]
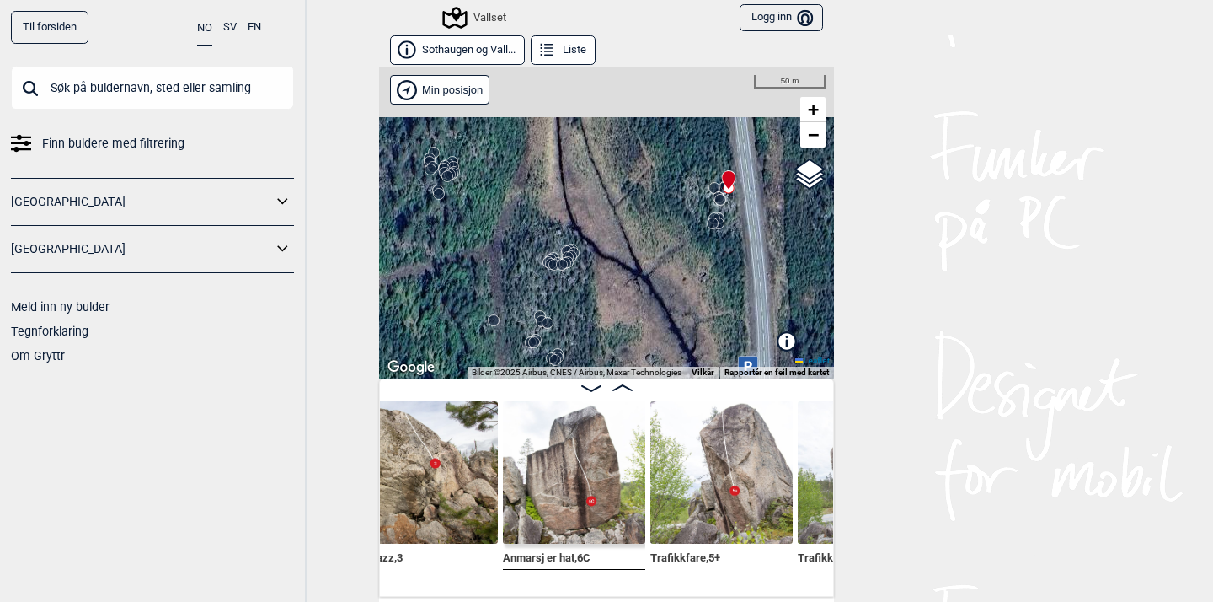
scroll to position [0, 12182]
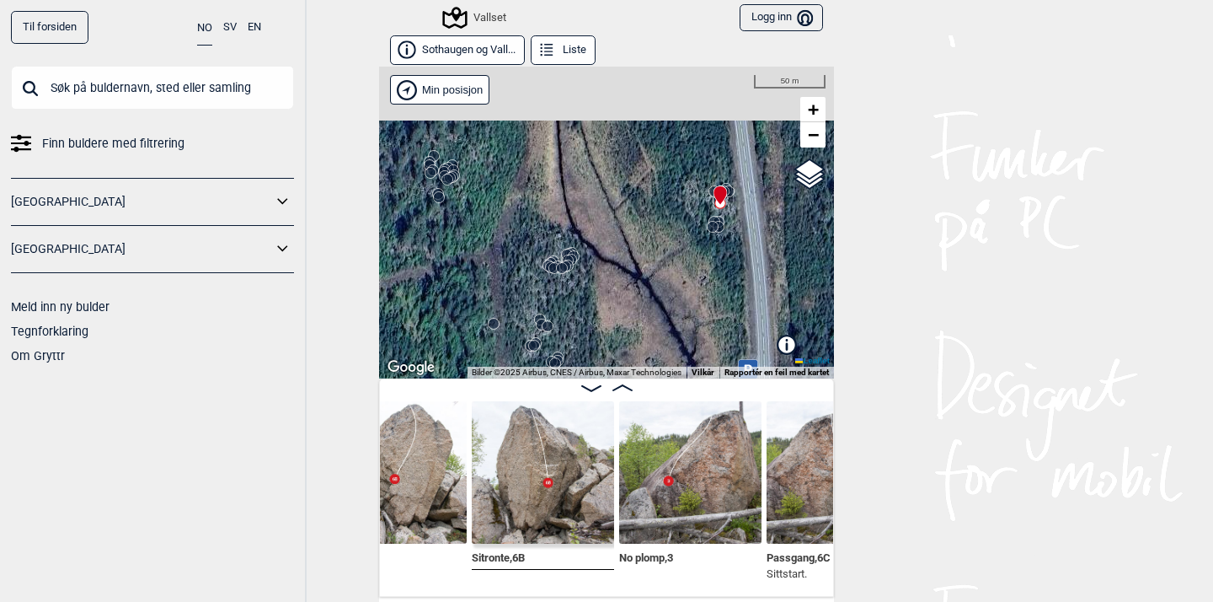
scroll to position [0, 12946]
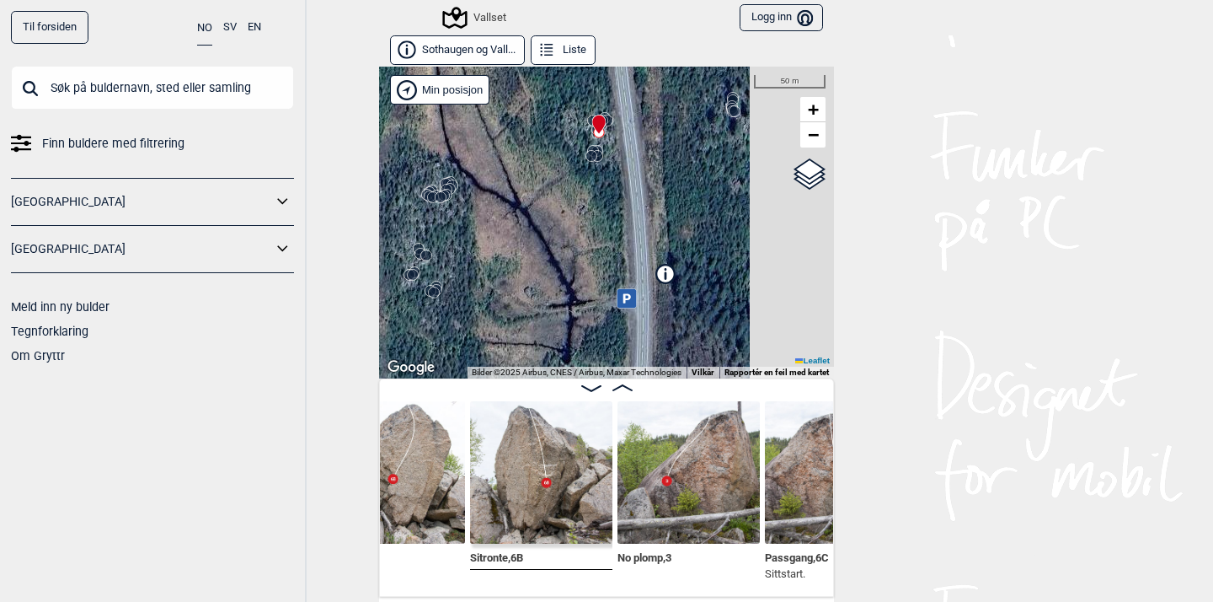
drag, startPoint x: 704, startPoint y: 270, endPoint x: 505, endPoint y: 116, distance: 251.1
click at [505, 116] on div "Vallset" at bounding box center [606, 223] width 455 height 312
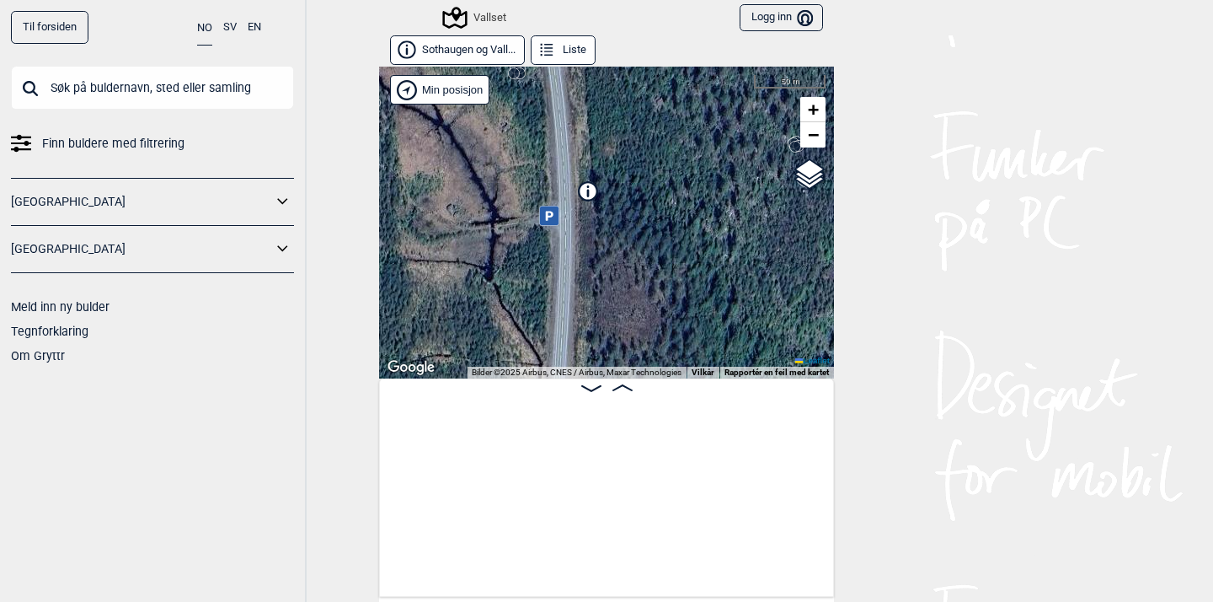
scroll to position [0, 12946]
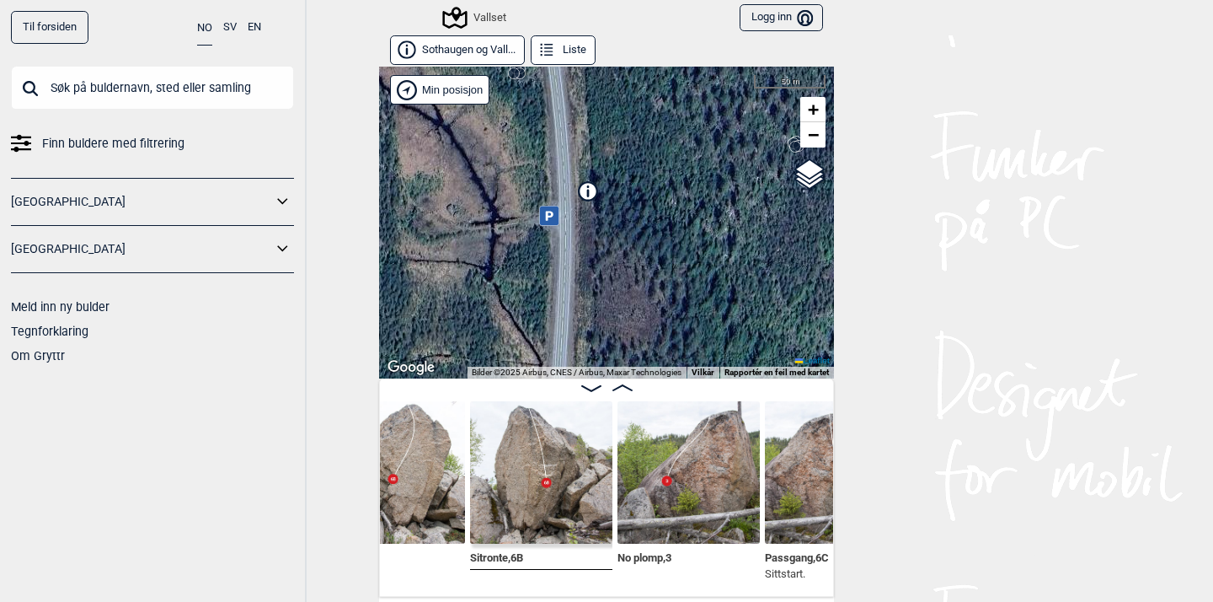
click at [589, 189] on icon at bounding box center [588, 190] width 19 height 19
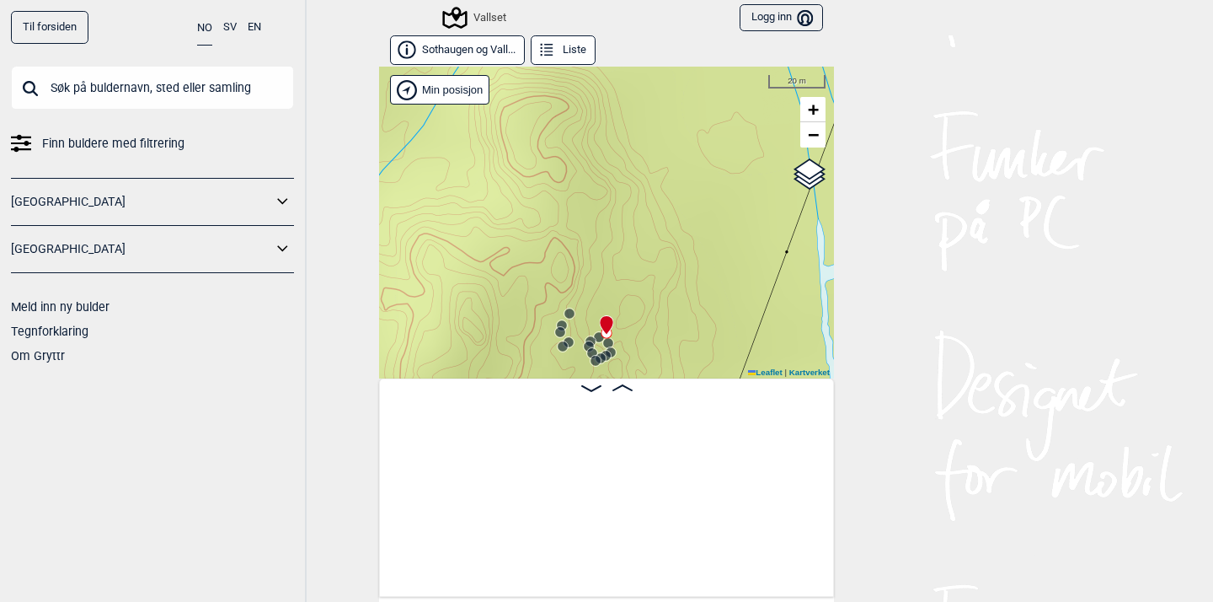
scroll to position [0, 6551]
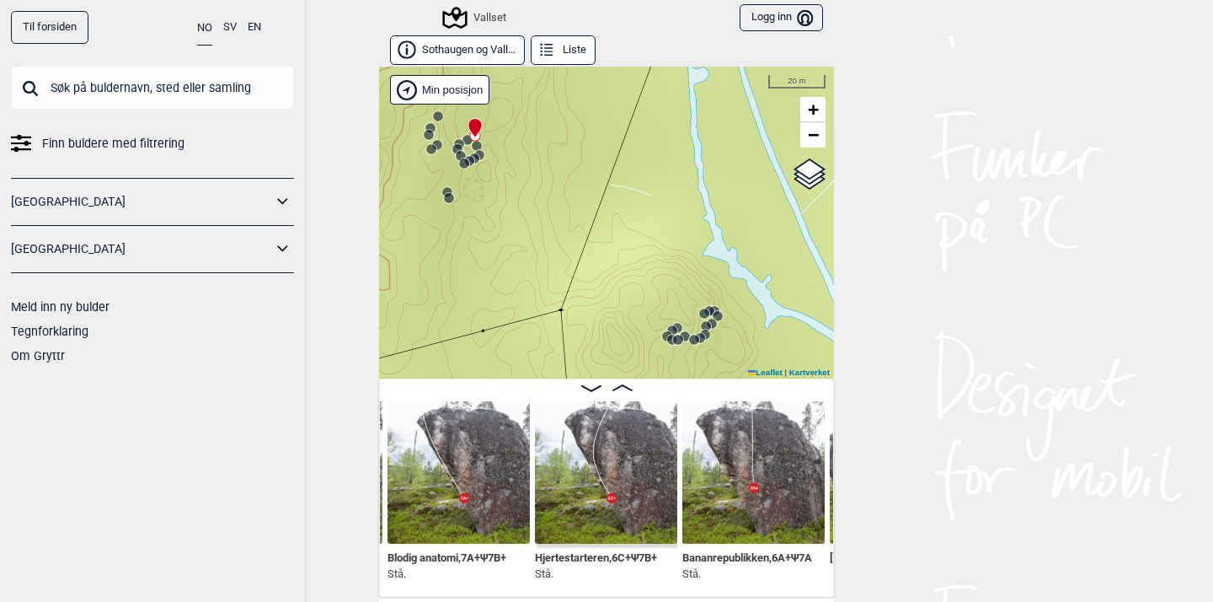
drag, startPoint x: 666, startPoint y: 276, endPoint x: 522, endPoint y: 34, distance: 281.5
click at [522, 36] on div "Sothaugen og Vall... Liste [GEOGRAPHIC_DATA]" at bounding box center [606, 315] width 455 height 561
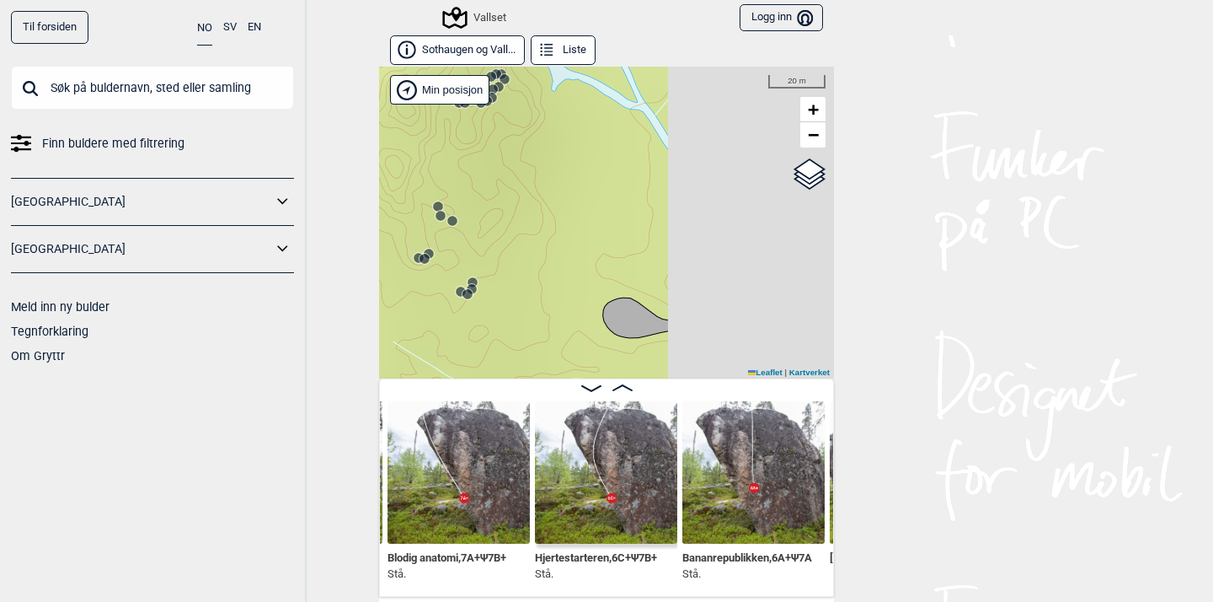
drag, startPoint x: 736, startPoint y: 337, endPoint x: 441, endPoint y: 78, distance: 392.3
click at [444, 84] on div "Vallset" at bounding box center [606, 223] width 455 height 312
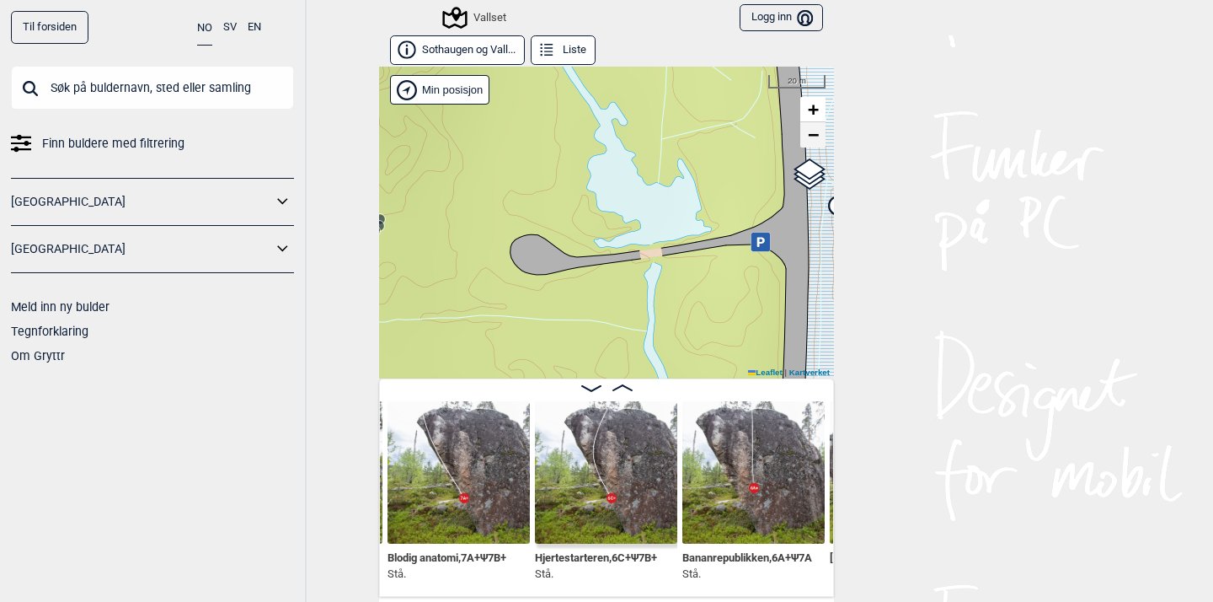
click at [815, 138] on span "−" at bounding box center [813, 134] width 11 height 21
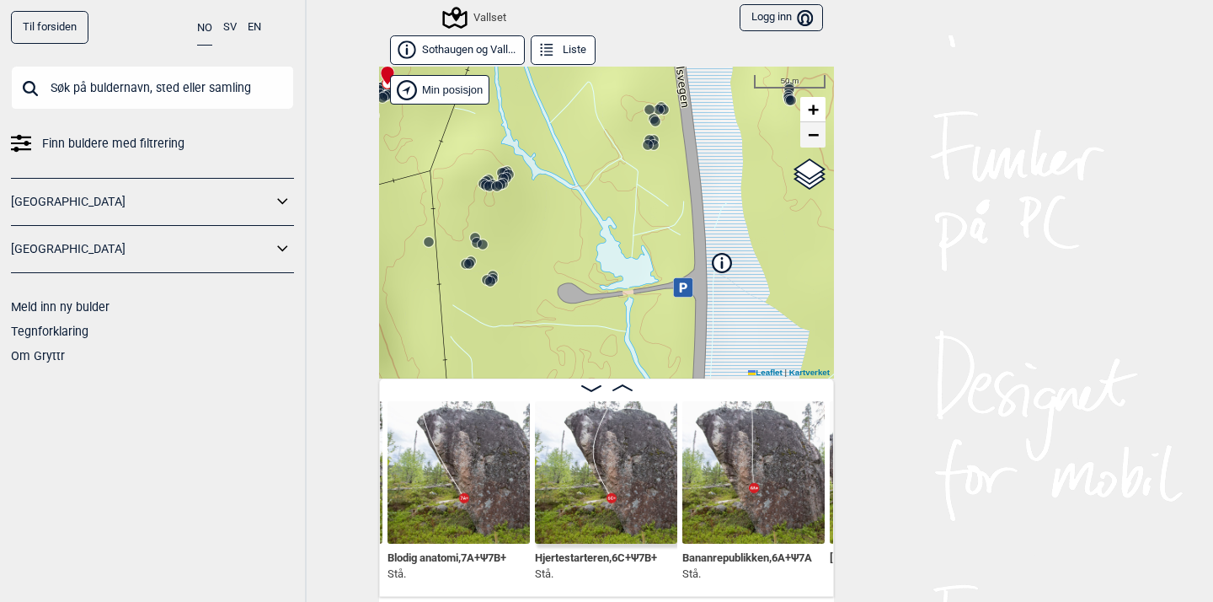
click at [815, 138] on span "−" at bounding box center [813, 134] width 11 height 21
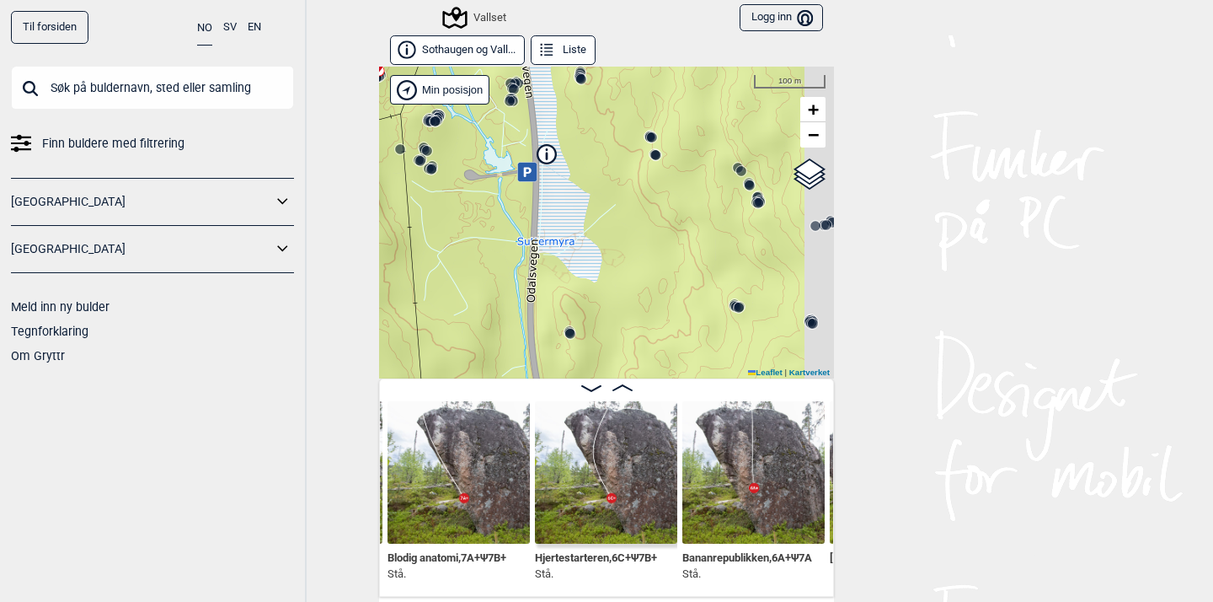
drag, startPoint x: 749, startPoint y: 292, endPoint x: 630, endPoint y: 152, distance: 183.5
click at [632, 153] on div "Vallset" at bounding box center [606, 223] width 455 height 312
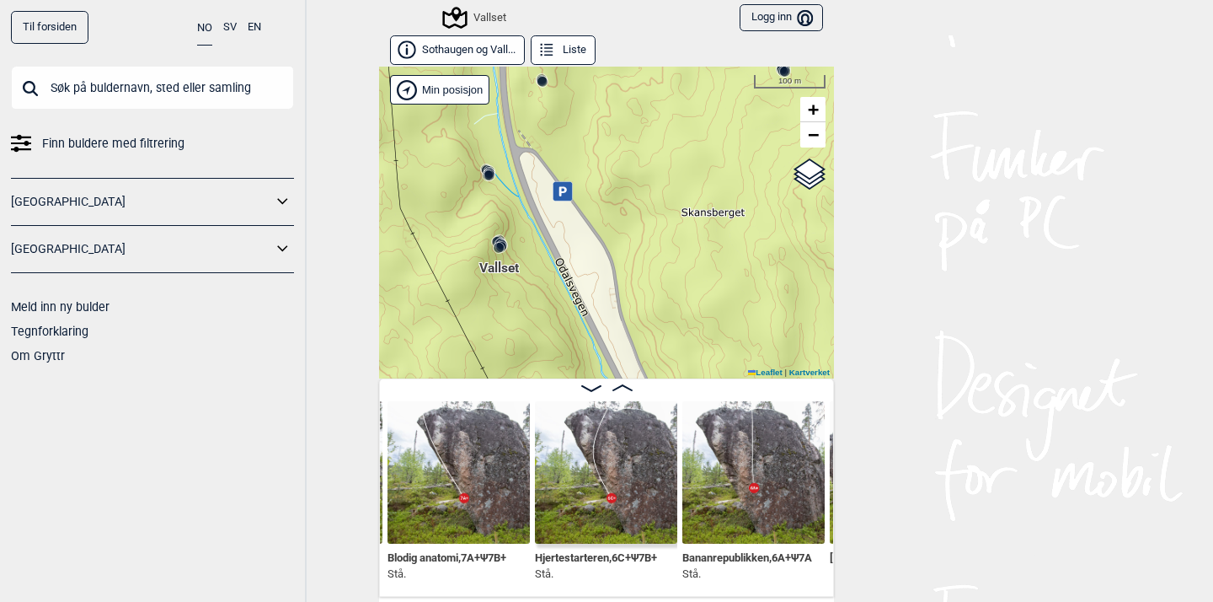
drag, startPoint x: 641, startPoint y: 308, endPoint x: 614, endPoint y: 54, distance: 255.9
click at [614, 54] on div "Sothaugen og Vall... Liste [GEOGRAPHIC_DATA]" at bounding box center [606, 315] width 455 height 561
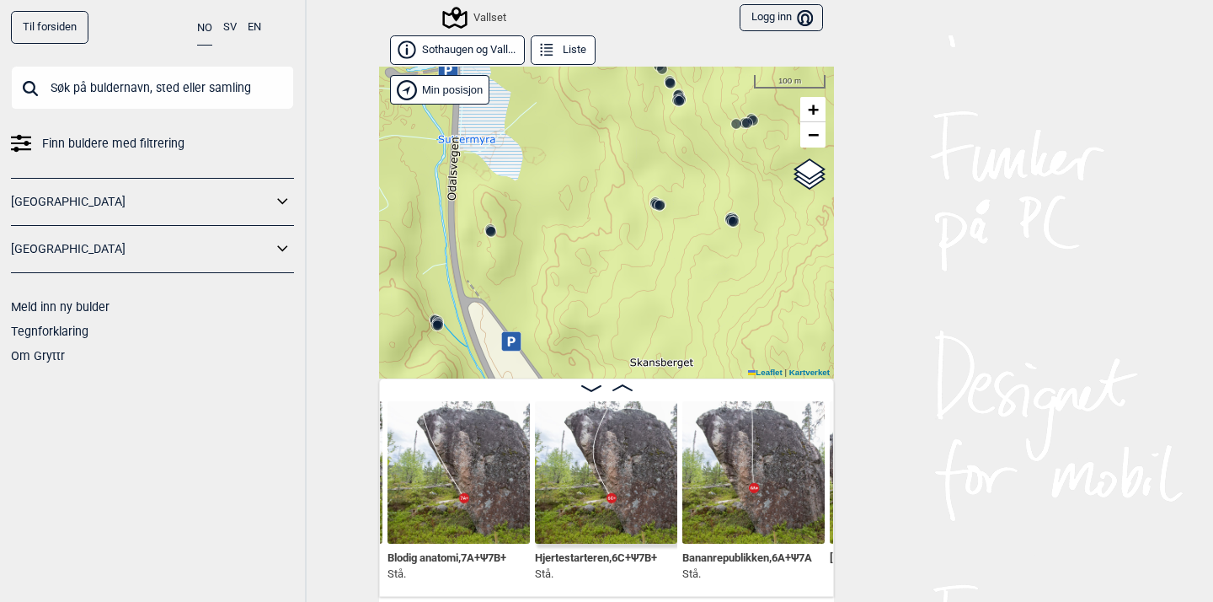
drag, startPoint x: 620, startPoint y: 126, endPoint x: 571, endPoint y: 279, distance: 161.0
click at [570, 279] on div "Vallset" at bounding box center [606, 223] width 455 height 312
click at [664, 201] on circle at bounding box center [662, 206] width 10 height 10
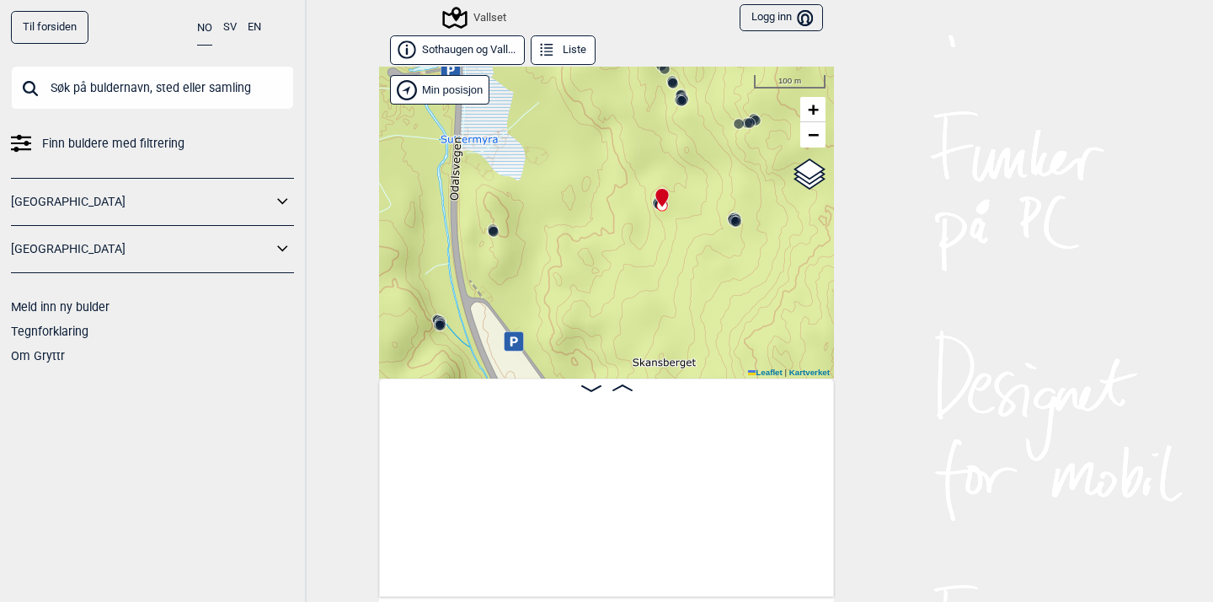
scroll to position [0, 18395]
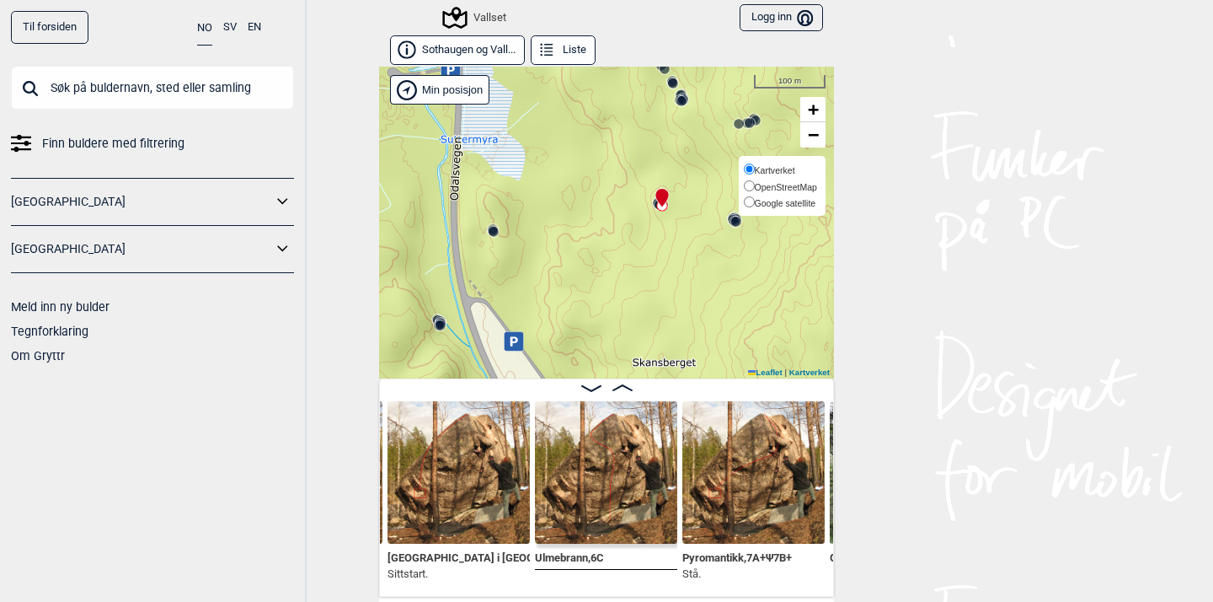
click at [747, 196] on input "Google satellite" at bounding box center [749, 201] width 11 height 11
radio input "true"
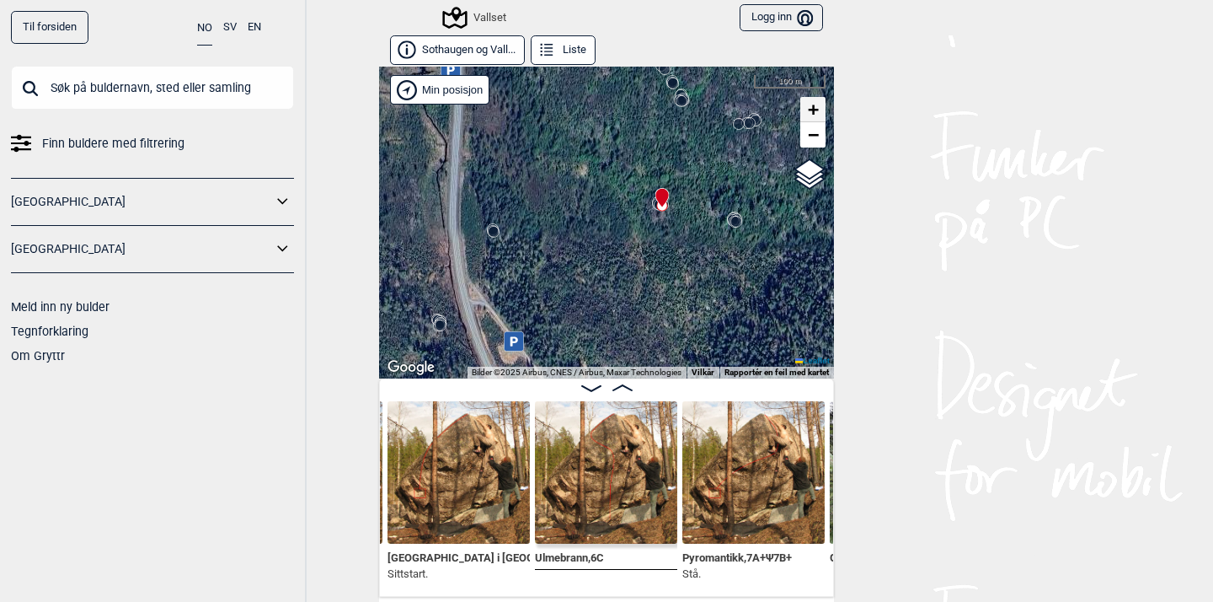
click at [815, 108] on span "+" at bounding box center [813, 109] width 11 height 21
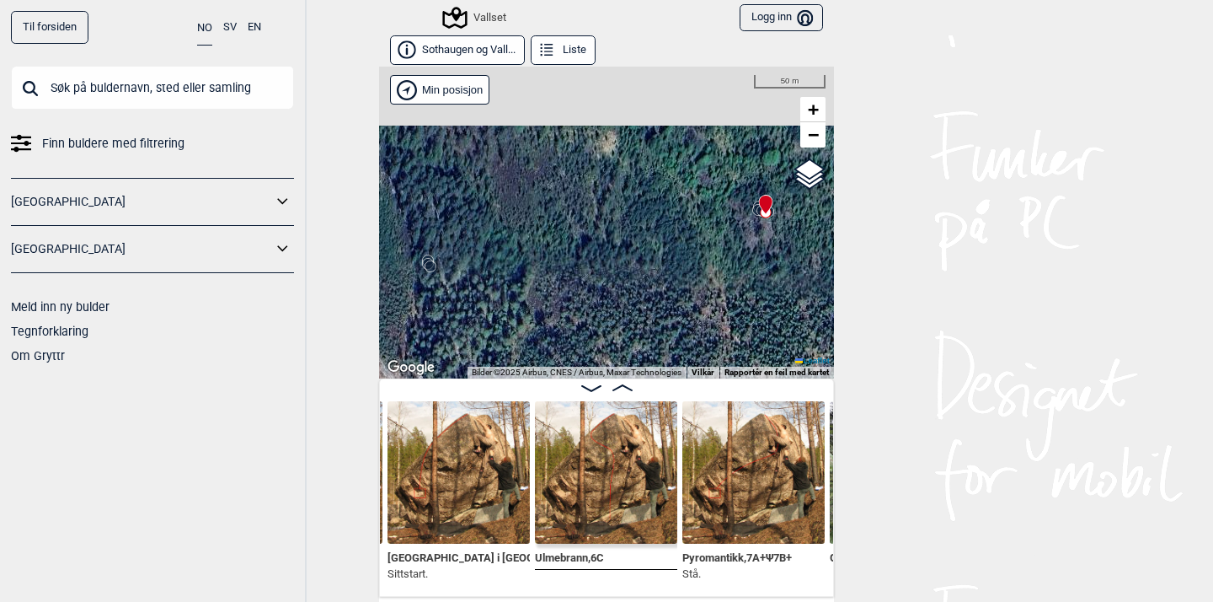
drag, startPoint x: 628, startPoint y: 201, endPoint x: 677, endPoint y: 336, distance: 143.4
click at [677, 336] on div "Vallset" at bounding box center [606, 223] width 455 height 312
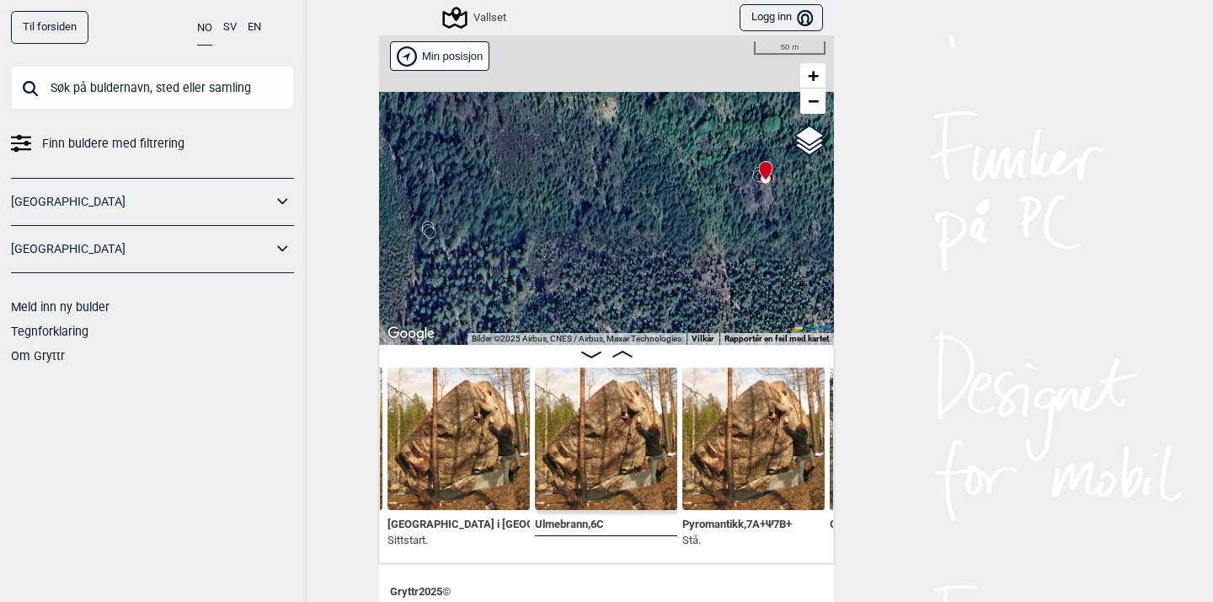
scroll to position [99, 0]
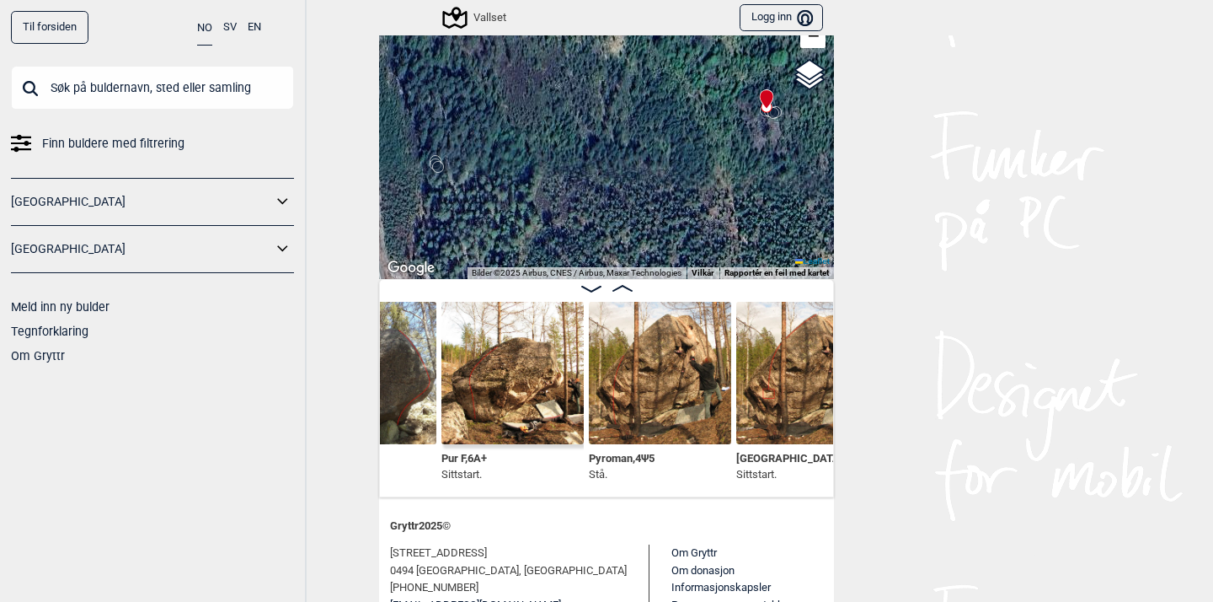
scroll to position [0, 18078]
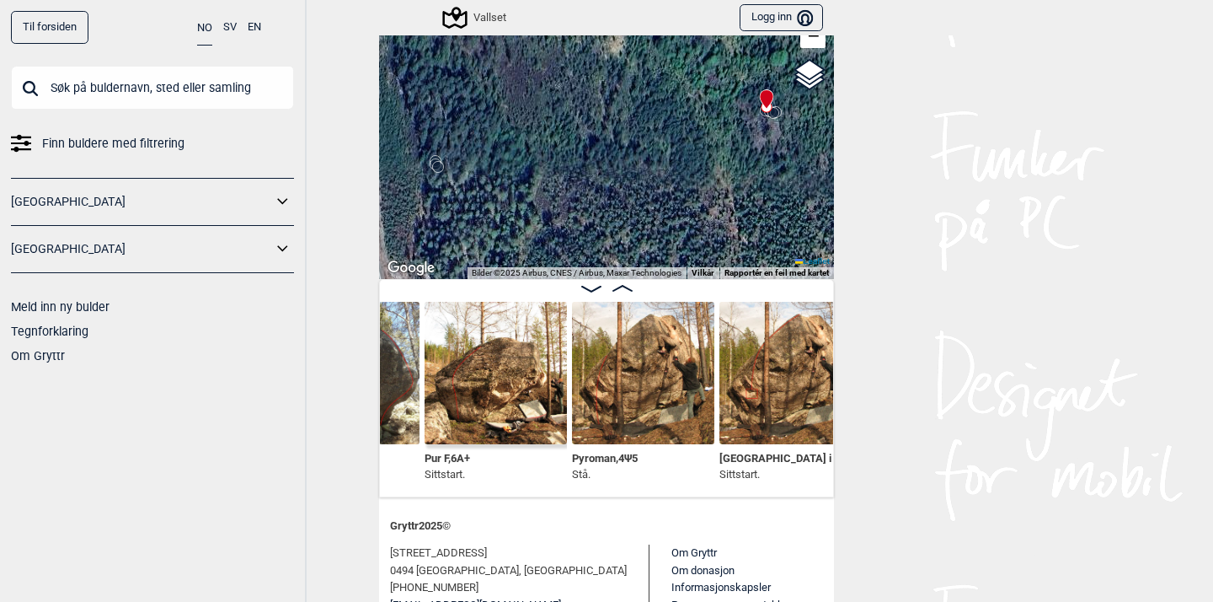
click at [492, 380] on img at bounding box center [496, 373] width 142 height 142
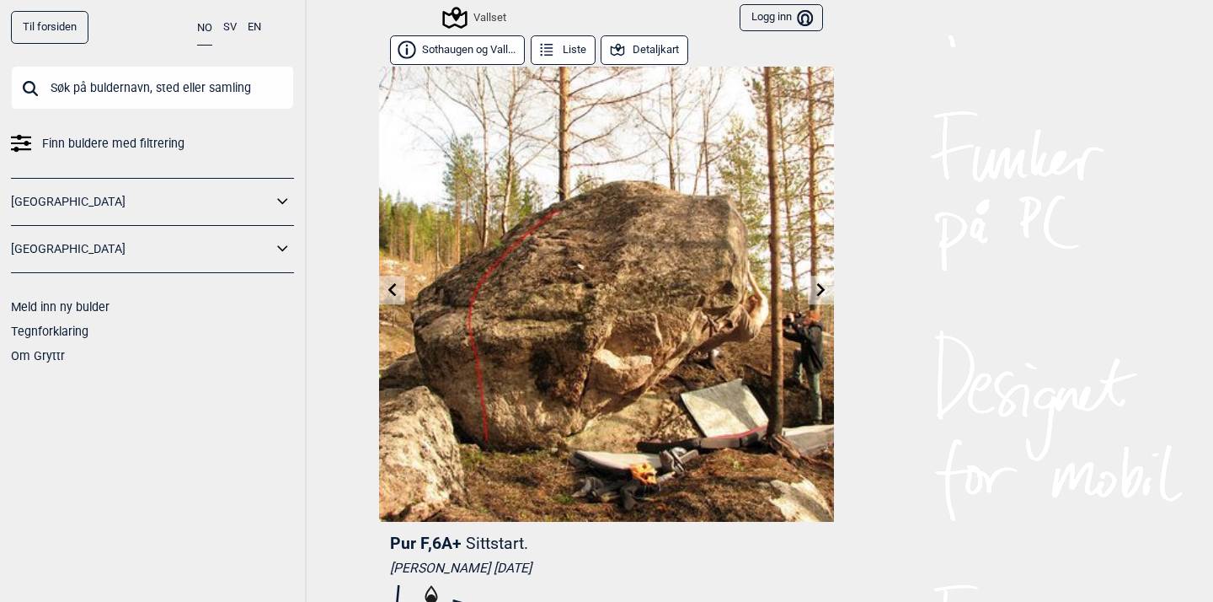
click at [821, 292] on icon at bounding box center [821, 288] width 8 height 13
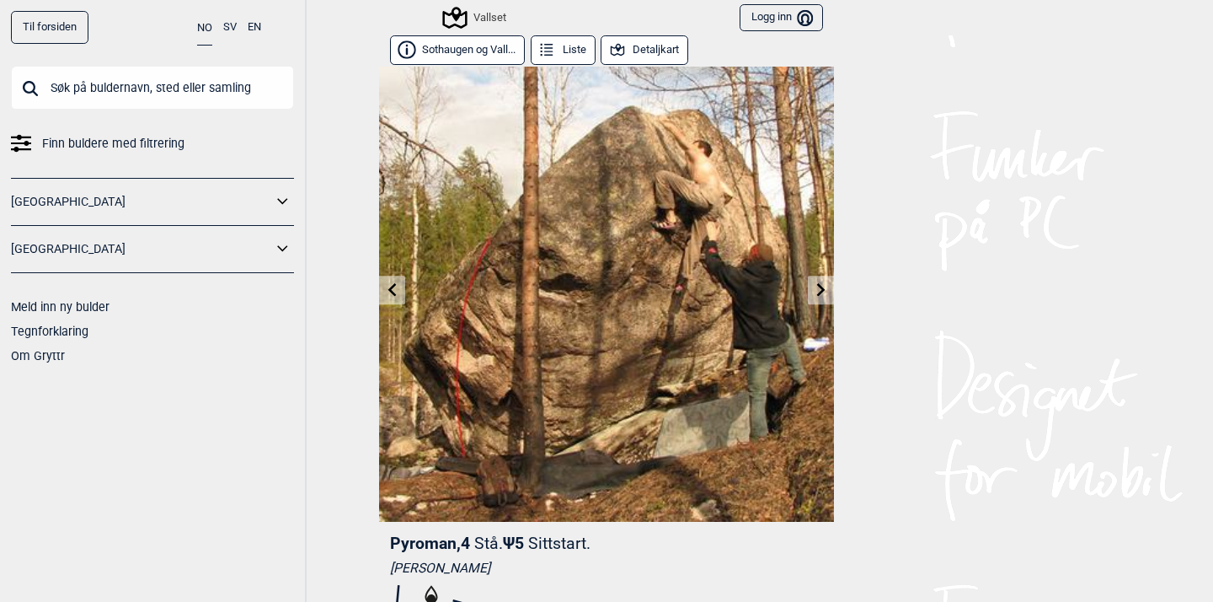
click at [821, 292] on icon at bounding box center [821, 288] width 8 height 13
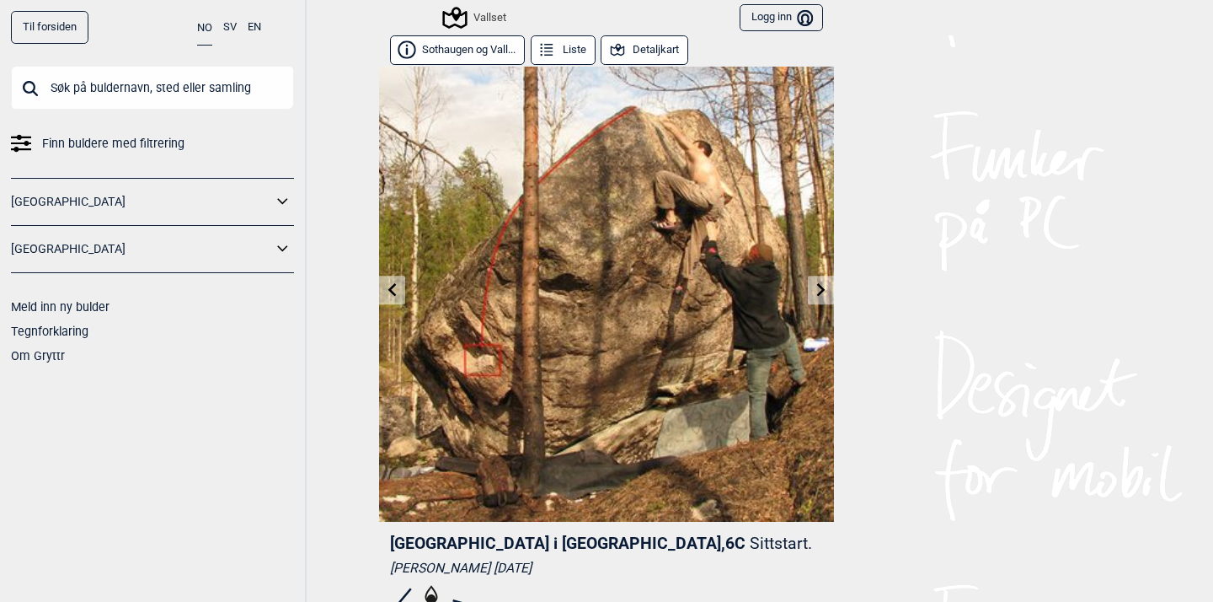
click at [821, 290] on icon at bounding box center [821, 288] width 8 height 13
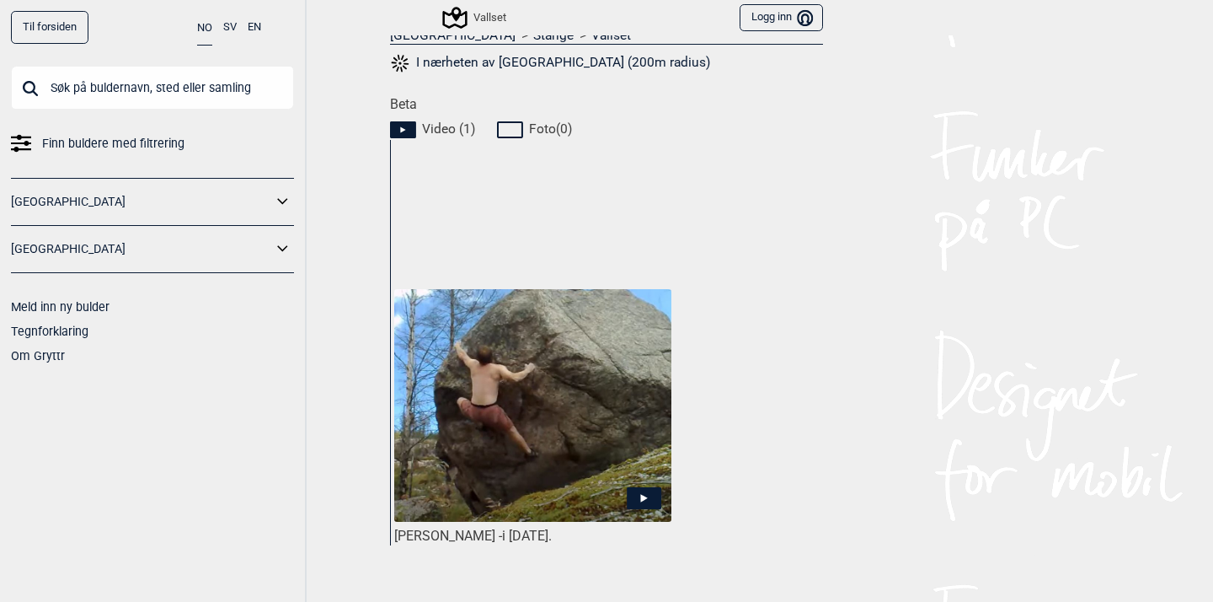
scroll to position [720, 0]
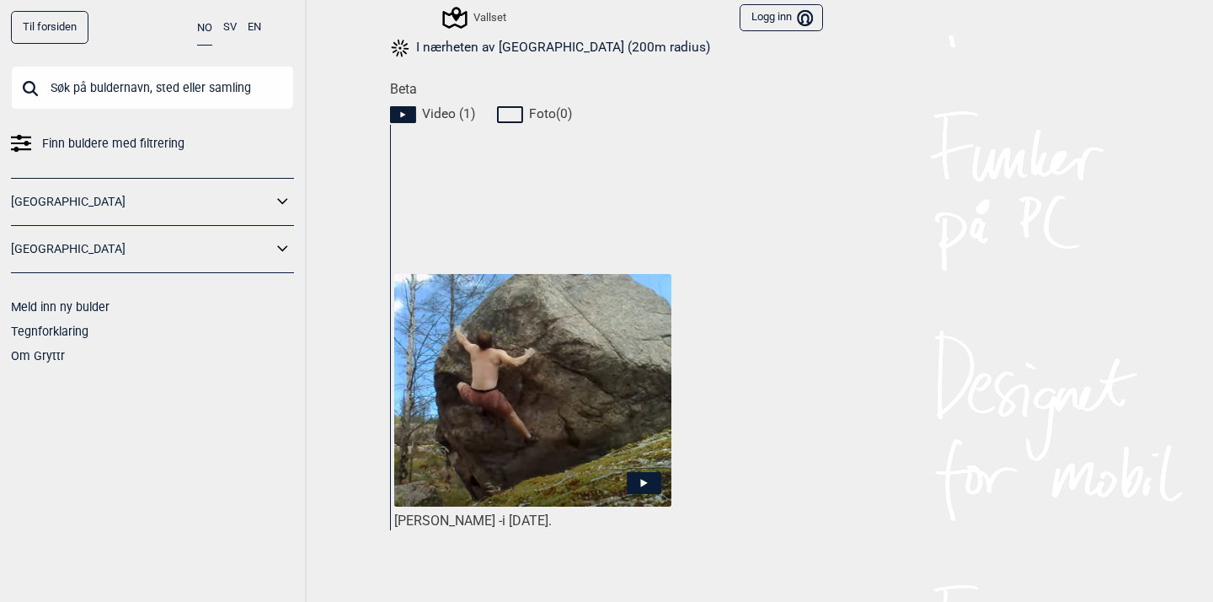
click at [650, 479] on icon at bounding box center [644, 483] width 35 height 22
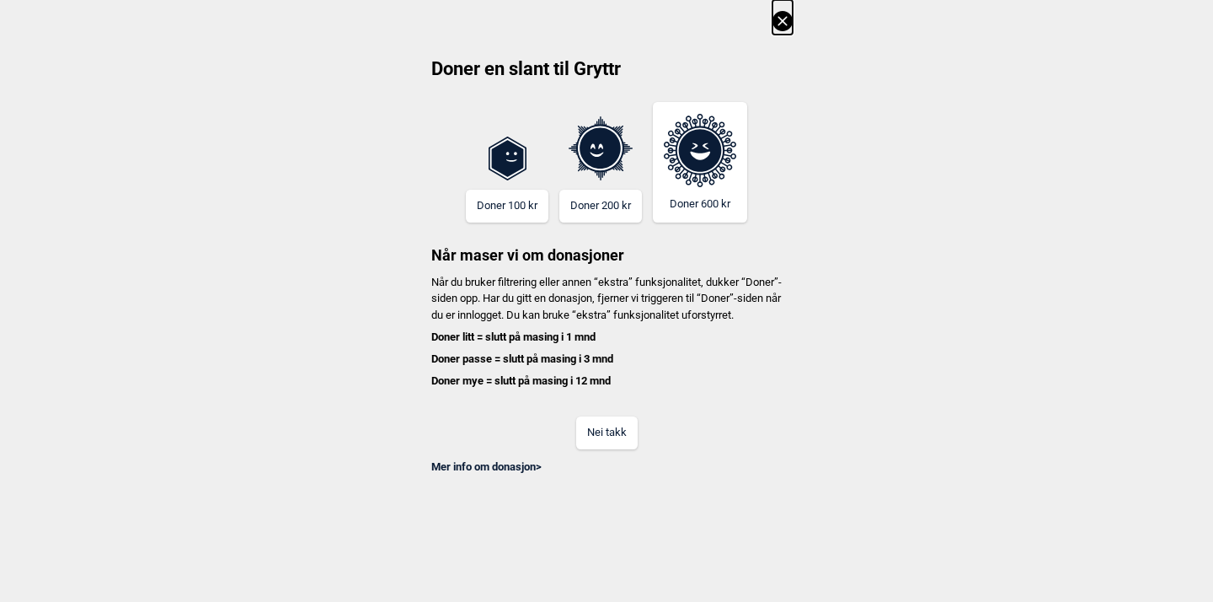
click at [784, 16] on icon at bounding box center [783, 21] width 20 height 20
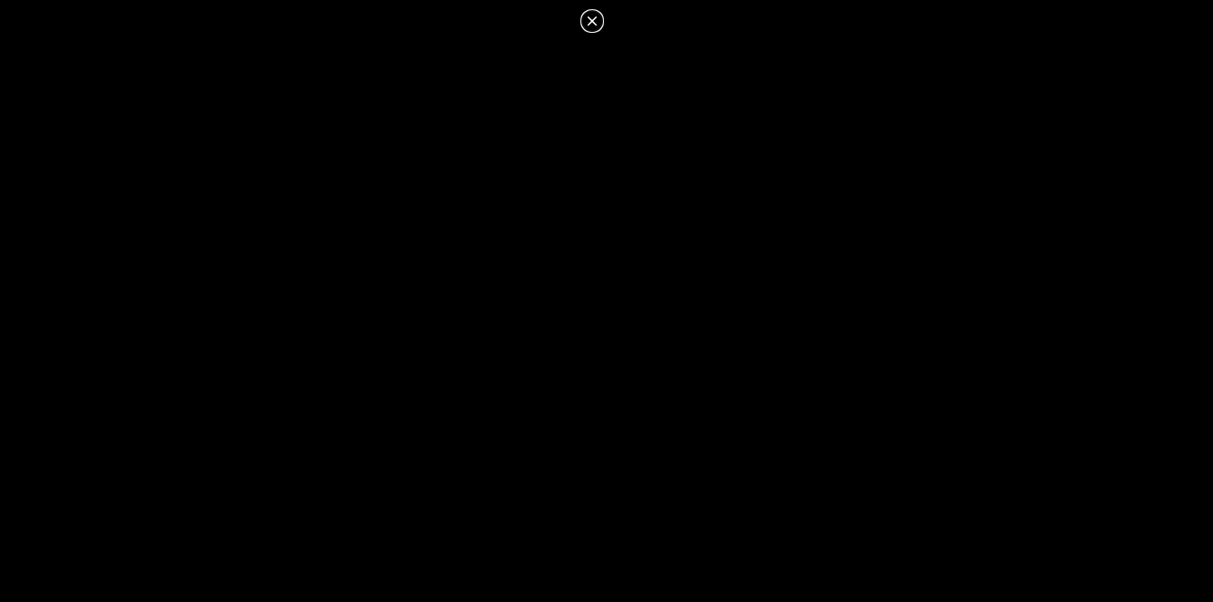
click at [592, 26] on icon at bounding box center [592, 21] width 20 height 20
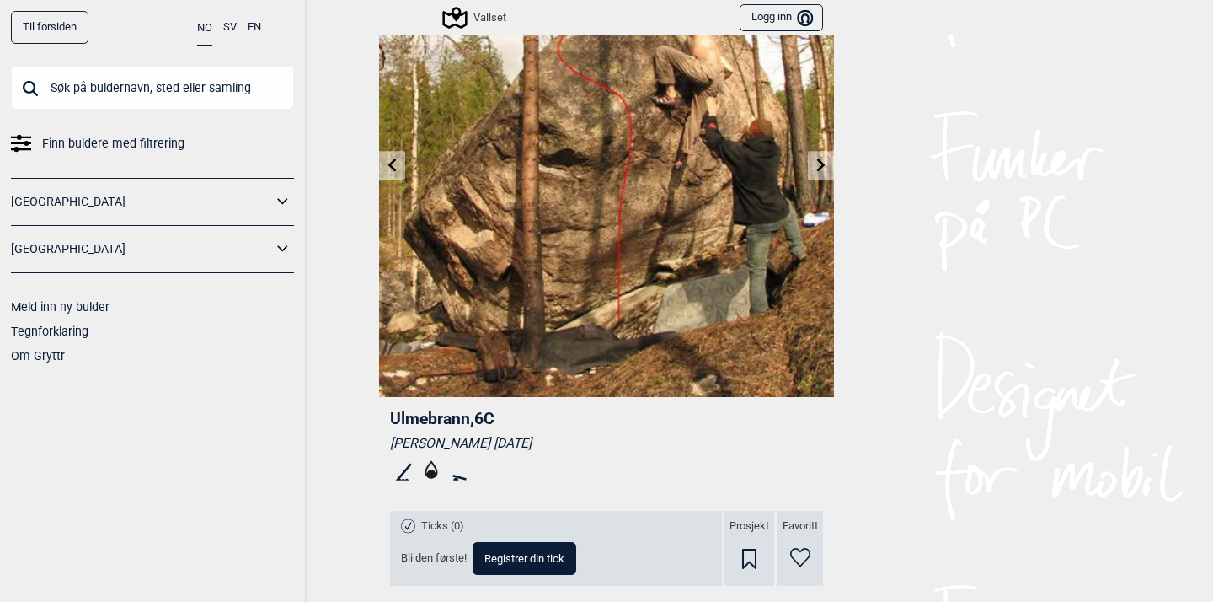
scroll to position [108, 0]
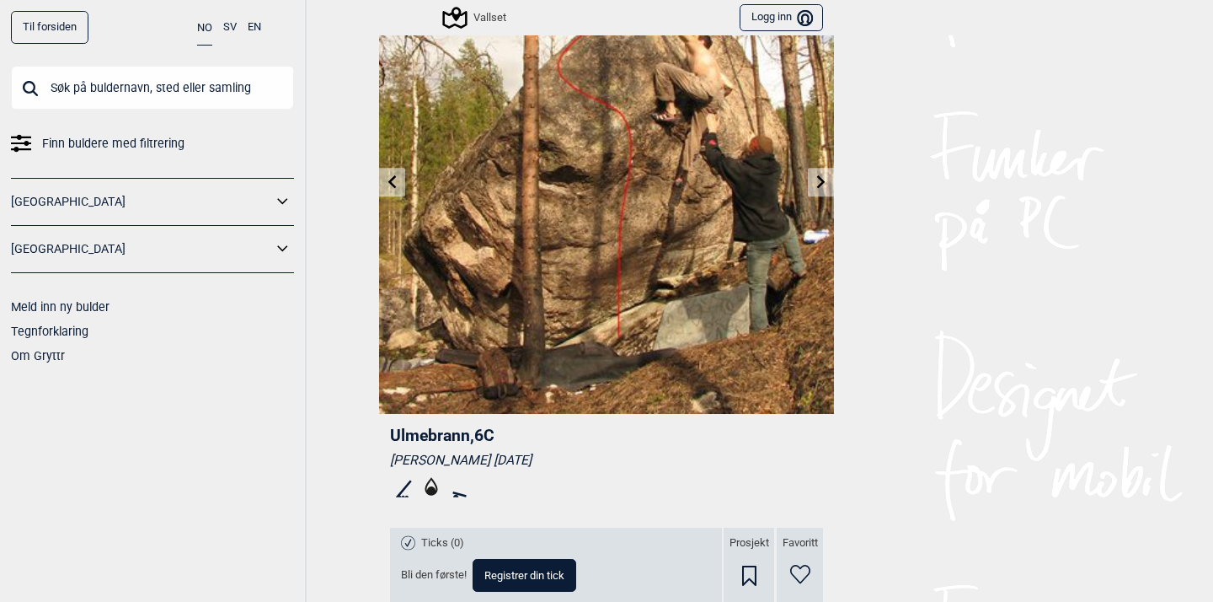
click at [823, 185] on icon at bounding box center [821, 180] width 13 height 13
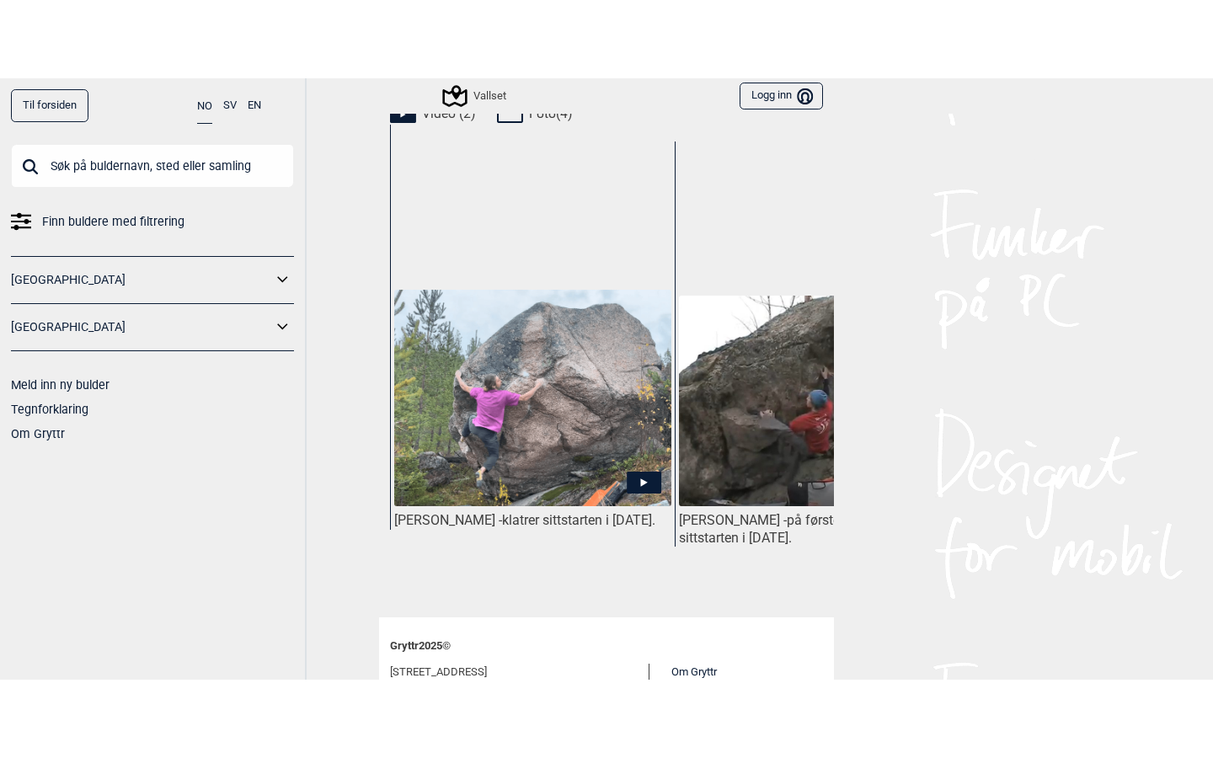
scroll to position [801, 0]
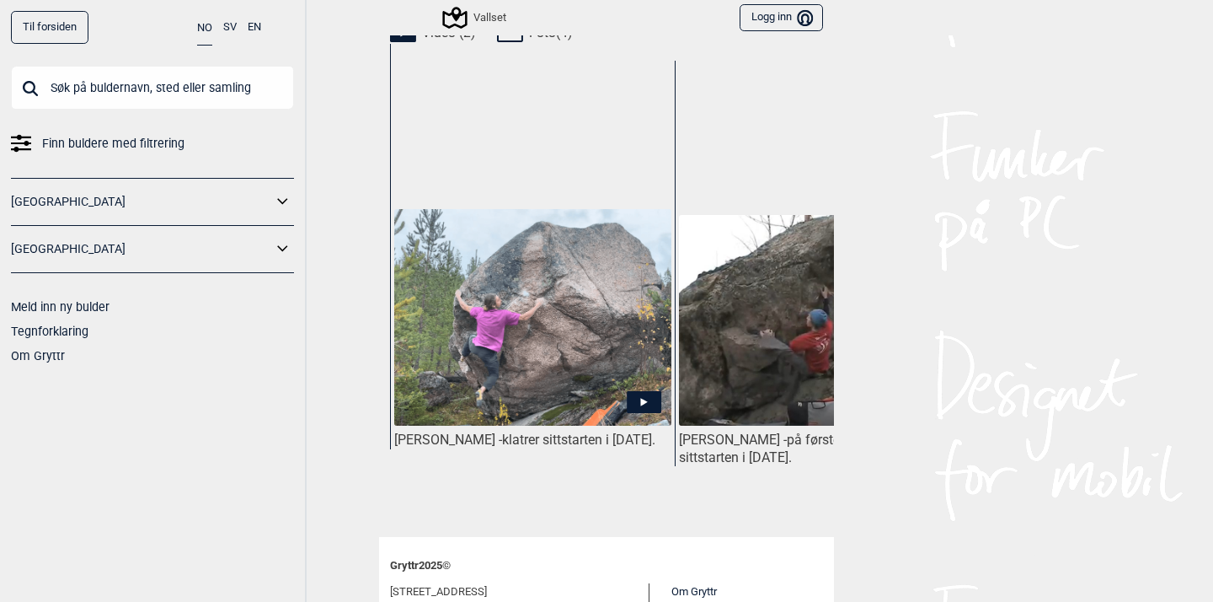
click at [641, 398] on icon at bounding box center [644, 402] width 7 height 8
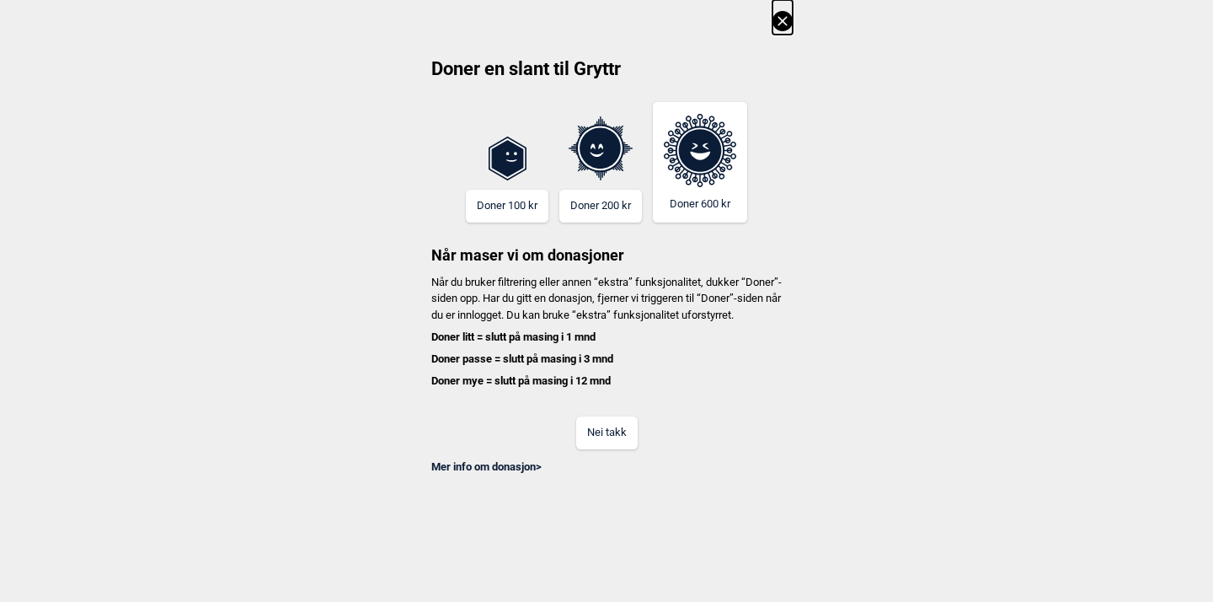
click at [784, 21] on icon at bounding box center [783, 21] width 20 height 20
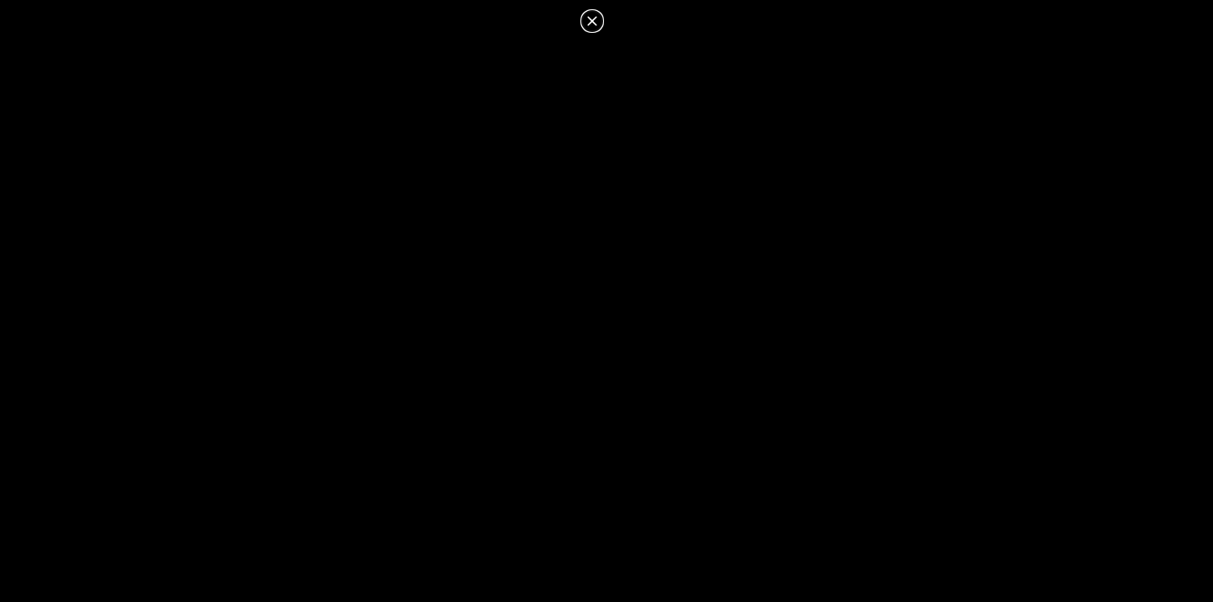
scroll to position [763, 0]
click at [594, 26] on icon at bounding box center [592, 21] width 20 height 20
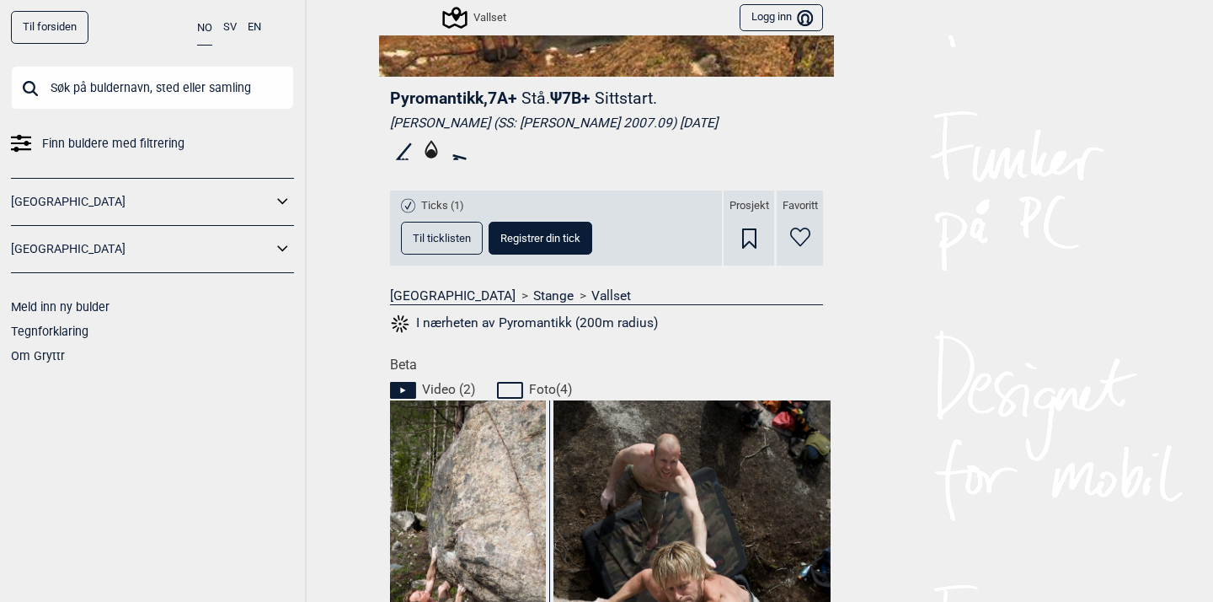
scroll to position [442, 0]
